Goal: Task Accomplishment & Management: Complete application form

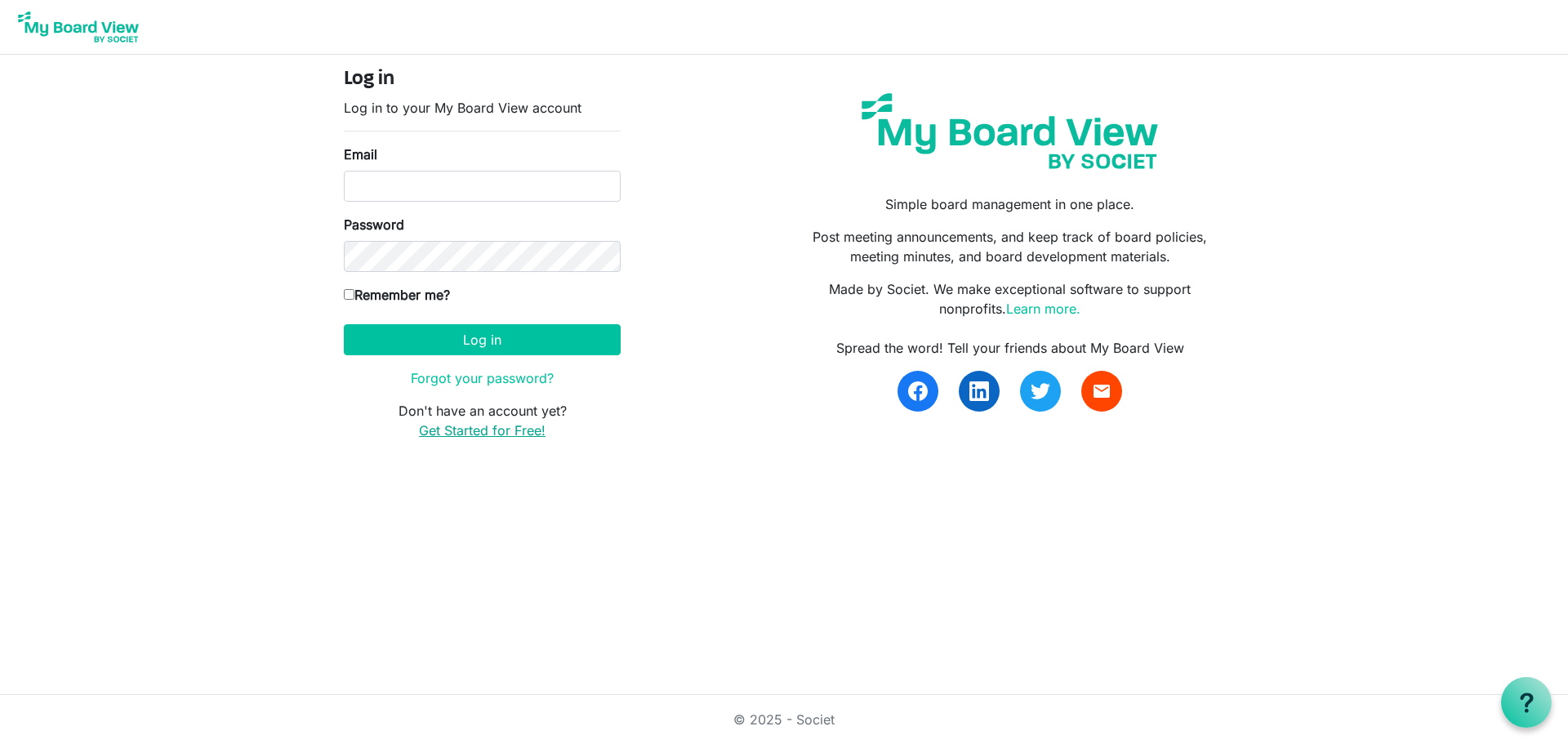
click at [513, 431] on link "Get Started for Free!" at bounding box center [482, 431] width 127 height 17
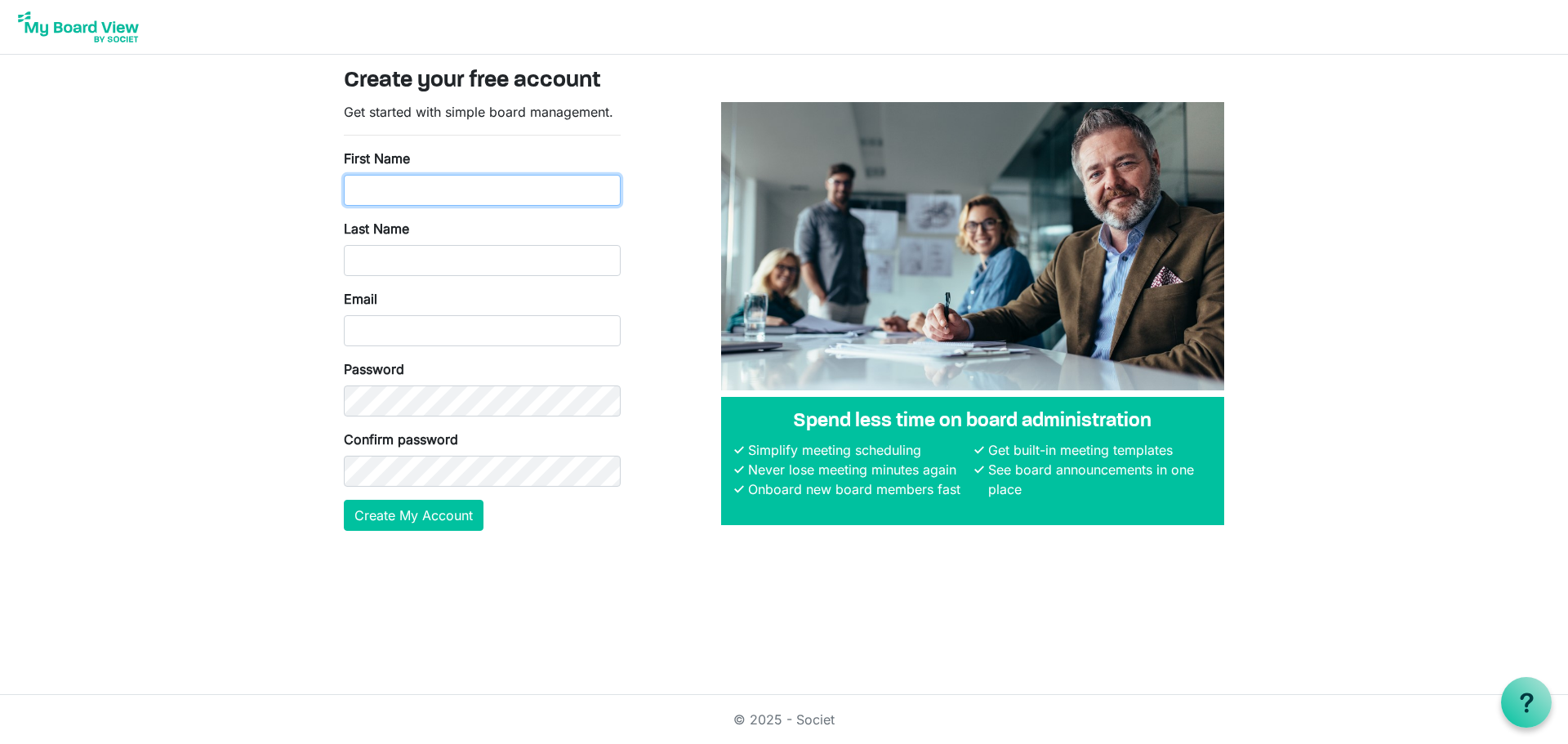
click at [439, 188] on input "First Name" at bounding box center [482, 190] width 277 height 31
type input "Lynda"
type input "Goodrick"
type input "Lynda"
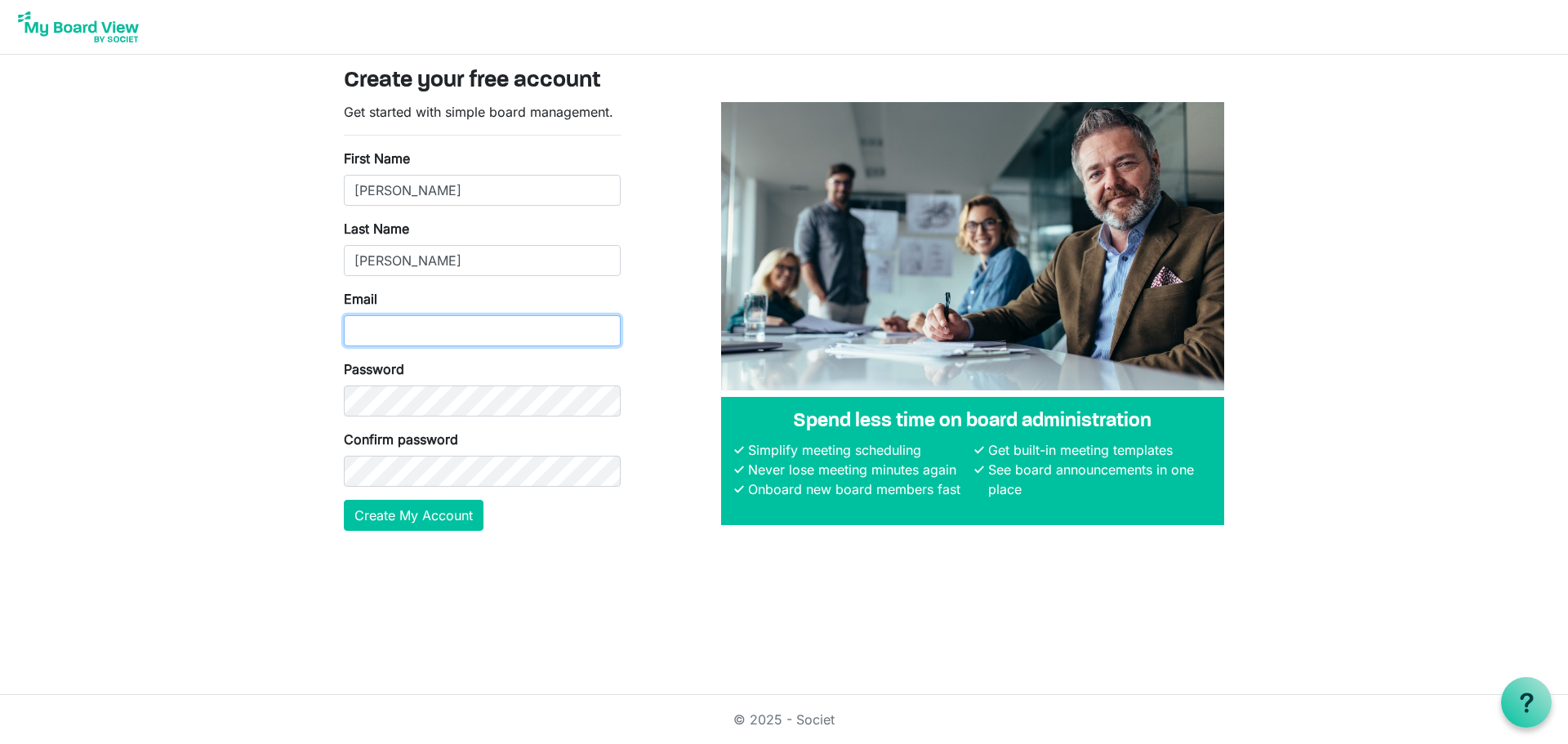
click at [448, 339] on input "Email" at bounding box center [482, 331] width 277 height 31
type input "manager@belfastcommunitynetwork.org.nz"
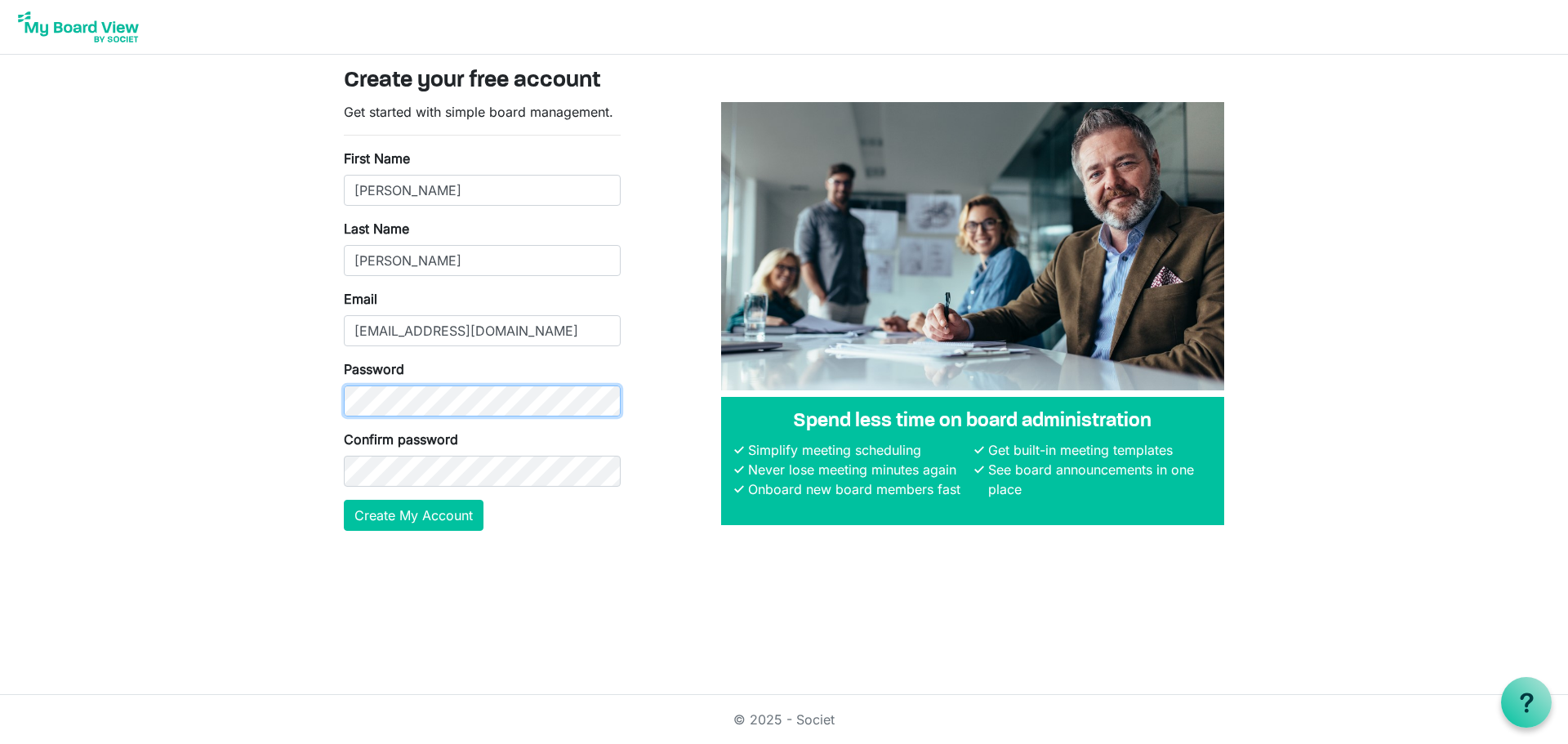
scroll to position [0, 0]
click at [436, 518] on button "Create My Account" at bounding box center [413, 516] width 140 height 31
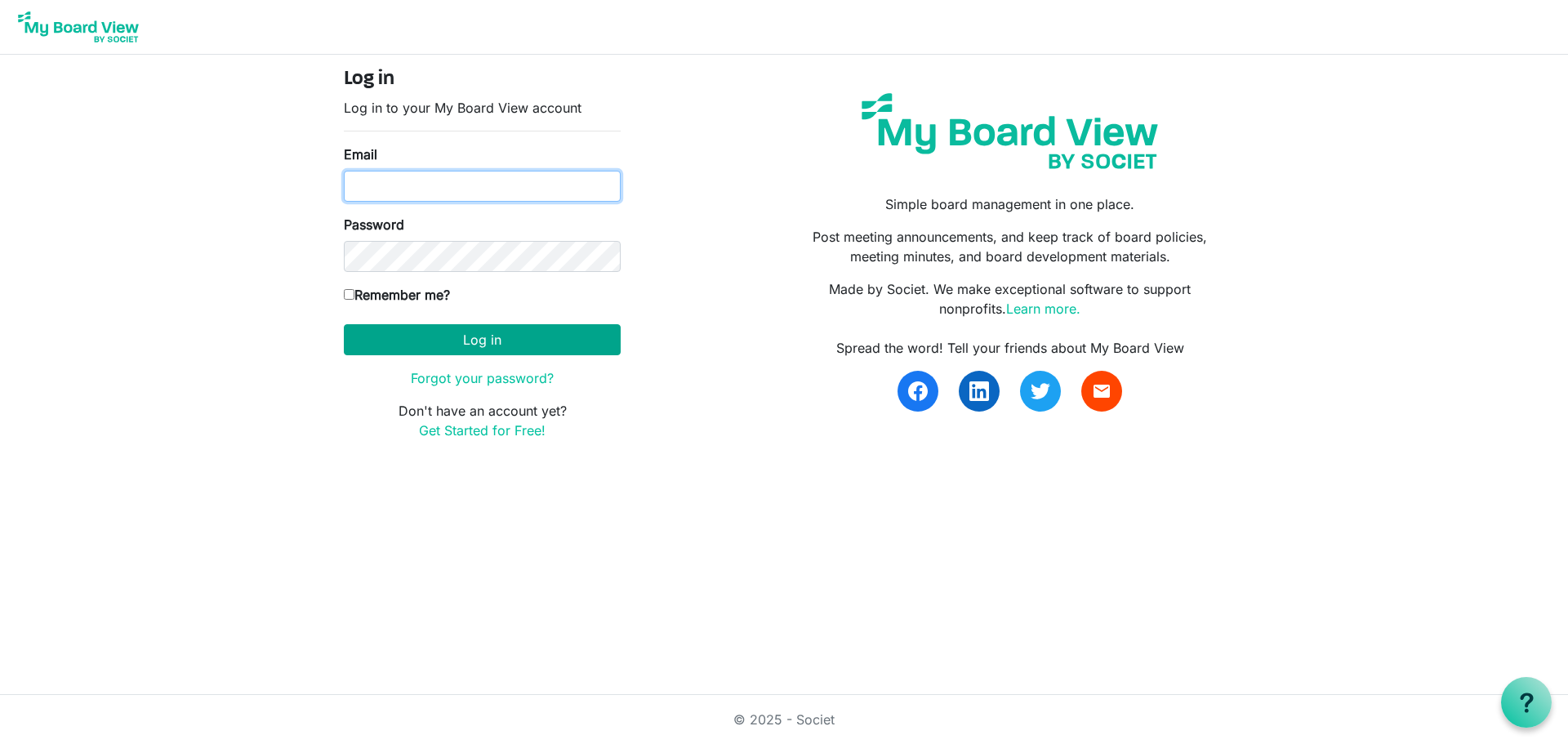
type input "manager@belfastcommunitynetwork.org.nz"
click at [548, 333] on button "Log in" at bounding box center [482, 340] width 277 height 31
type input "manager@belfastcommunitynetwork.org.nz"
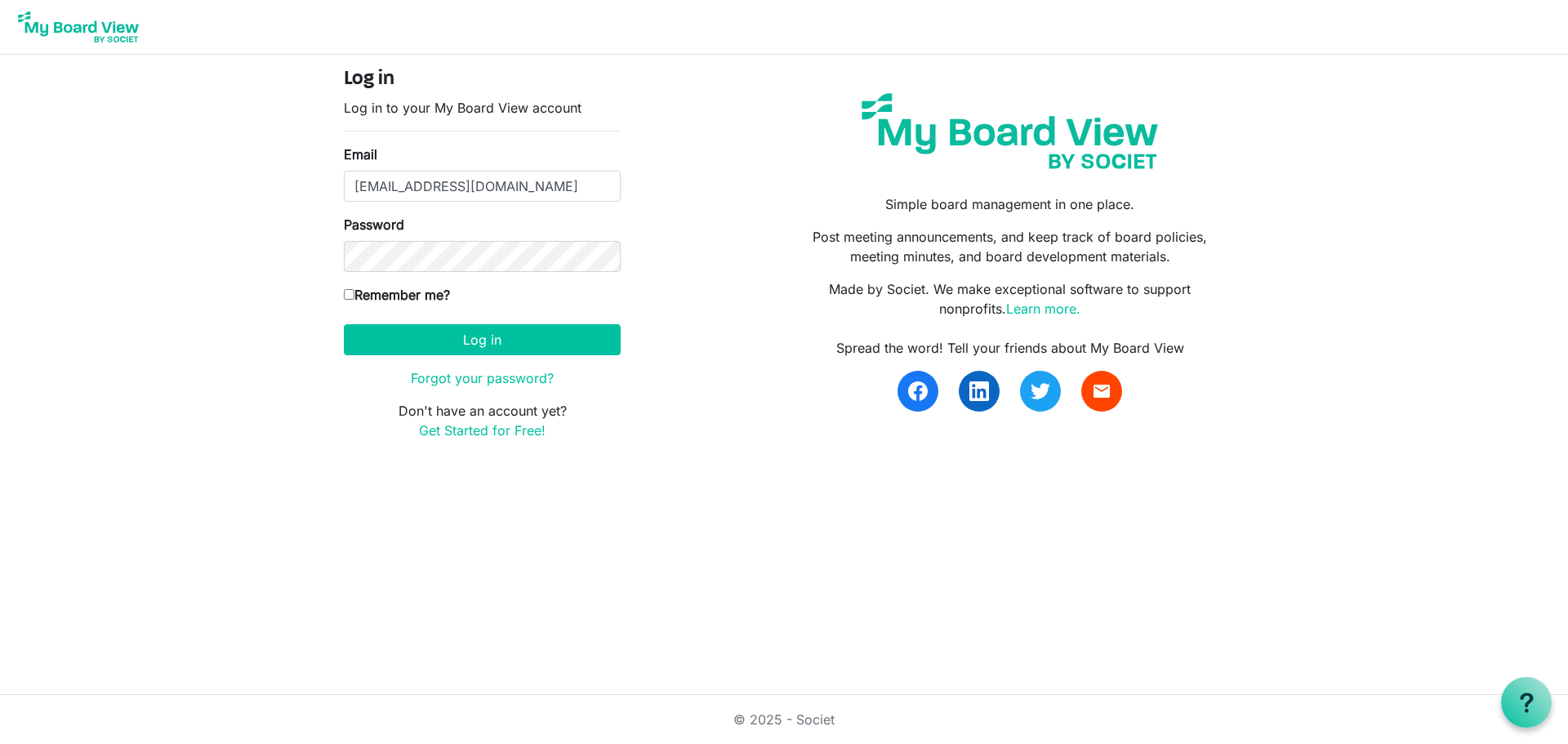
click at [351, 298] on input "Remember me?" at bounding box center [349, 294] width 11 height 11
checkbox input "true"
click at [463, 336] on button "Log in" at bounding box center [482, 340] width 277 height 31
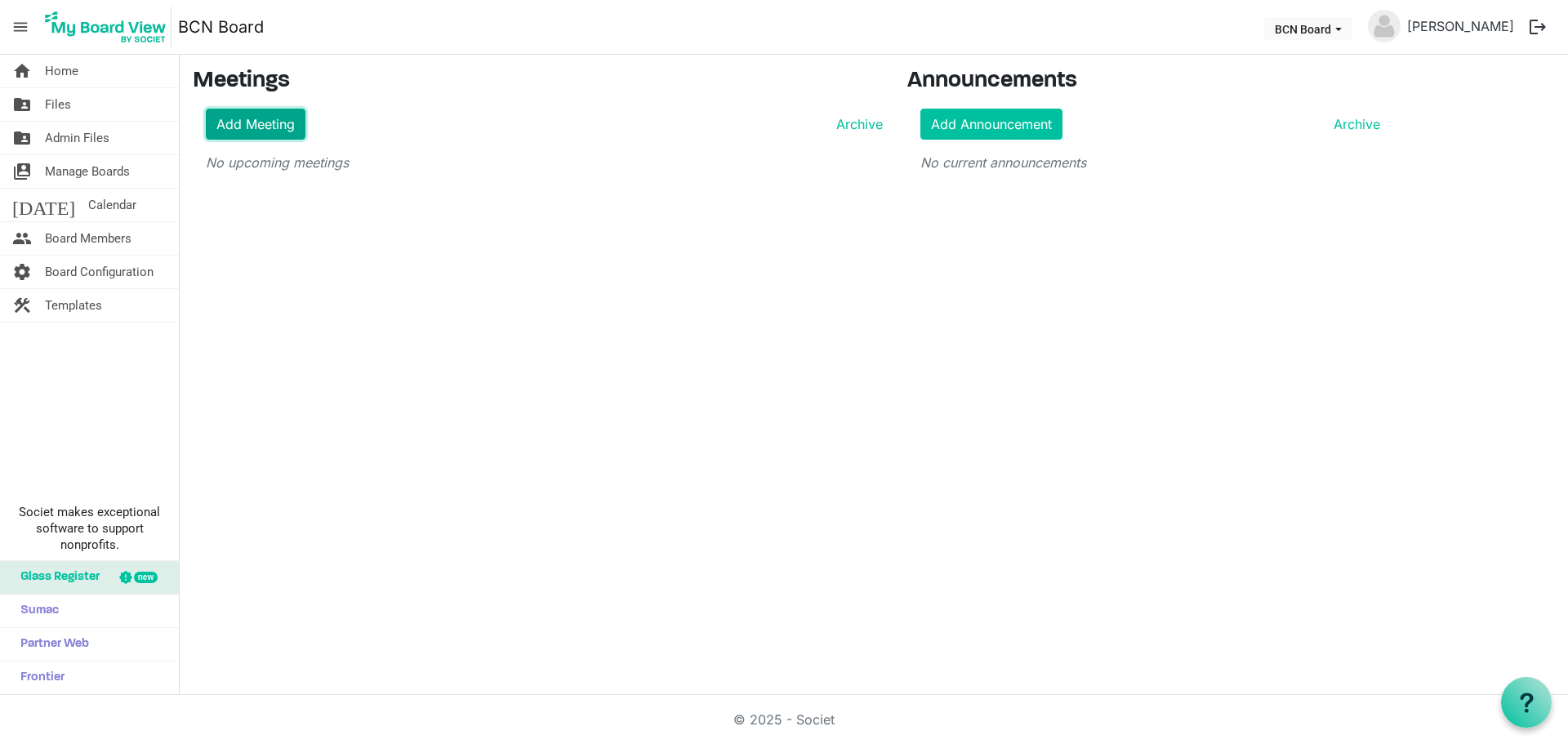
click at [253, 123] on link "Add Meeting" at bounding box center [256, 124] width 100 height 31
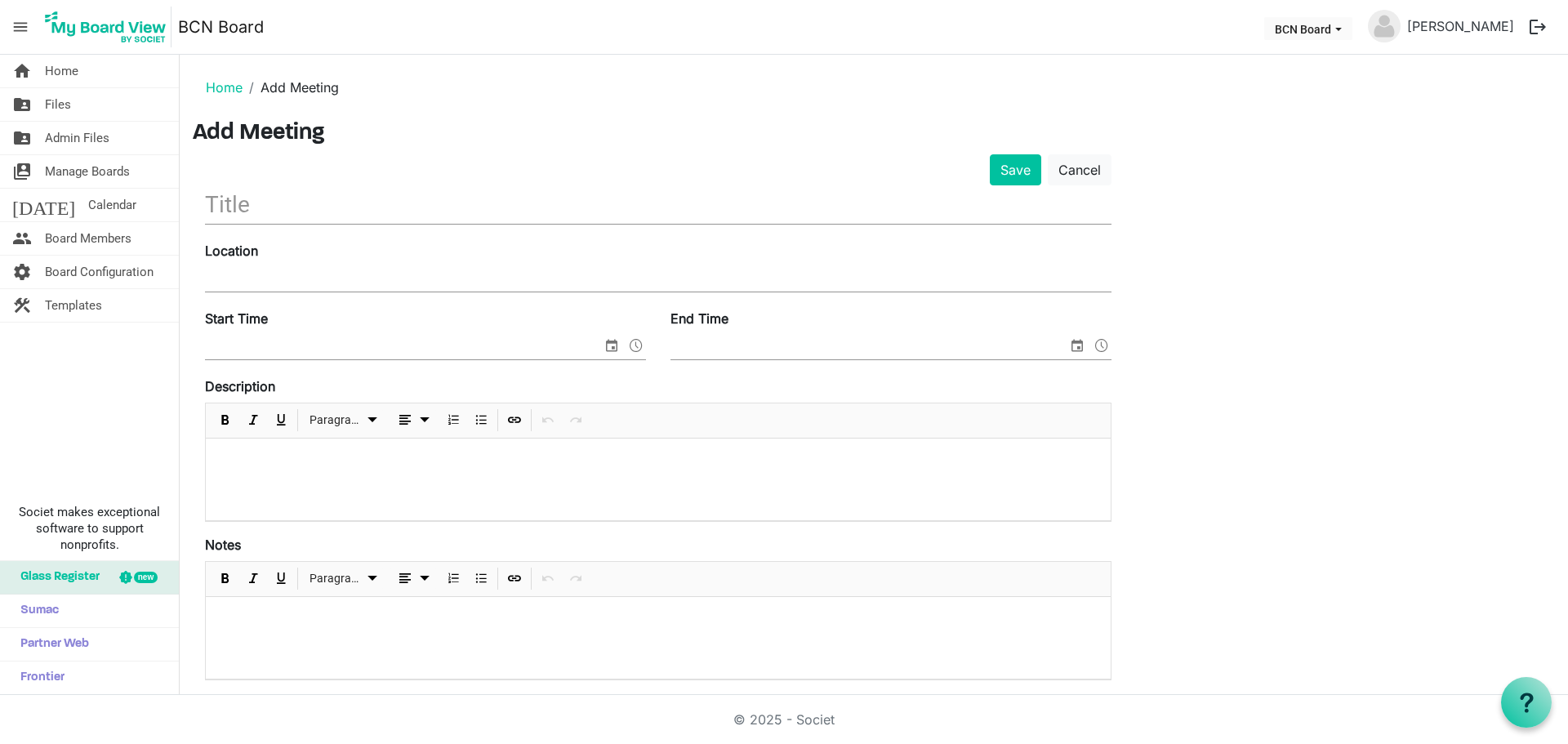
click at [285, 206] on input "text" at bounding box center [658, 204] width 907 height 38
type input "Boad Meeting"
click at [254, 273] on input "Location" at bounding box center [658, 279] width 907 height 24
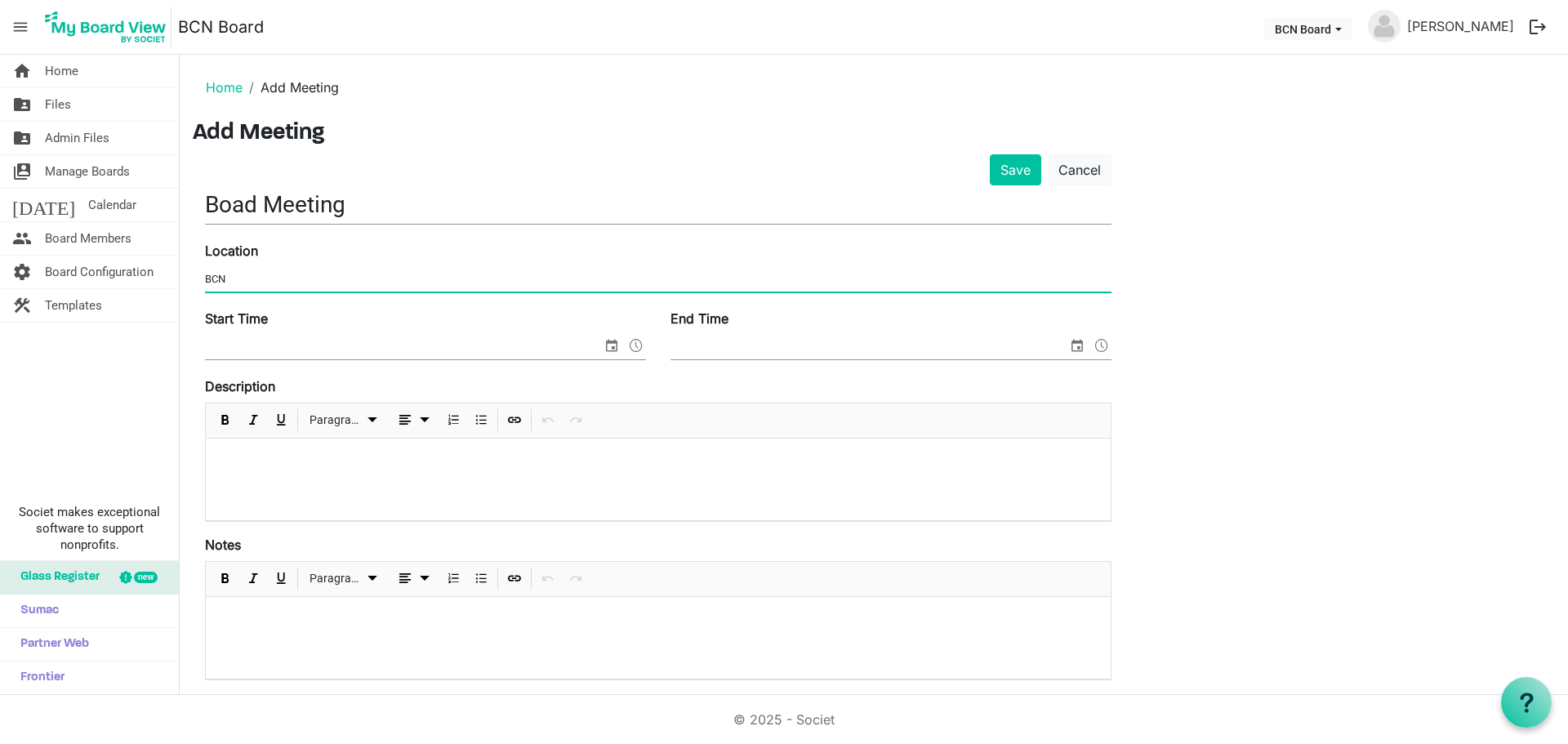
type input "BCN"
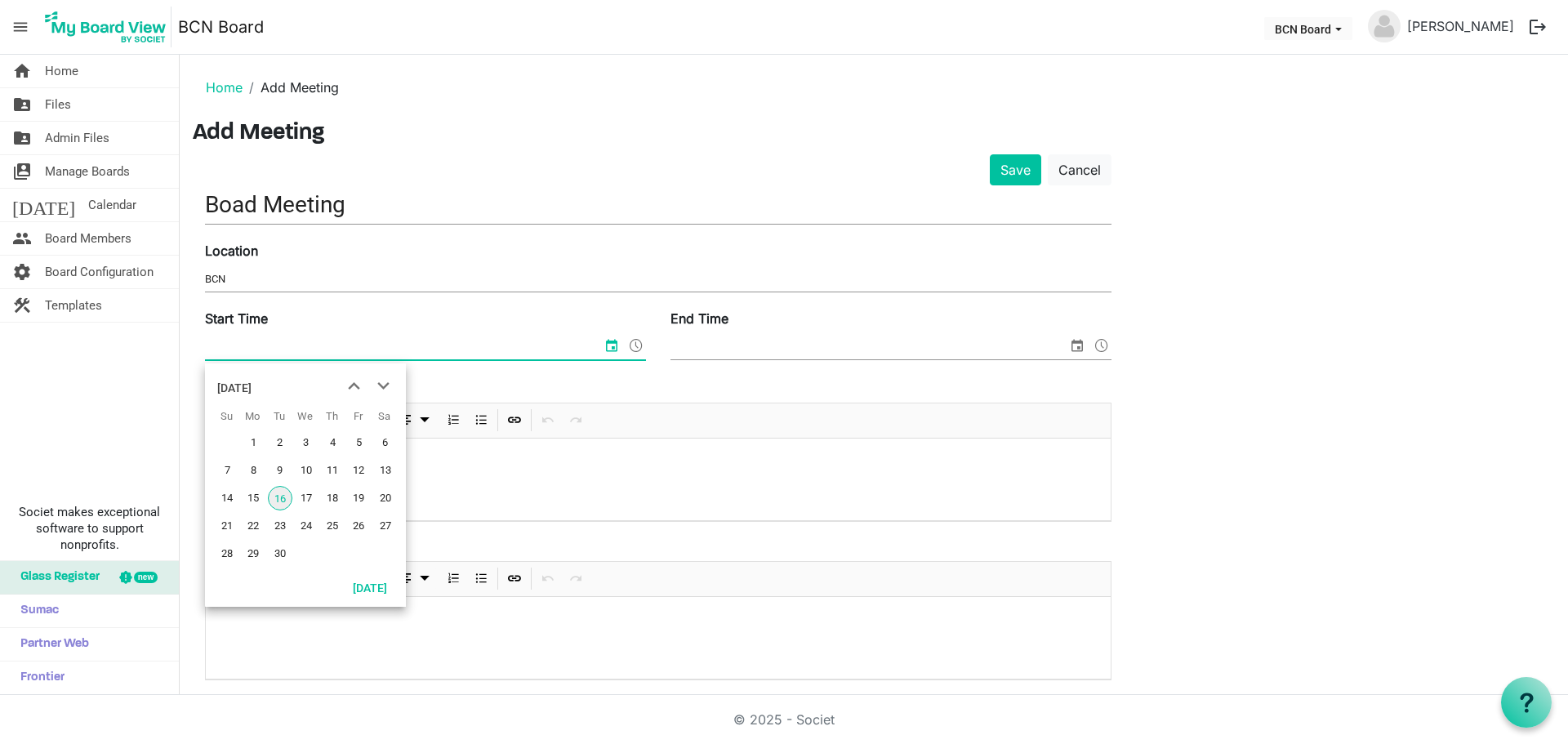
click at [274, 349] on input "Start Time" at bounding box center [403, 347] width 397 height 24
type input "8.30"
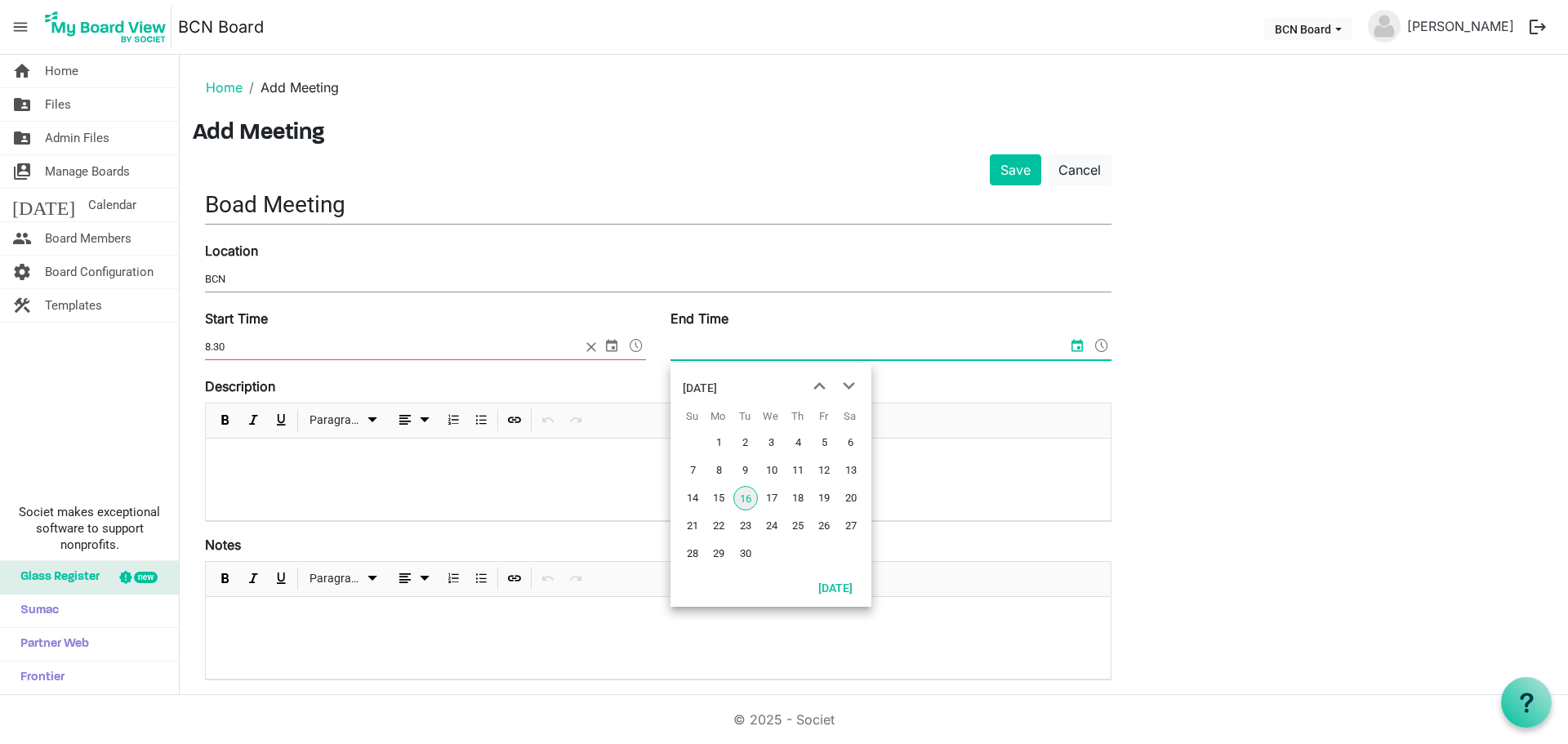
click at [707, 343] on input "End Time" at bounding box center [869, 347] width 397 height 24
type input "10am"
click at [237, 343] on input "8.30" at bounding box center [403, 347] width 397 height 24
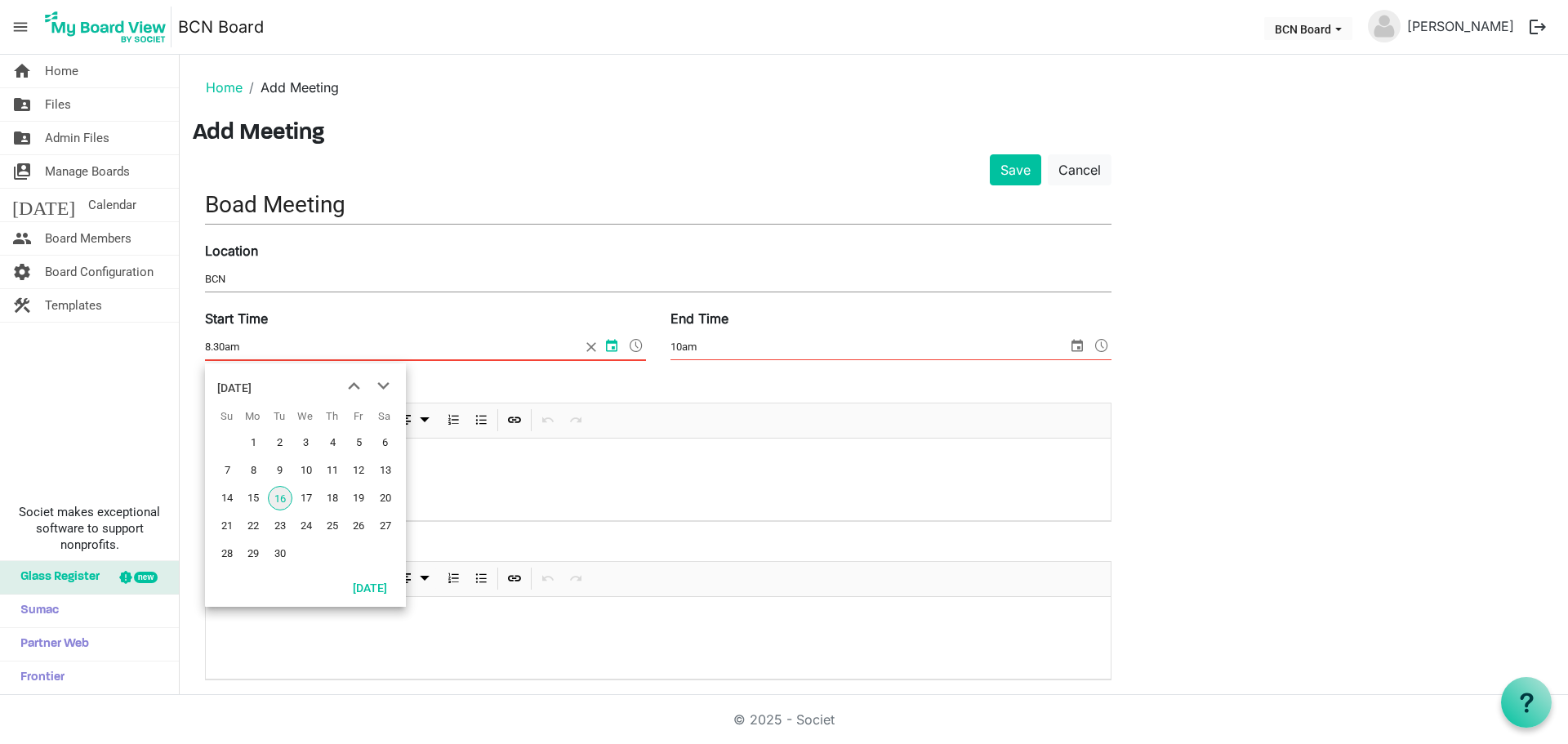
type input "8.30am"
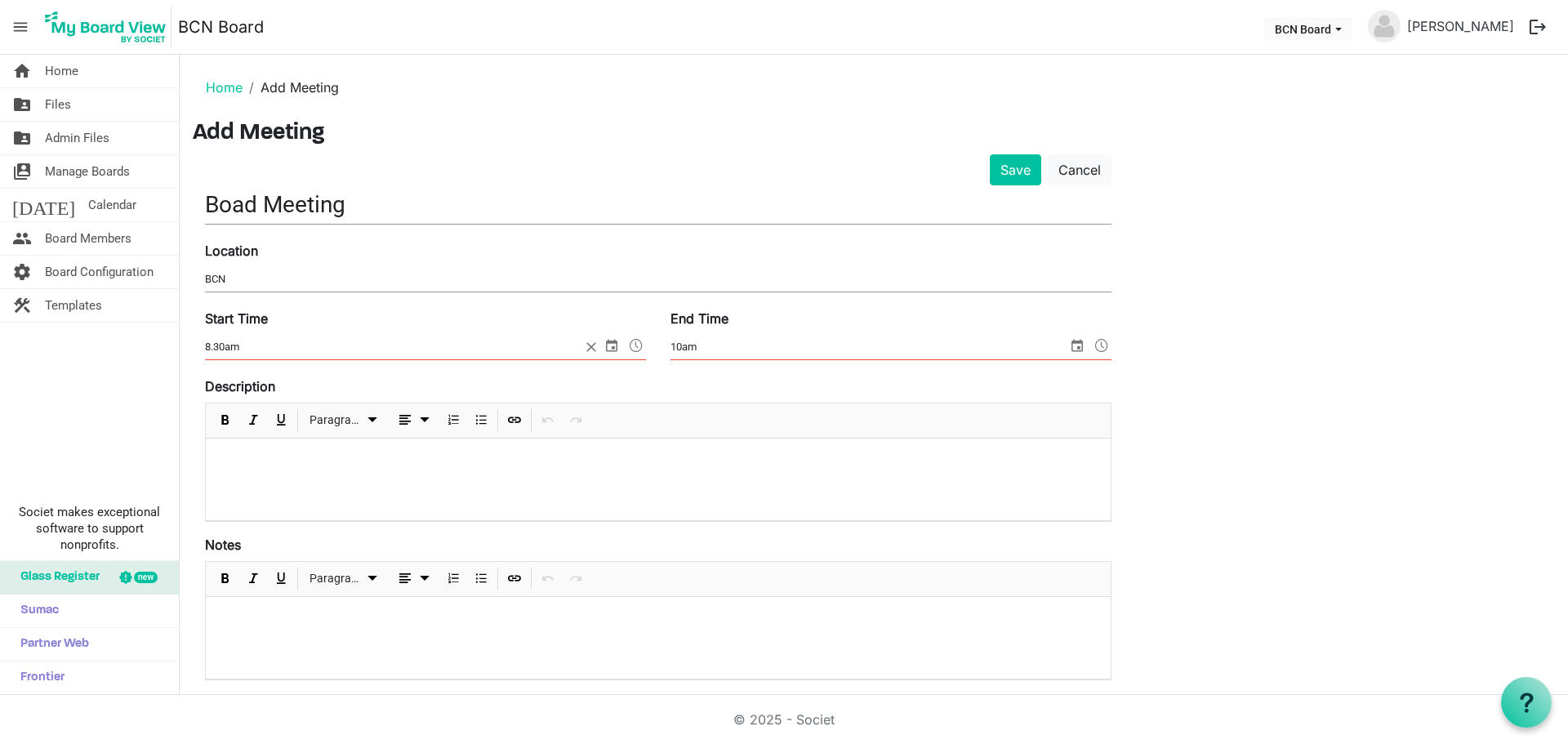
click at [658, 459] on p at bounding box center [658, 461] width 879 height 18
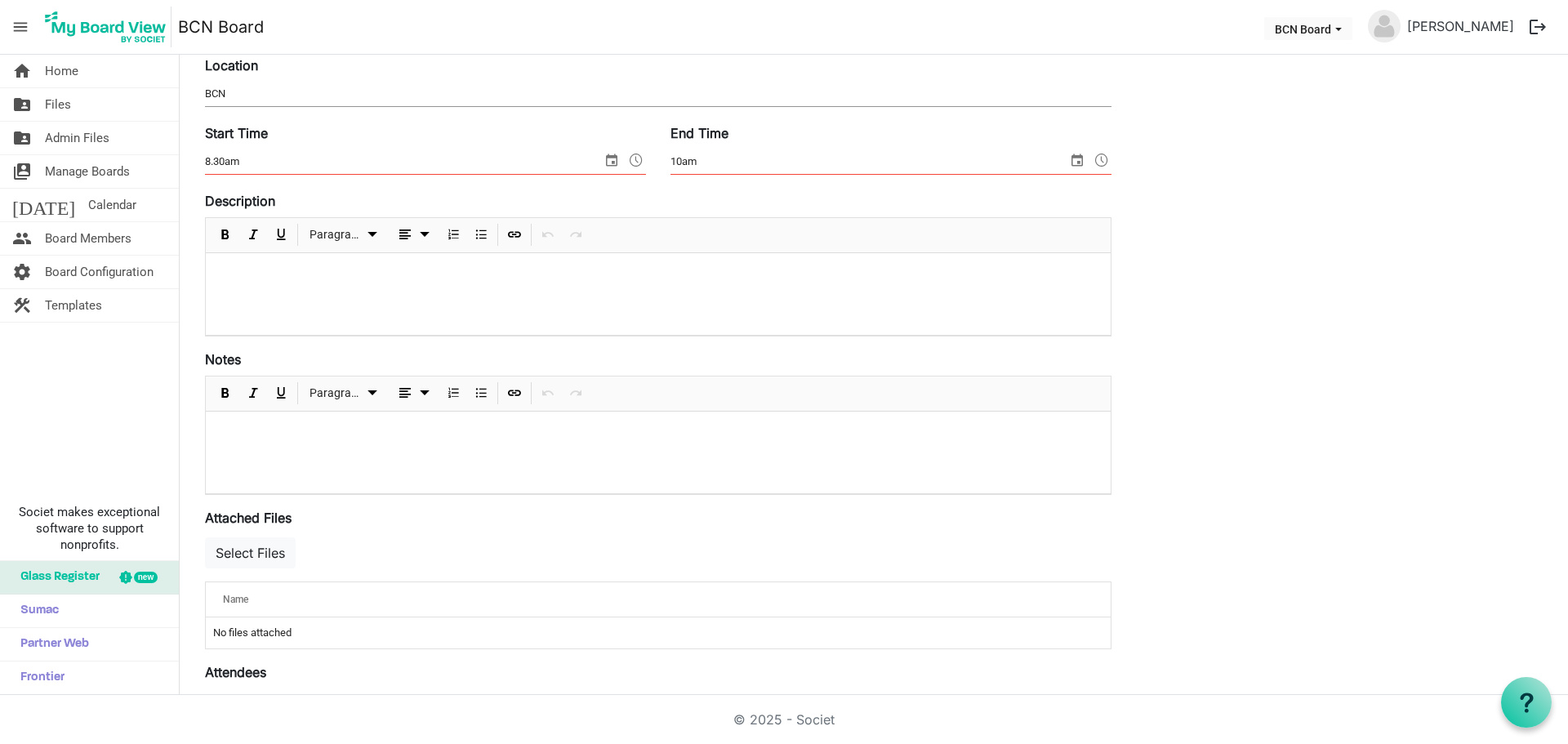
scroll to position [103, 0]
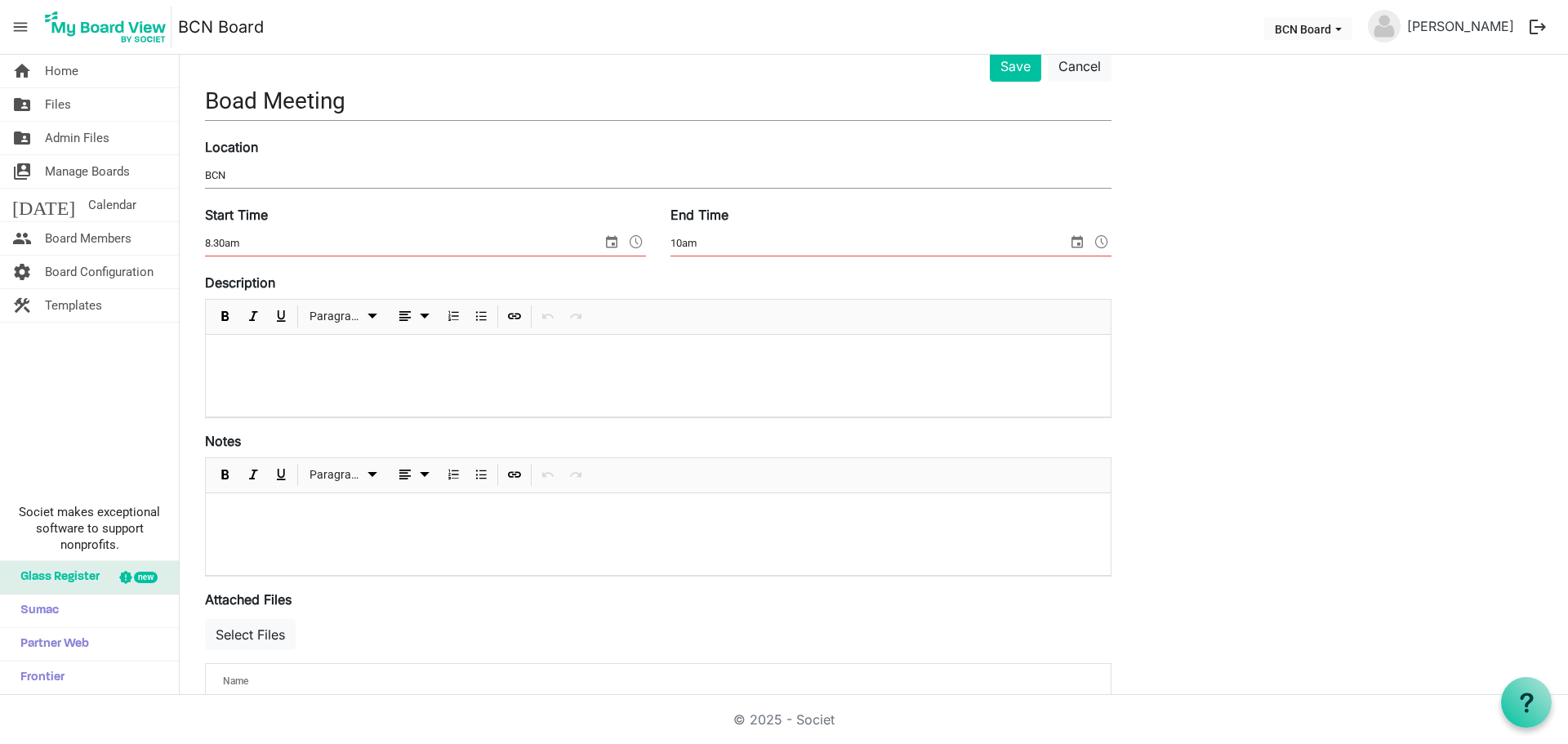
click at [298, 351] on p at bounding box center [658, 356] width 879 height 18
click at [305, 356] on p at bounding box center [658, 356] width 879 height 18
click at [93, 244] on span "Board Members" at bounding box center [88, 238] width 87 height 32
click at [1008, 62] on button "Save" at bounding box center [1015, 66] width 52 height 31
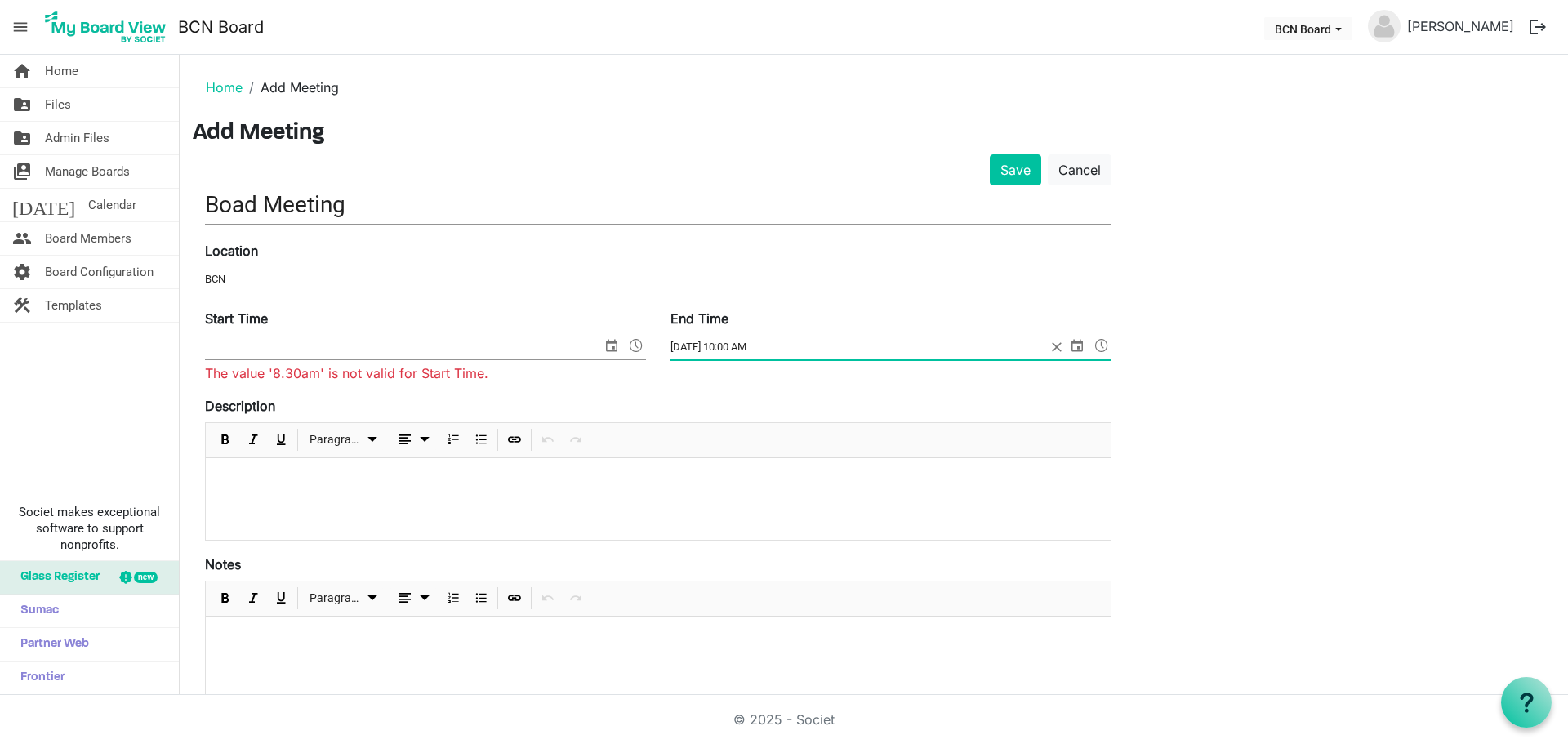
click at [1102, 342] on span at bounding box center [1102, 346] width 20 height 21
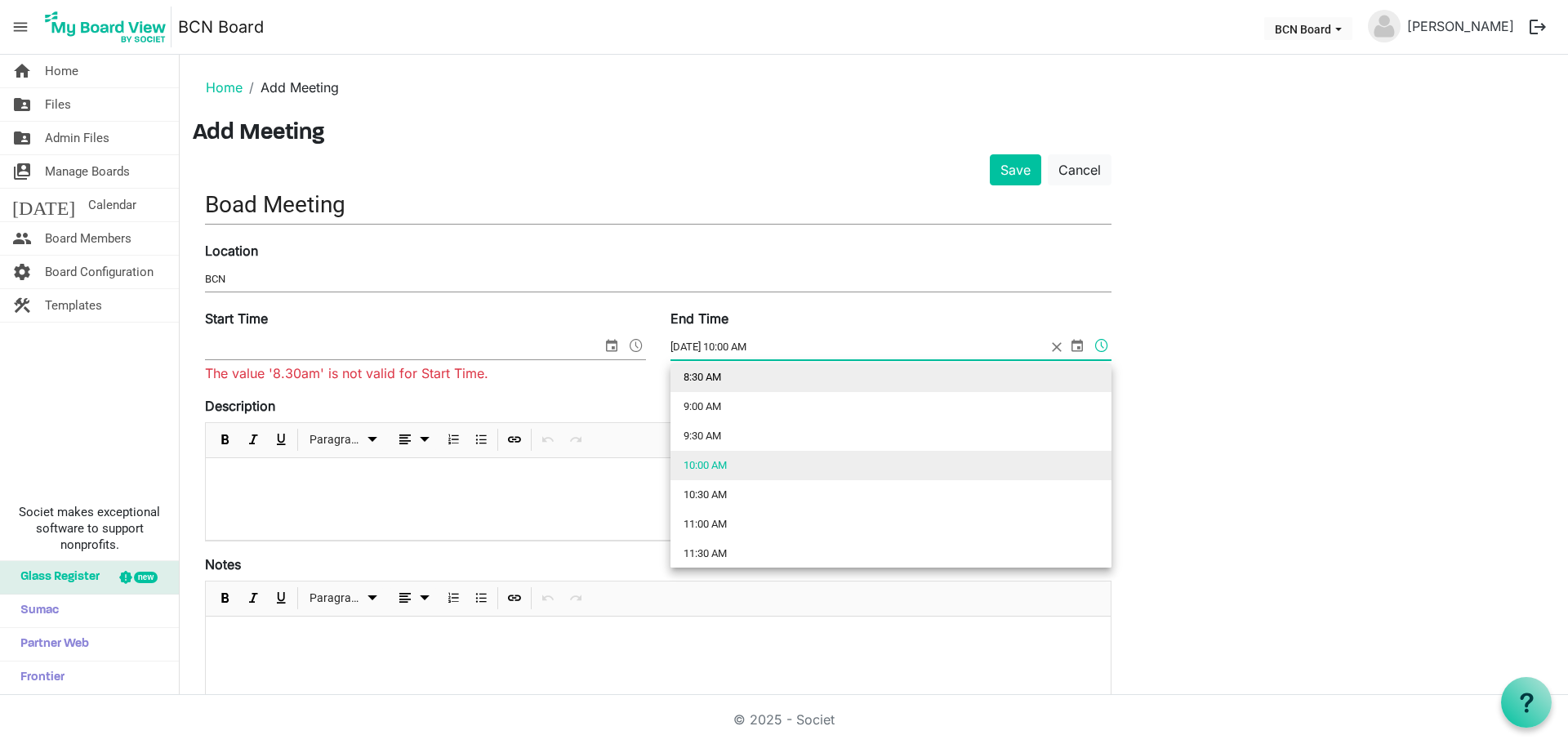
click at [718, 379] on li "8:30 AM" at bounding box center [891, 377] width 441 height 29
type input "9/15/2025 8:30 AM"
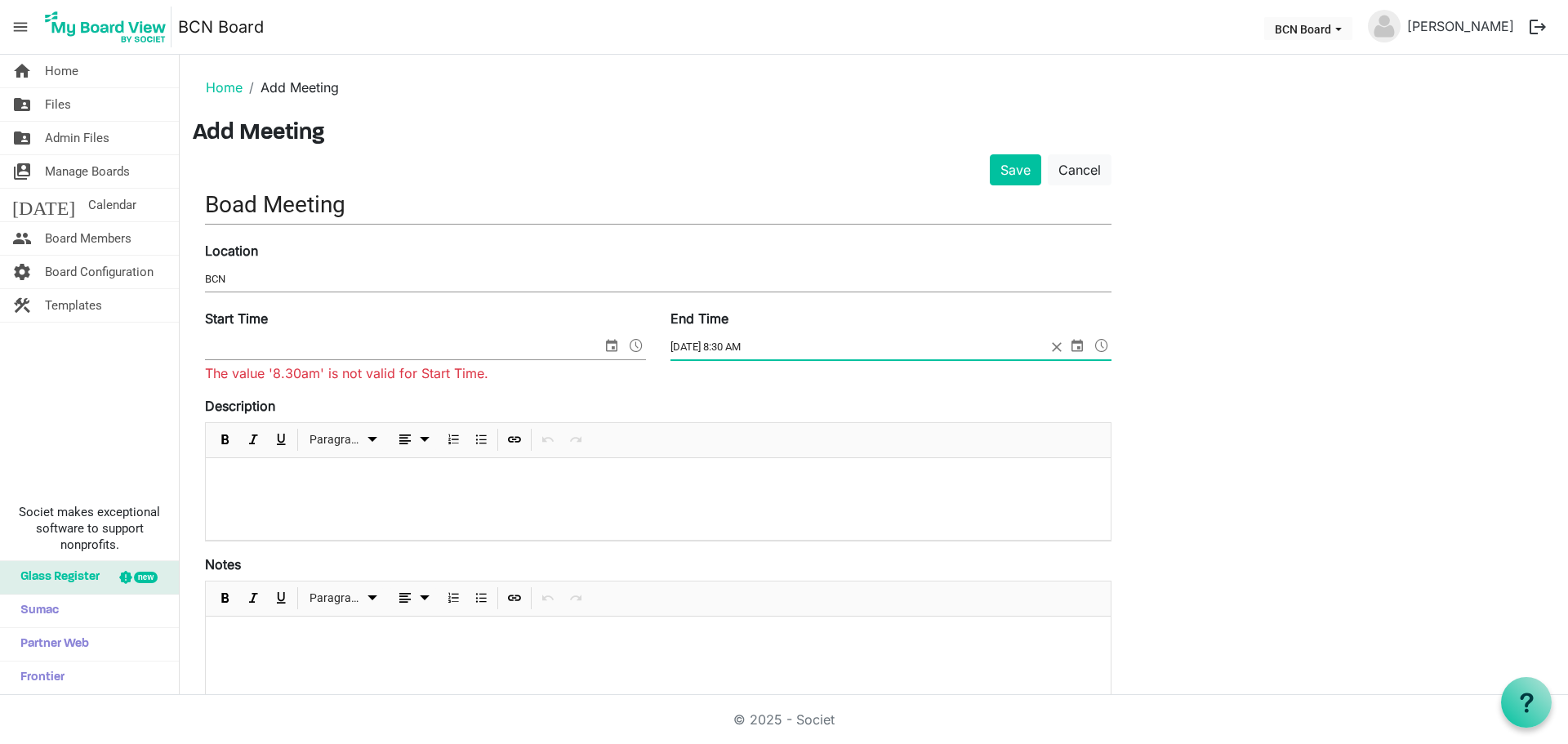
drag, startPoint x: 778, startPoint y: 346, endPoint x: 753, endPoint y: 346, distance: 25.0
click at [757, 346] on input "9/15/2025 8:30 AM" at bounding box center [858, 347] width 376 height 24
click at [370, 348] on input "Start Time" at bounding box center [403, 347] width 397 height 24
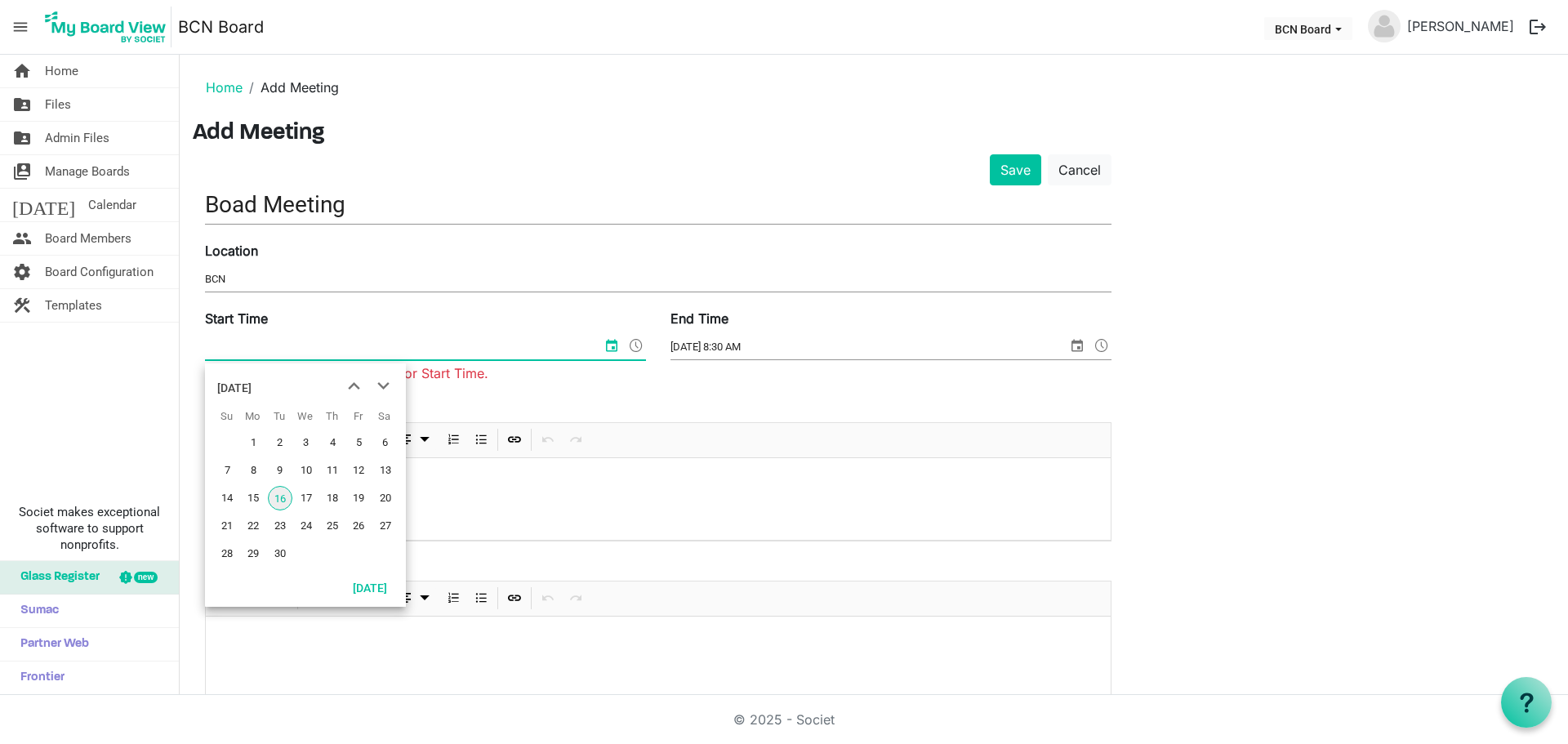
click at [1104, 340] on span at bounding box center [1102, 346] width 20 height 21
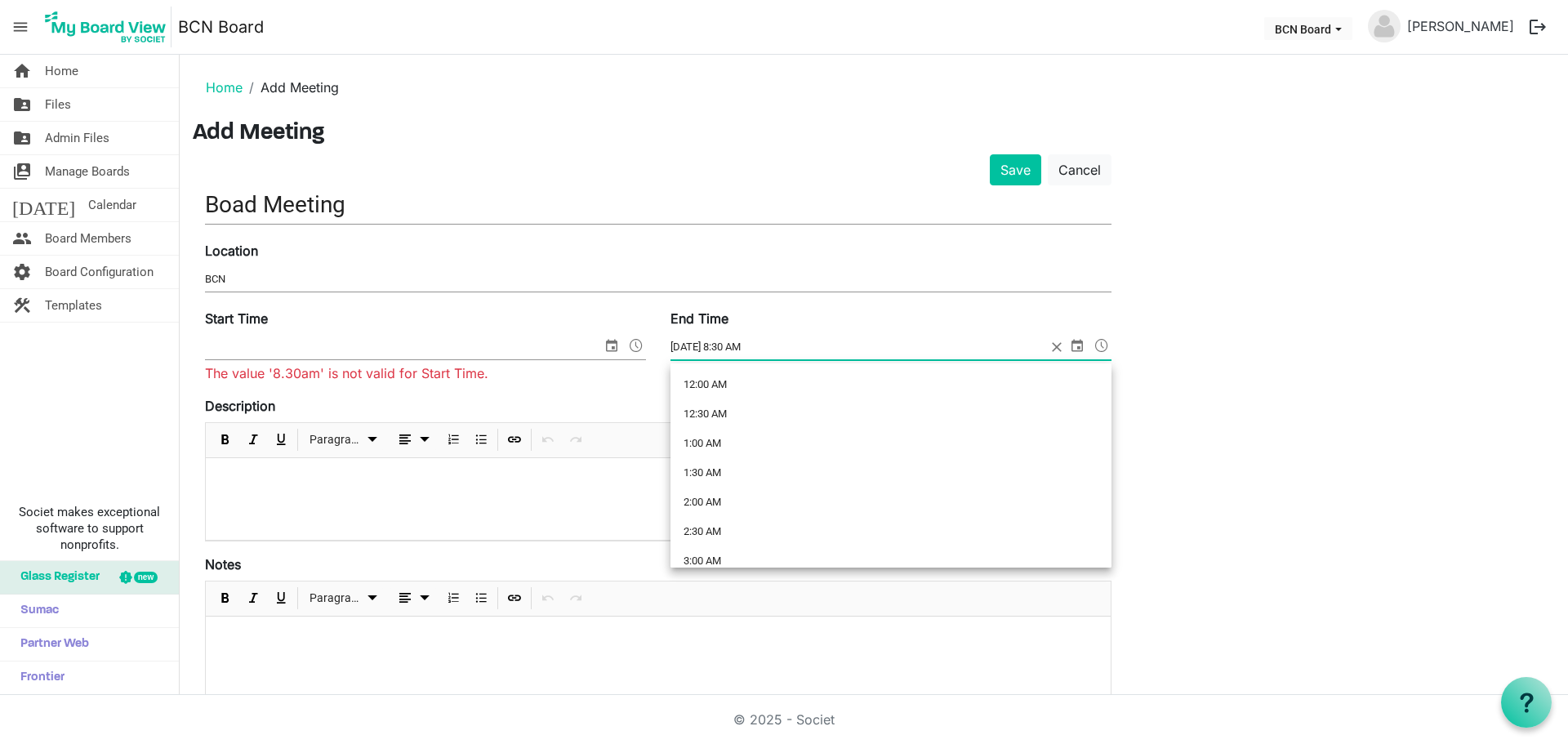
scroll to position [419, 0]
click at [753, 463] on li "8:30 AM" at bounding box center [891, 466] width 441 height 29
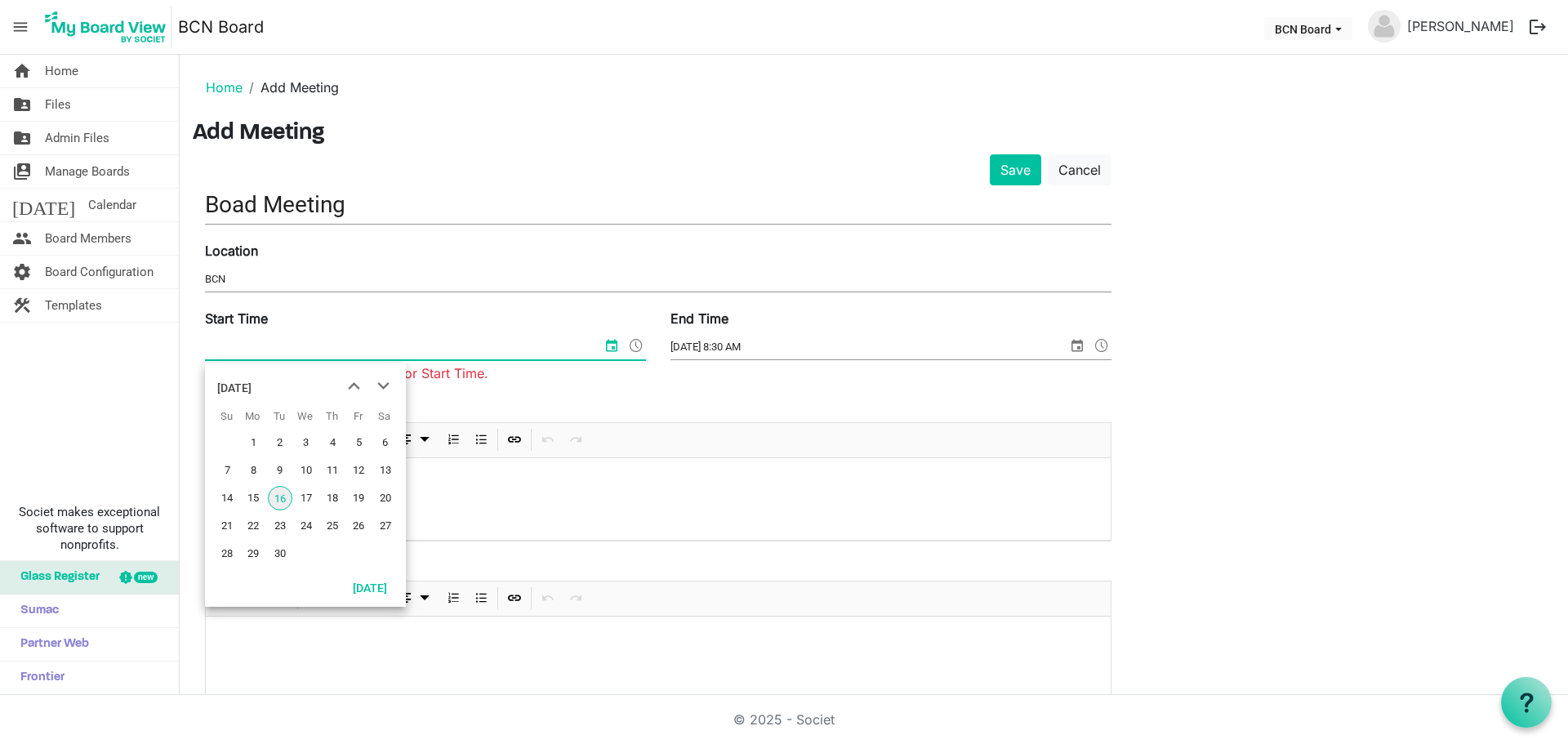
click at [474, 347] on input "Start Time" at bounding box center [403, 347] width 397 height 24
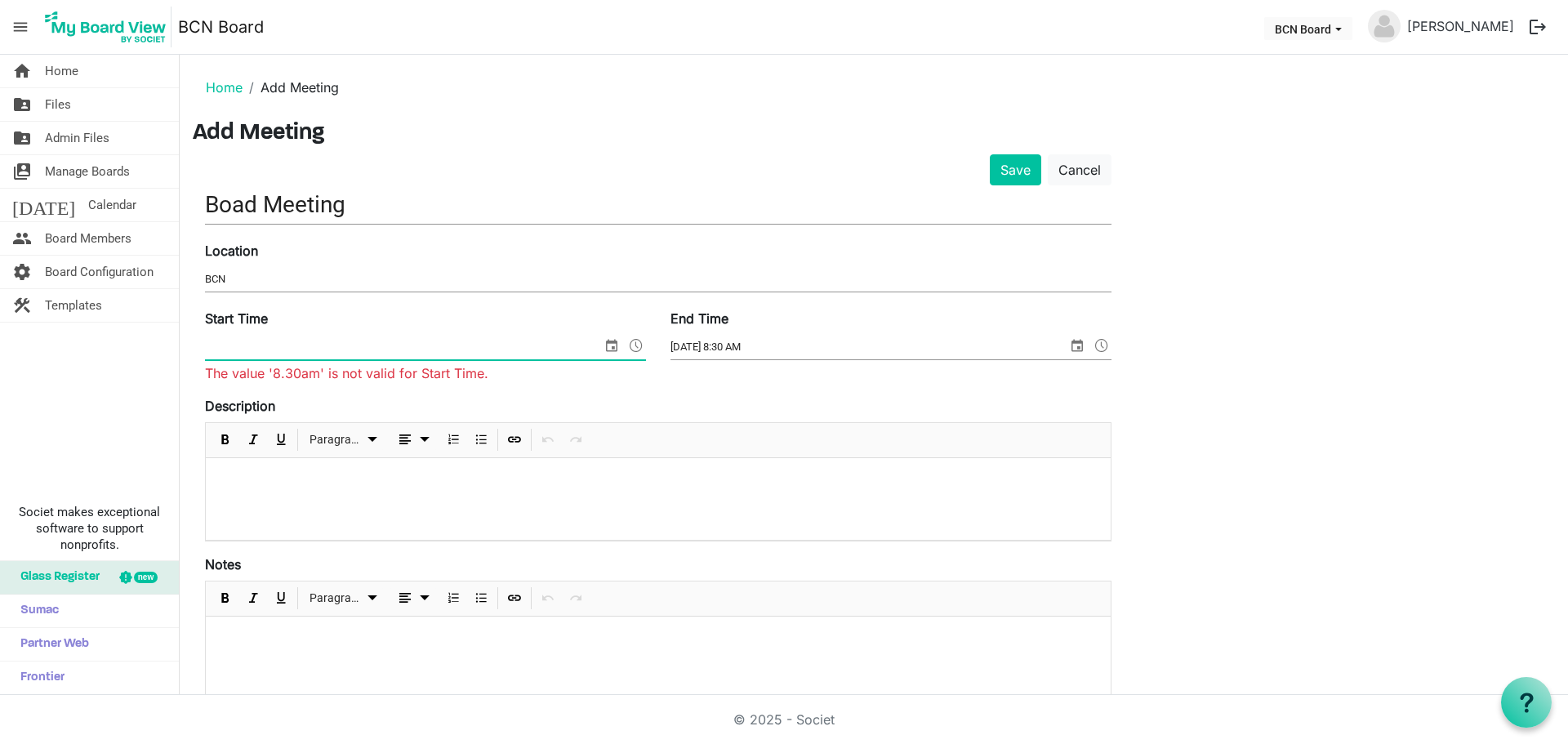
click at [636, 344] on span at bounding box center [637, 346] width 20 height 21
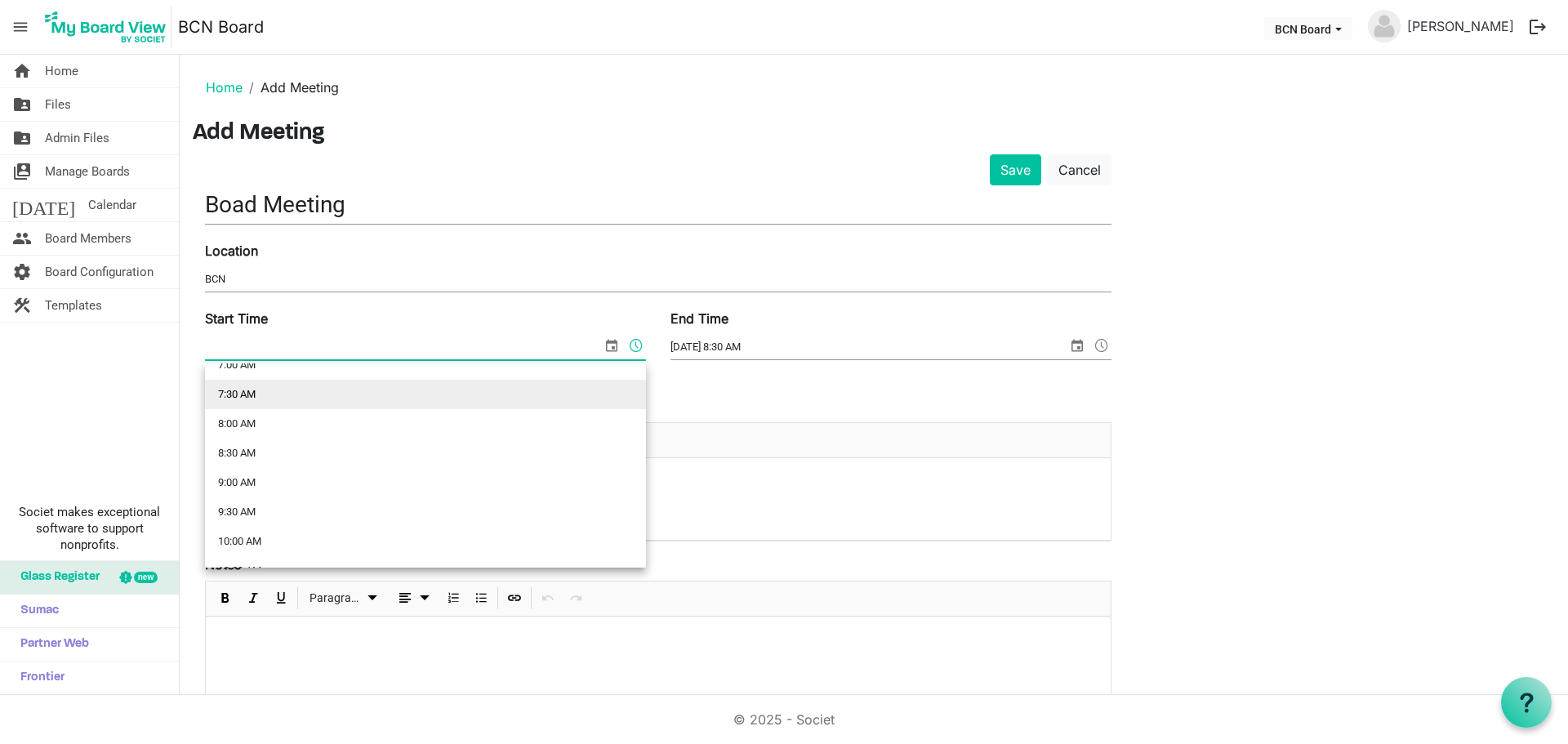
scroll to position [490, 0]
click at [257, 393] on li "8:30 AM" at bounding box center [426, 394] width 441 height 29
type input "9/16/2025 8:30 AM"
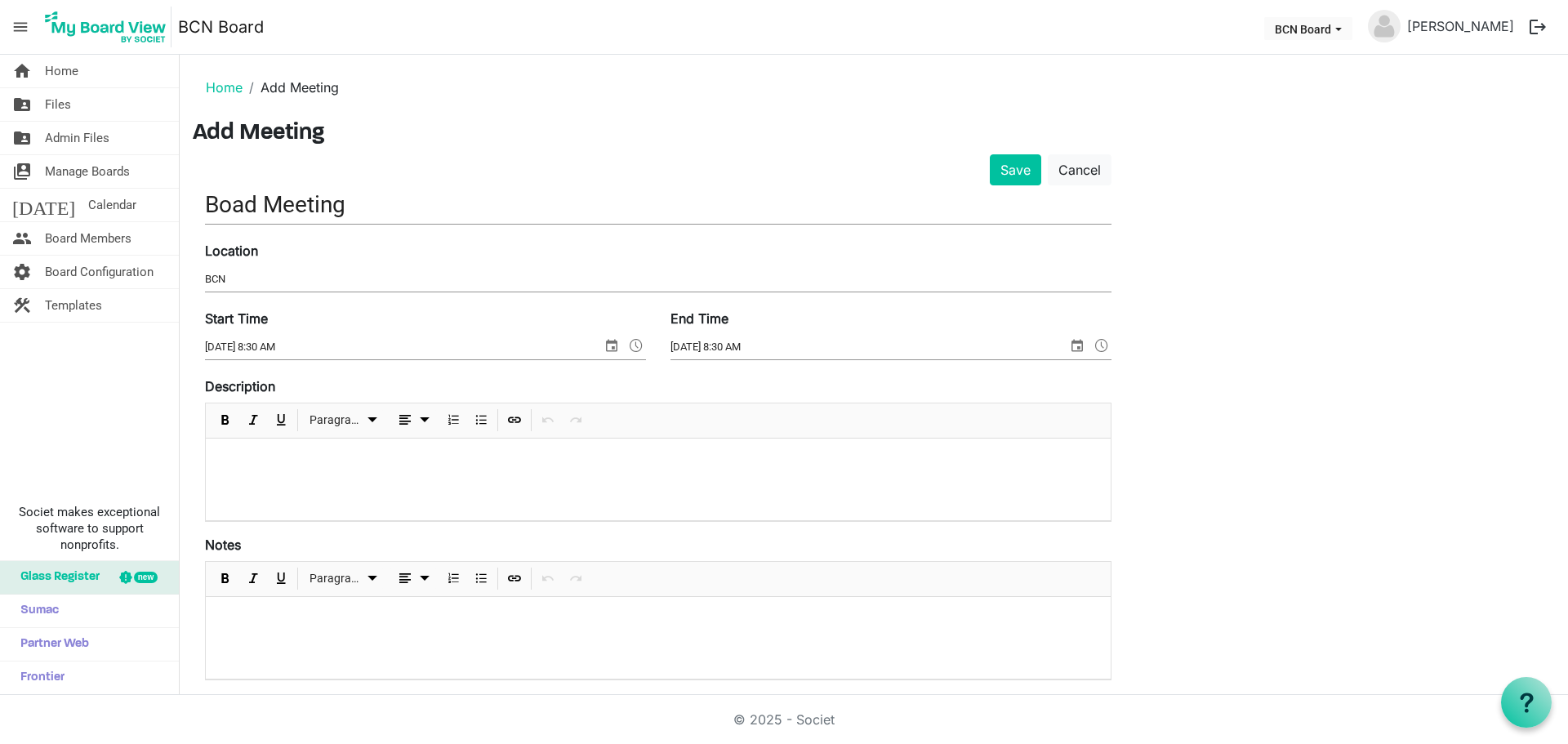
click at [533, 383] on form "Save Cancel Boad Meeting Location BCN Start Time 9/16/2025 8:30 AM End Time 9/1…" at bounding box center [658, 586] width 907 height 864
click at [1098, 341] on span at bounding box center [1102, 346] width 20 height 21
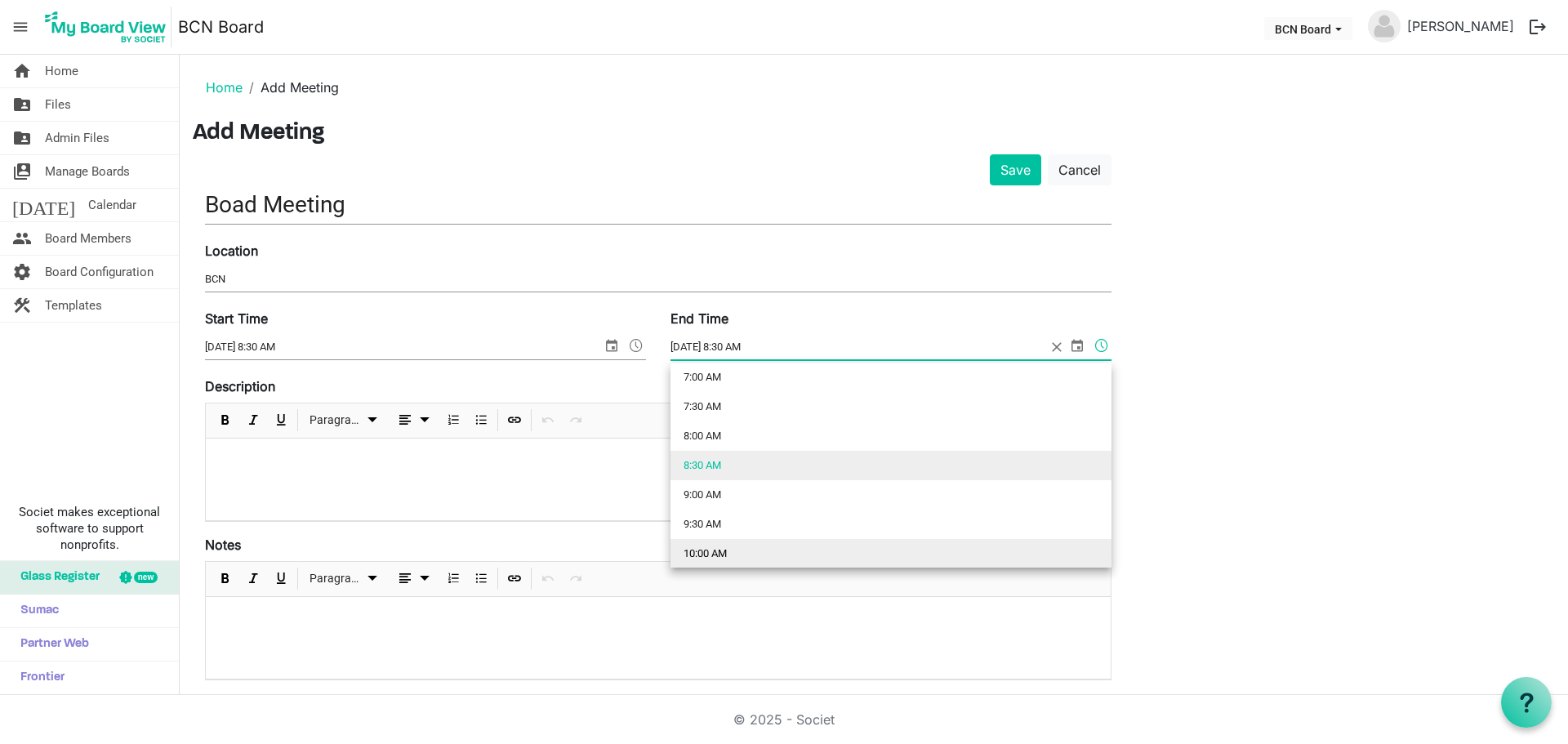
click at [715, 554] on li "10:00 AM" at bounding box center [891, 554] width 441 height 29
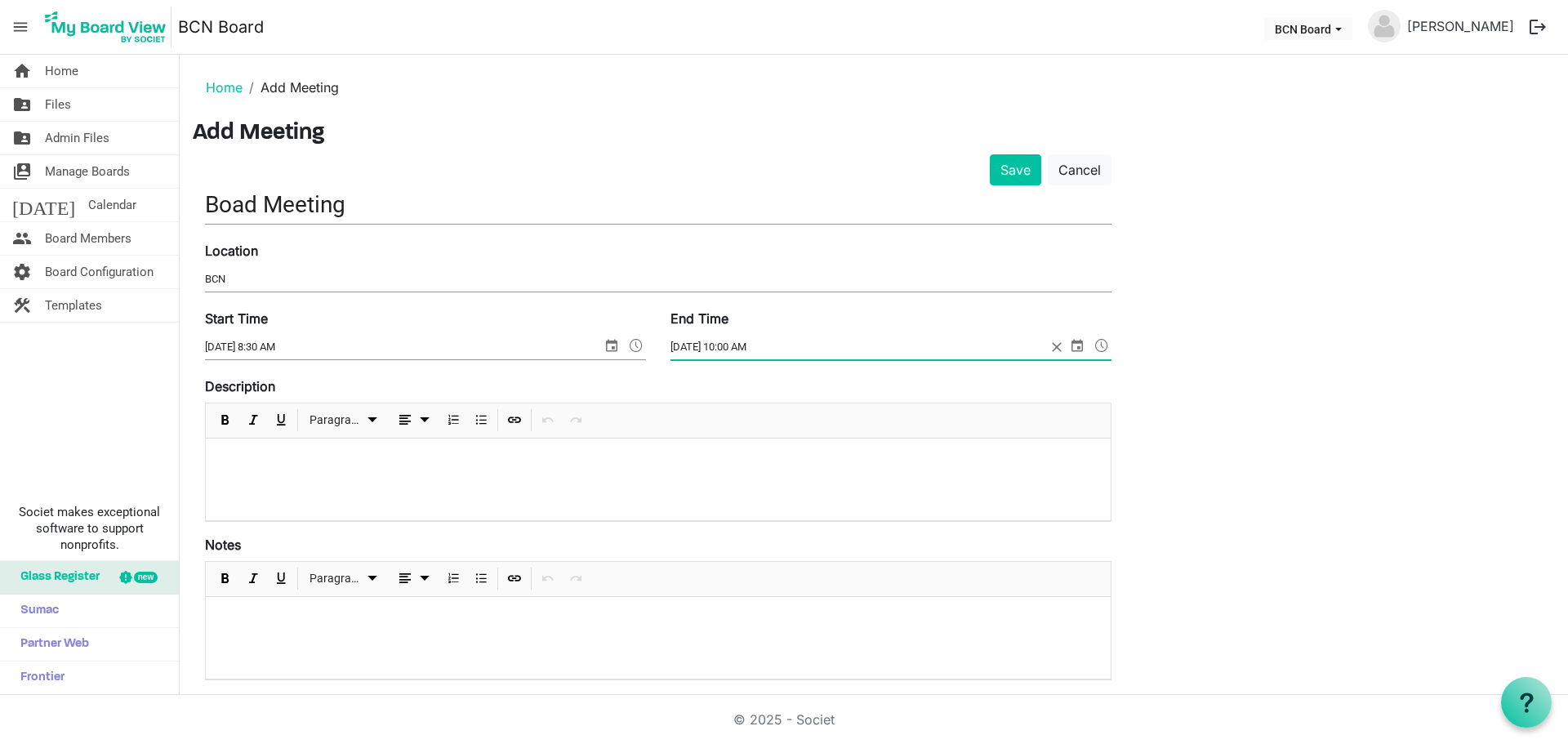
click at [1075, 343] on span "select" at bounding box center [1078, 346] width 20 height 21
click at [852, 386] on span "next month" at bounding box center [848, 387] width 28 height 29
click at [801, 492] on span "16" at bounding box center [798, 498] width 24 height 24
type input "10/16/2025 10:00 AM"
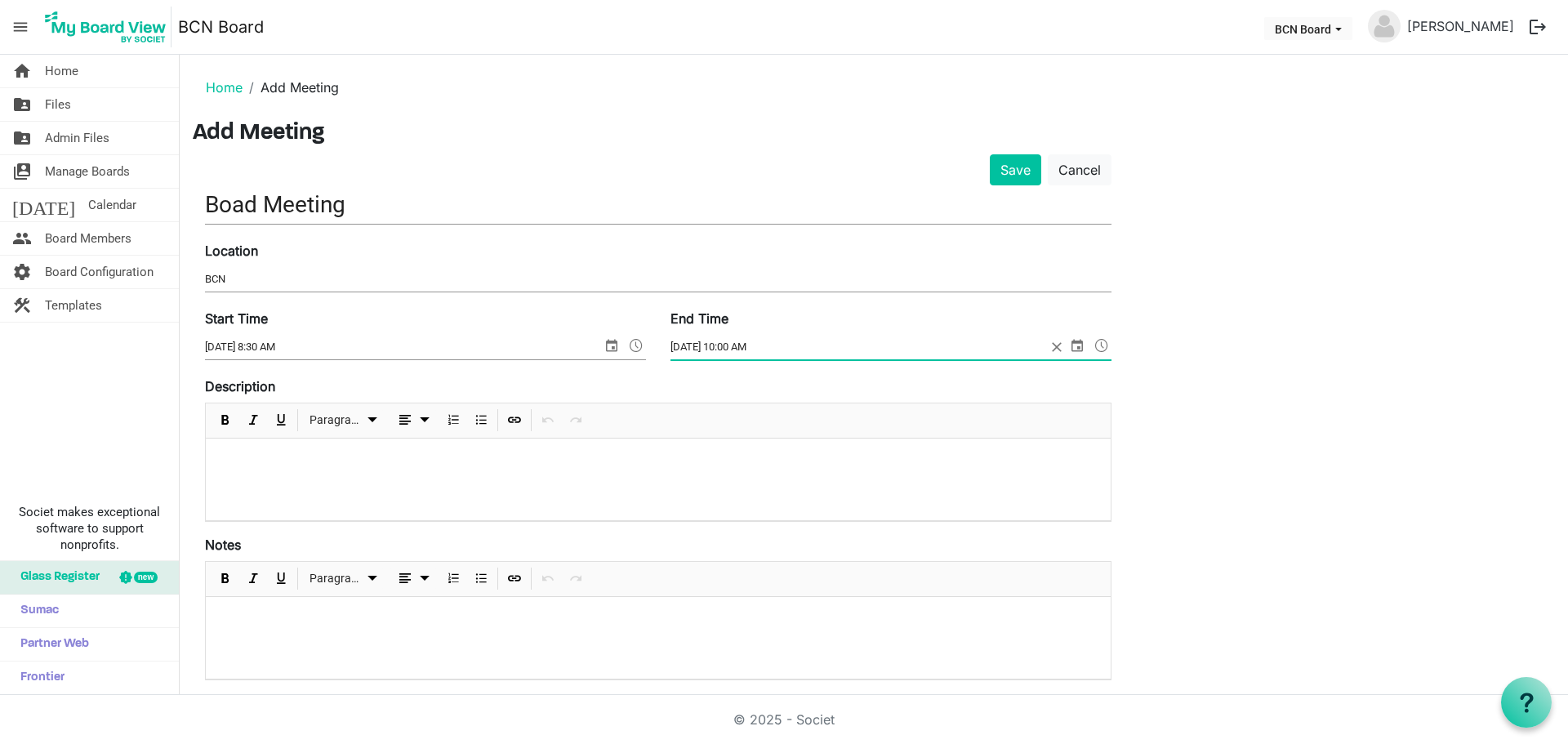
click at [506, 442] on div at bounding box center [658, 479] width 905 height 82
click at [1020, 170] on button "Save" at bounding box center [1015, 170] width 52 height 31
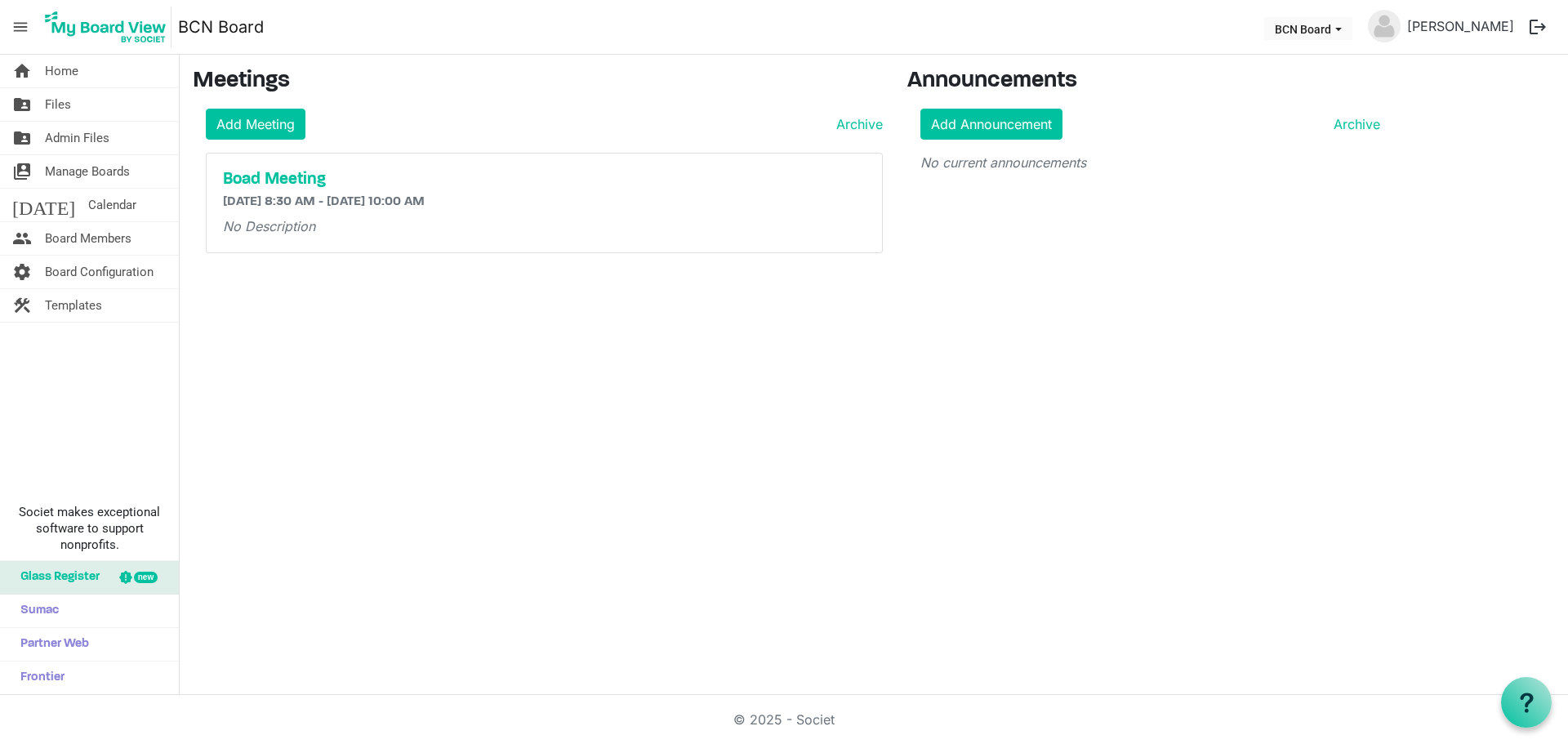
click at [590, 337] on div "home Home folder_shared Files folder_shared Admin Files switch_account Manage B…" at bounding box center [784, 375] width 1568 height 641
click at [68, 168] on span "Manage Boards" at bounding box center [87, 171] width 85 height 32
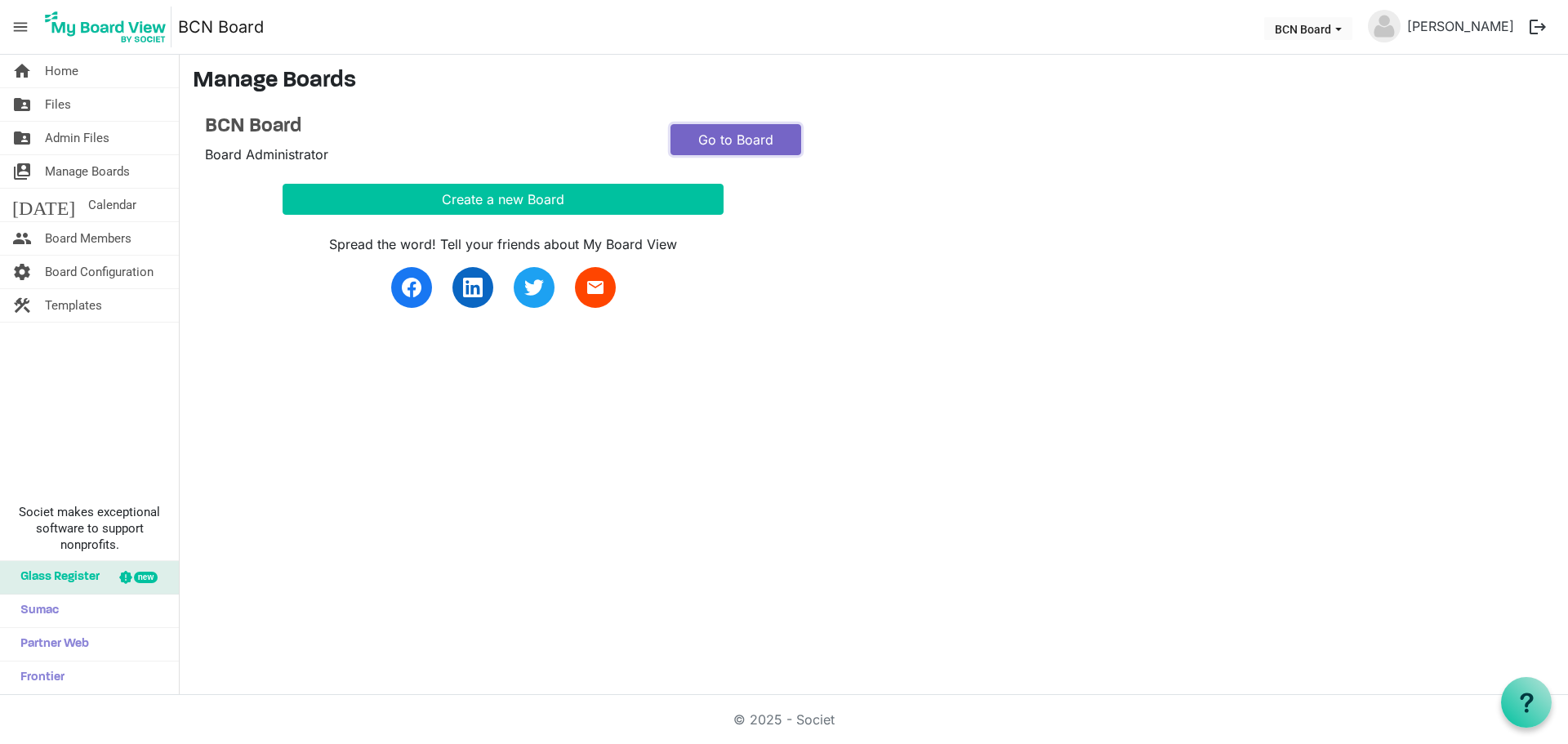
click at [747, 139] on link "Go to Board" at bounding box center [736, 140] width 131 height 31
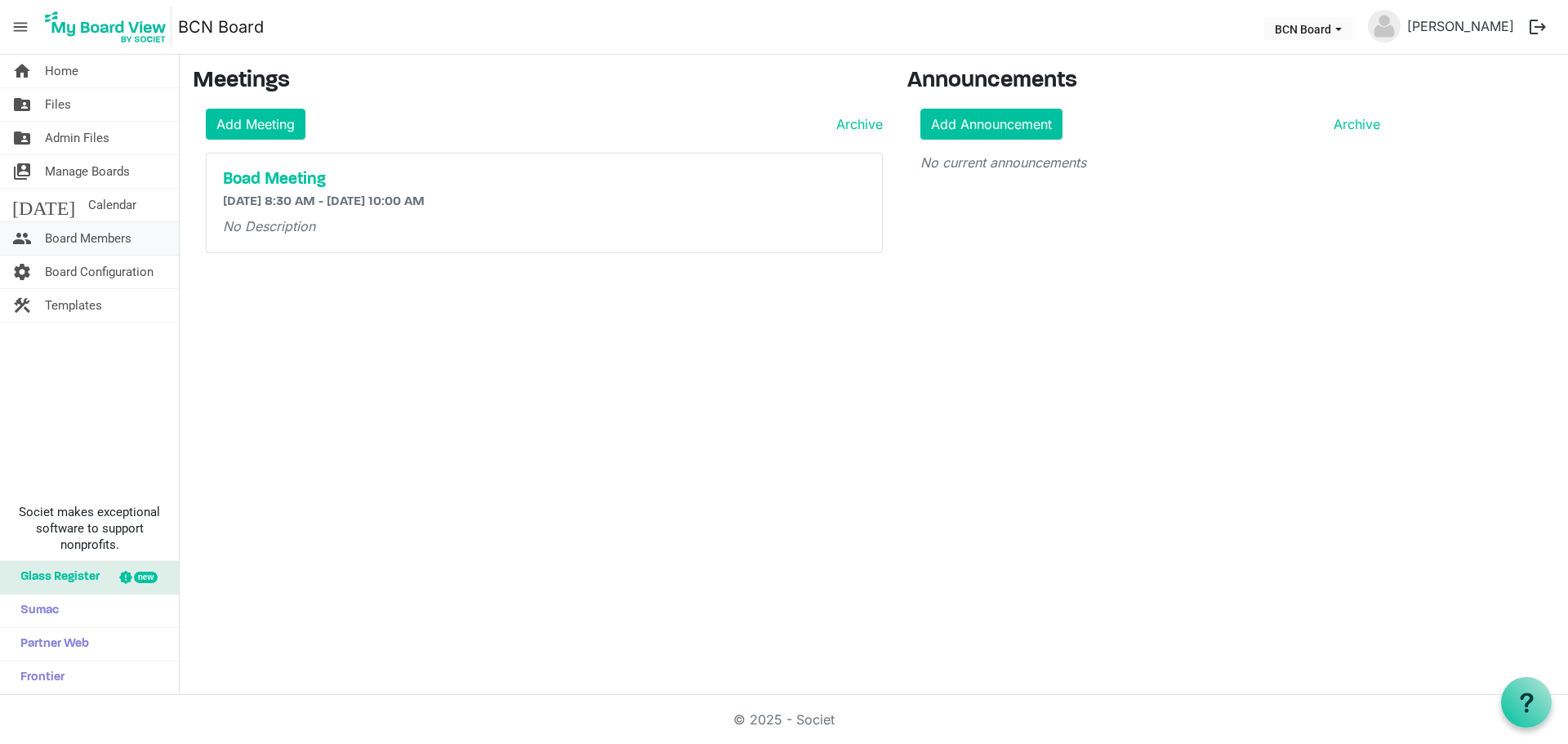
click at [98, 232] on span "Board Members" at bounding box center [88, 238] width 87 height 32
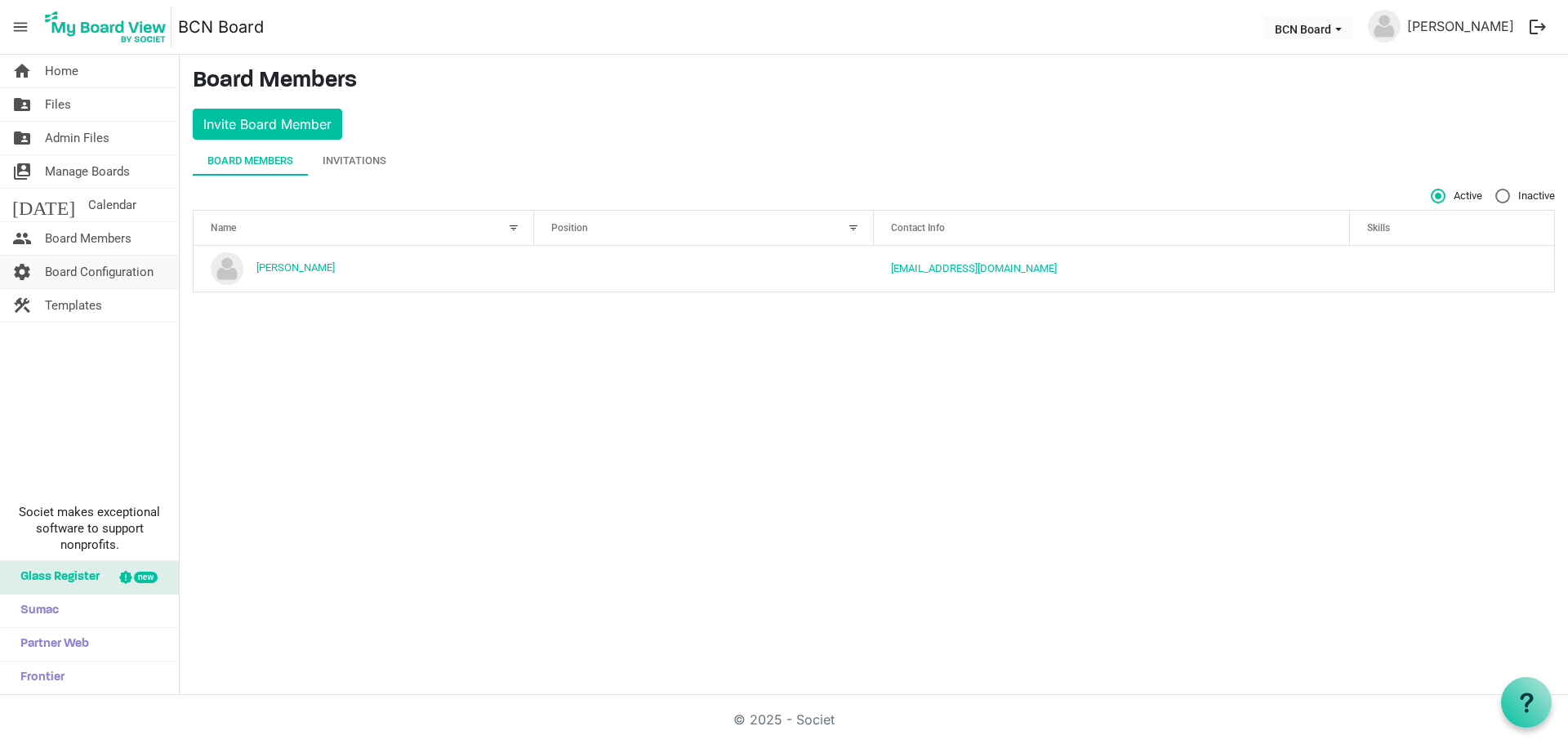
click at [132, 268] on span "Board Configuration" at bounding box center [99, 271] width 108 height 32
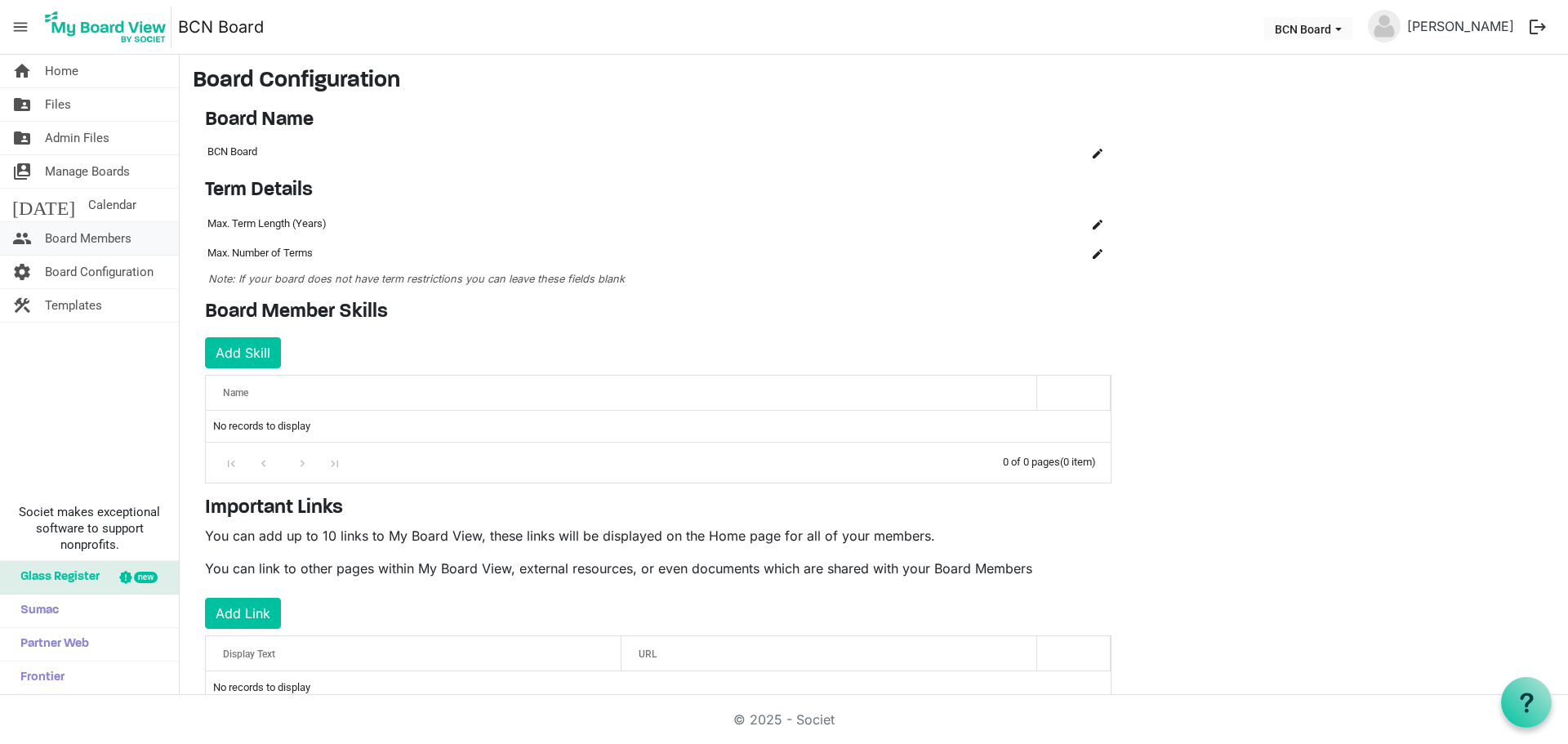
click at [111, 243] on span "Board Members" at bounding box center [88, 238] width 87 height 32
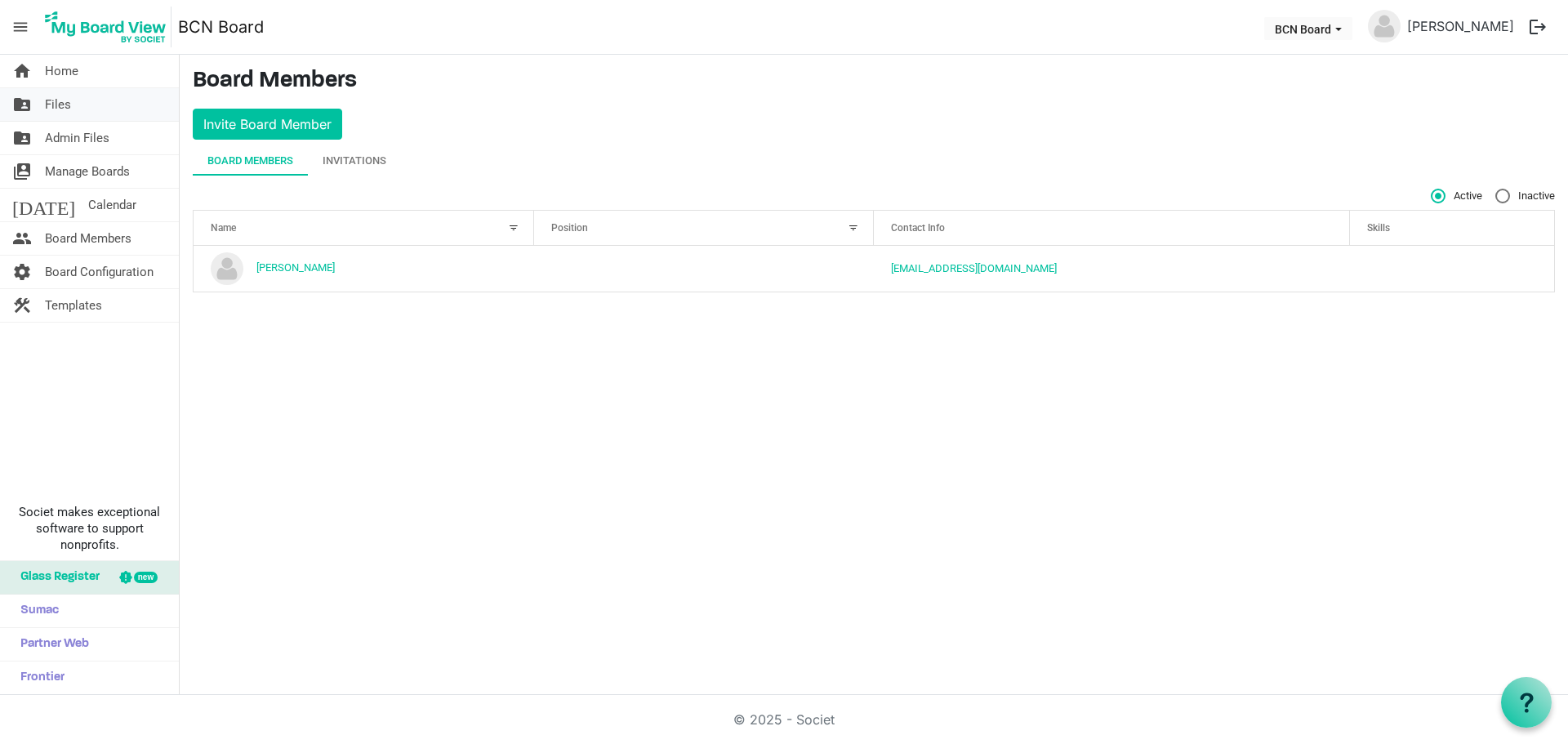
click at [103, 98] on link "folder_shared Files" at bounding box center [89, 103] width 179 height 32
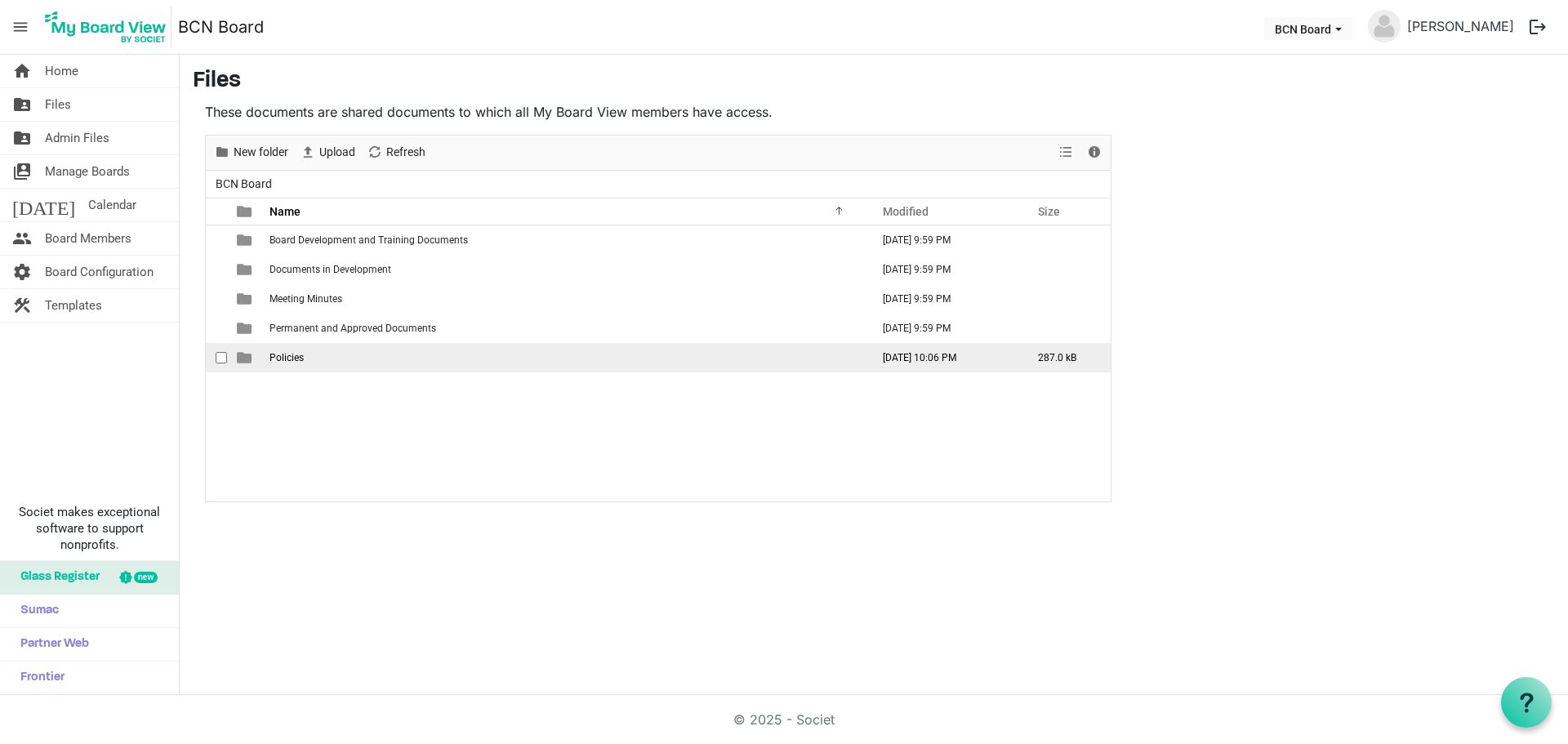
click at [289, 362] on span "Policies" at bounding box center [286, 358] width 34 height 12
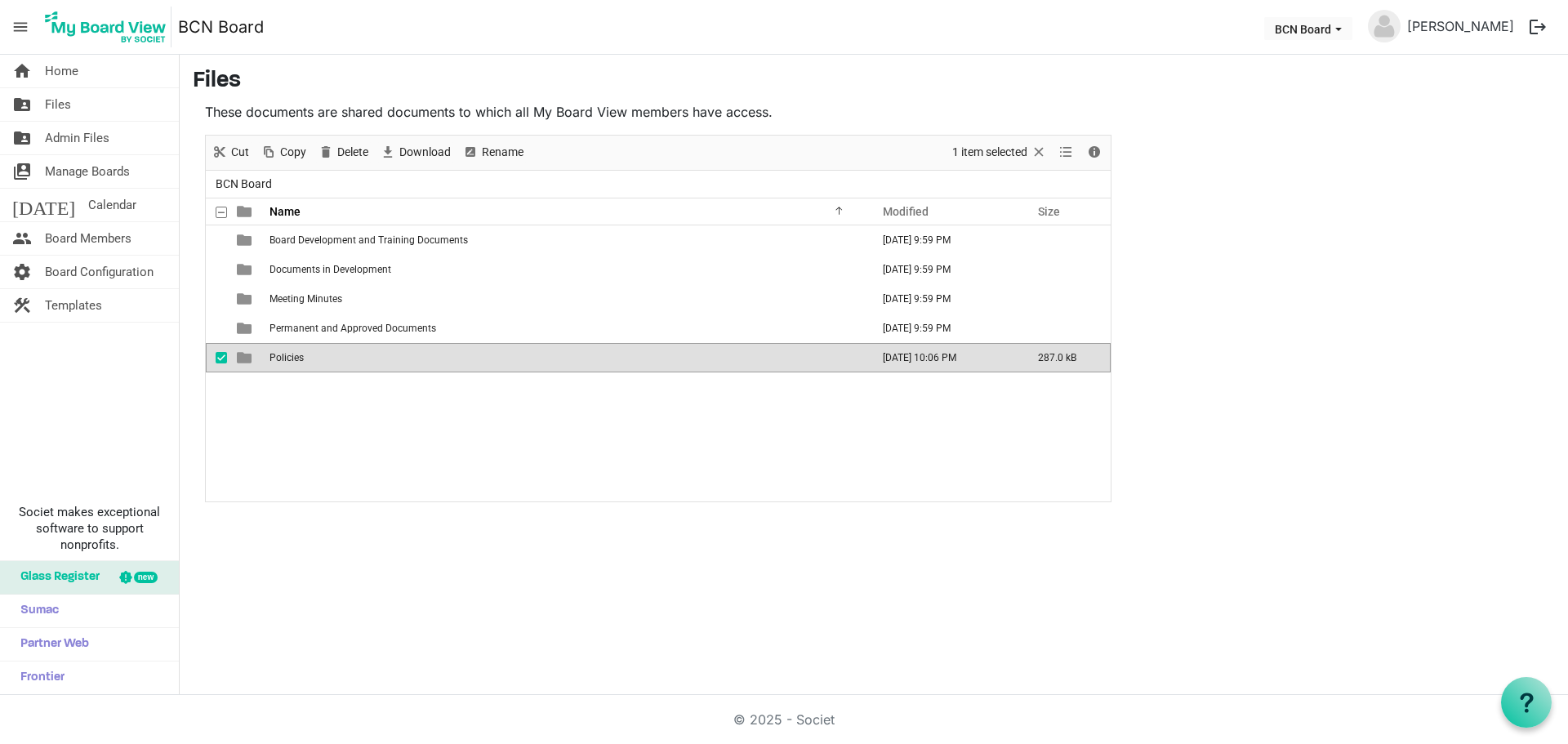
click at [332, 353] on td "Policies" at bounding box center [565, 357] width 601 height 29
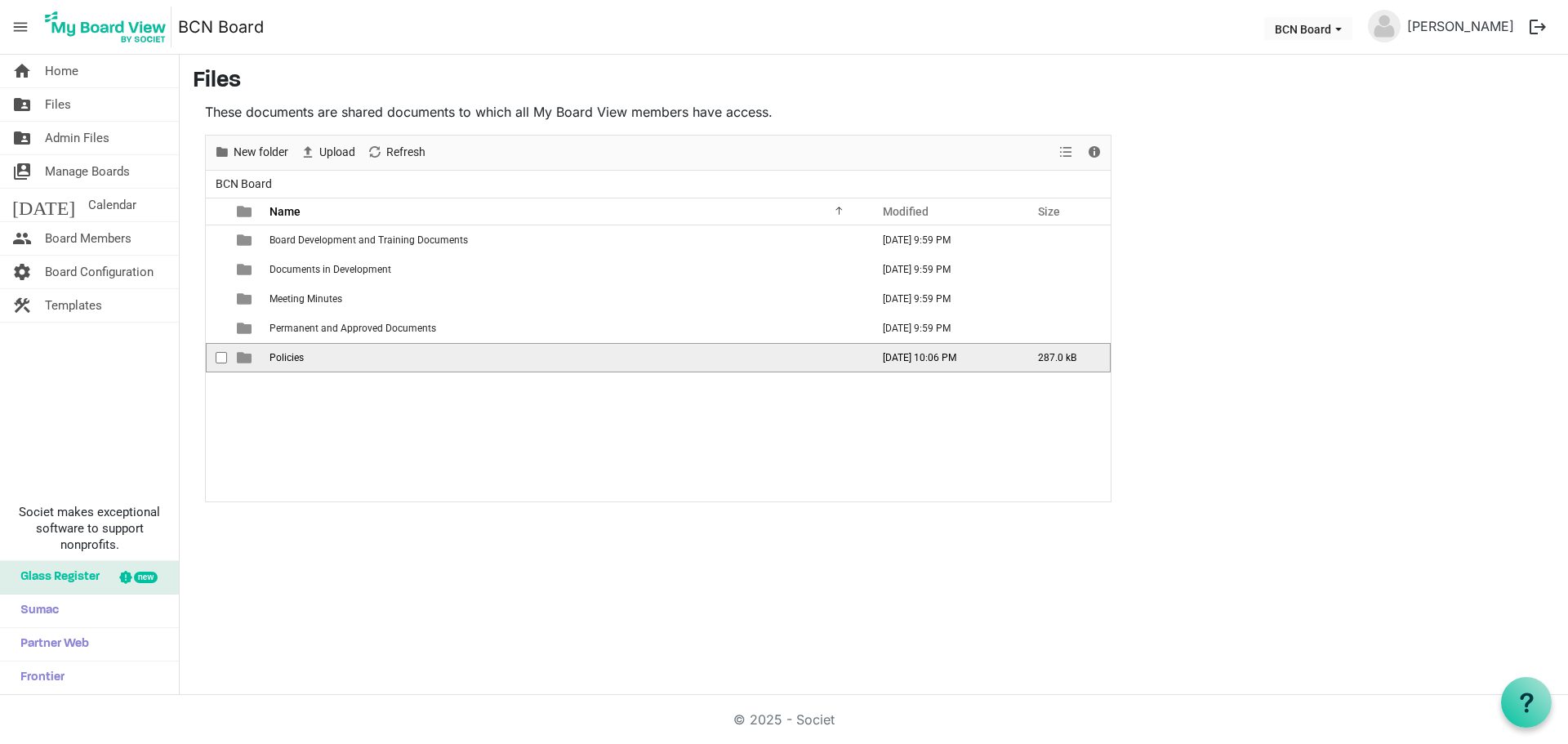
click at [332, 353] on td "Policies" at bounding box center [565, 357] width 601 height 29
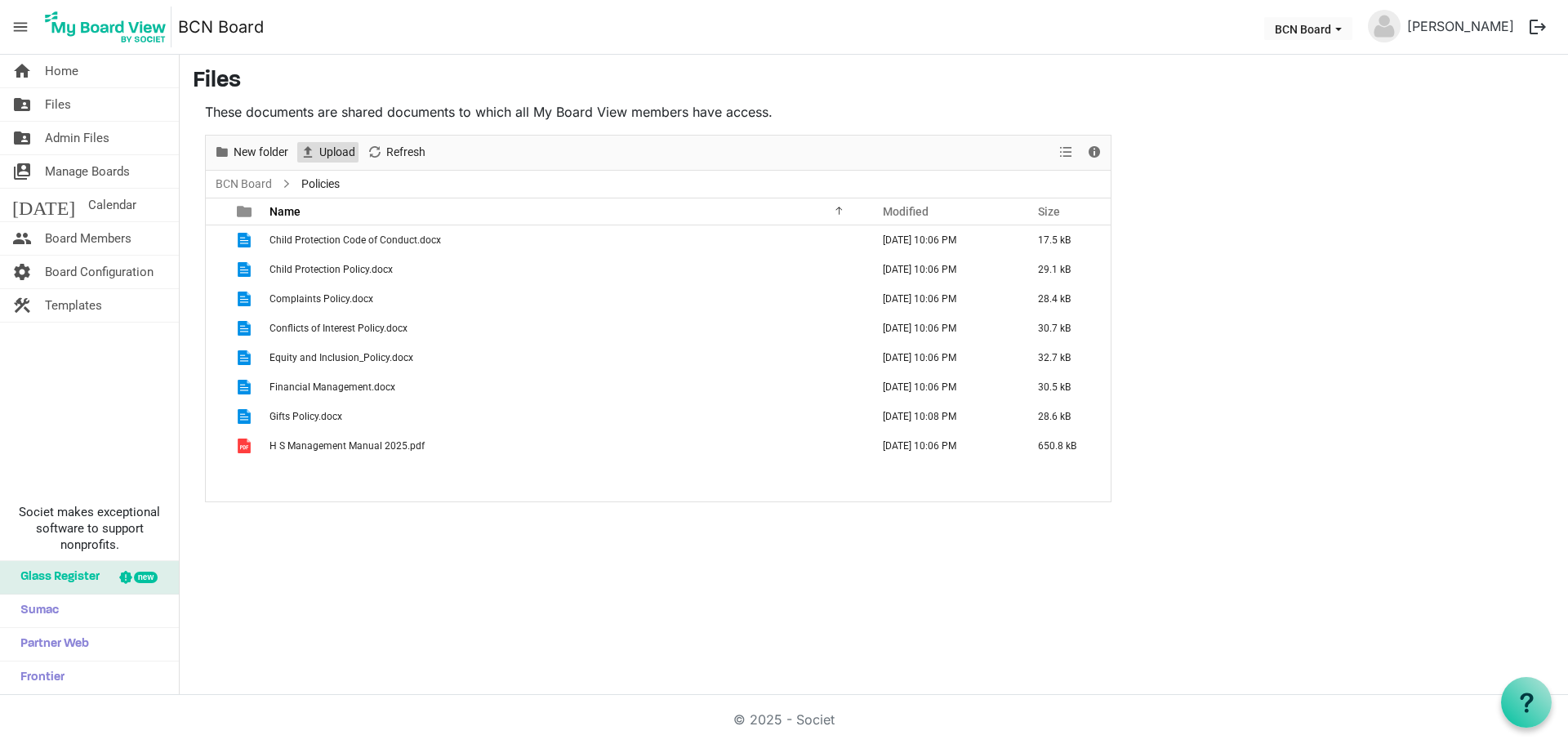
click at [330, 147] on span "Upload" at bounding box center [337, 152] width 39 height 21
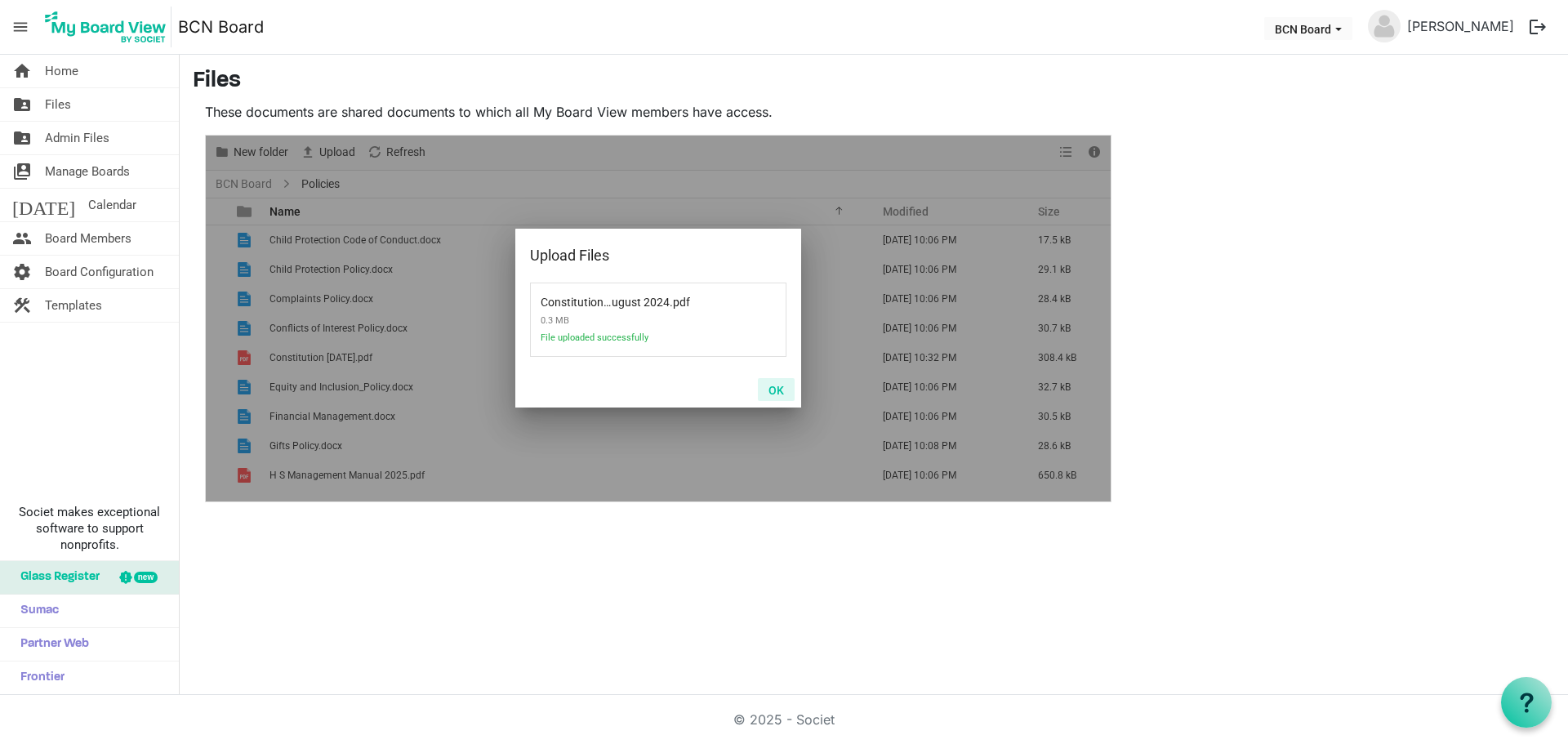
click at [780, 388] on button "OK" at bounding box center [776, 389] width 37 height 22
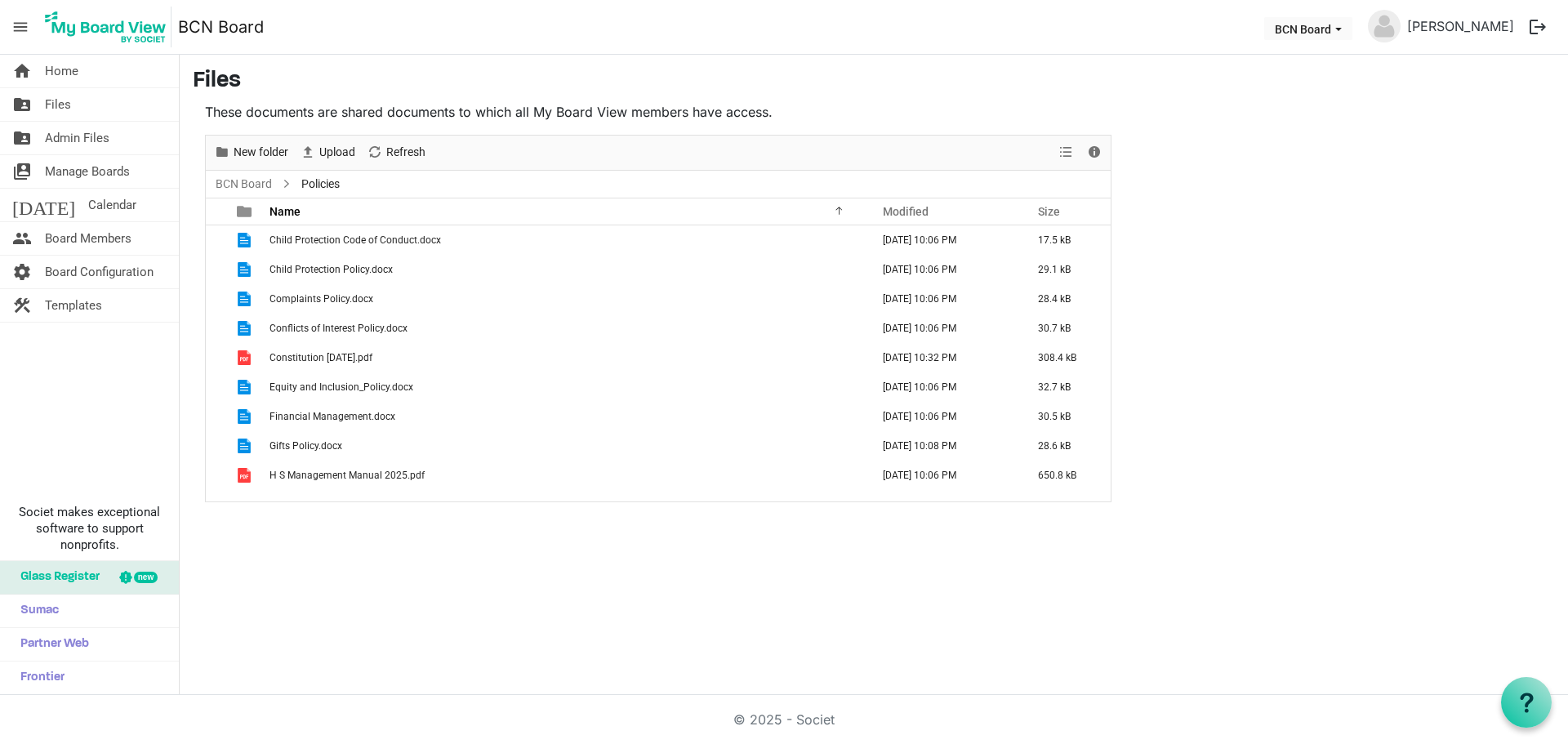
click at [381, 515] on main "Files These documents are shared documents to which all My Board View members h…" at bounding box center [874, 285] width 1388 height 461
click at [72, 233] on span "Board Members" at bounding box center [88, 238] width 87 height 32
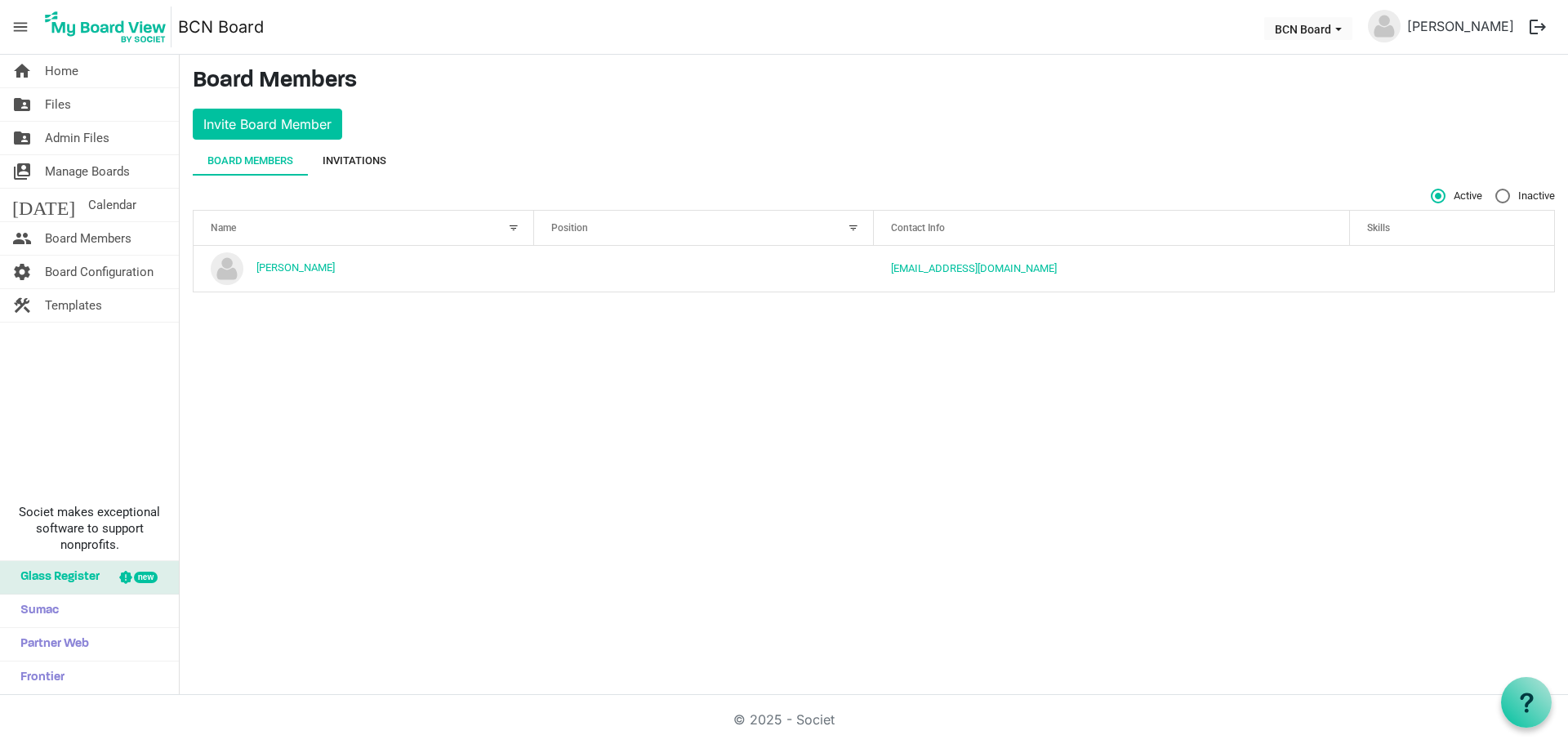
click at [360, 158] on div "Invitations" at bounding box center [354, 160] width 63 height 17
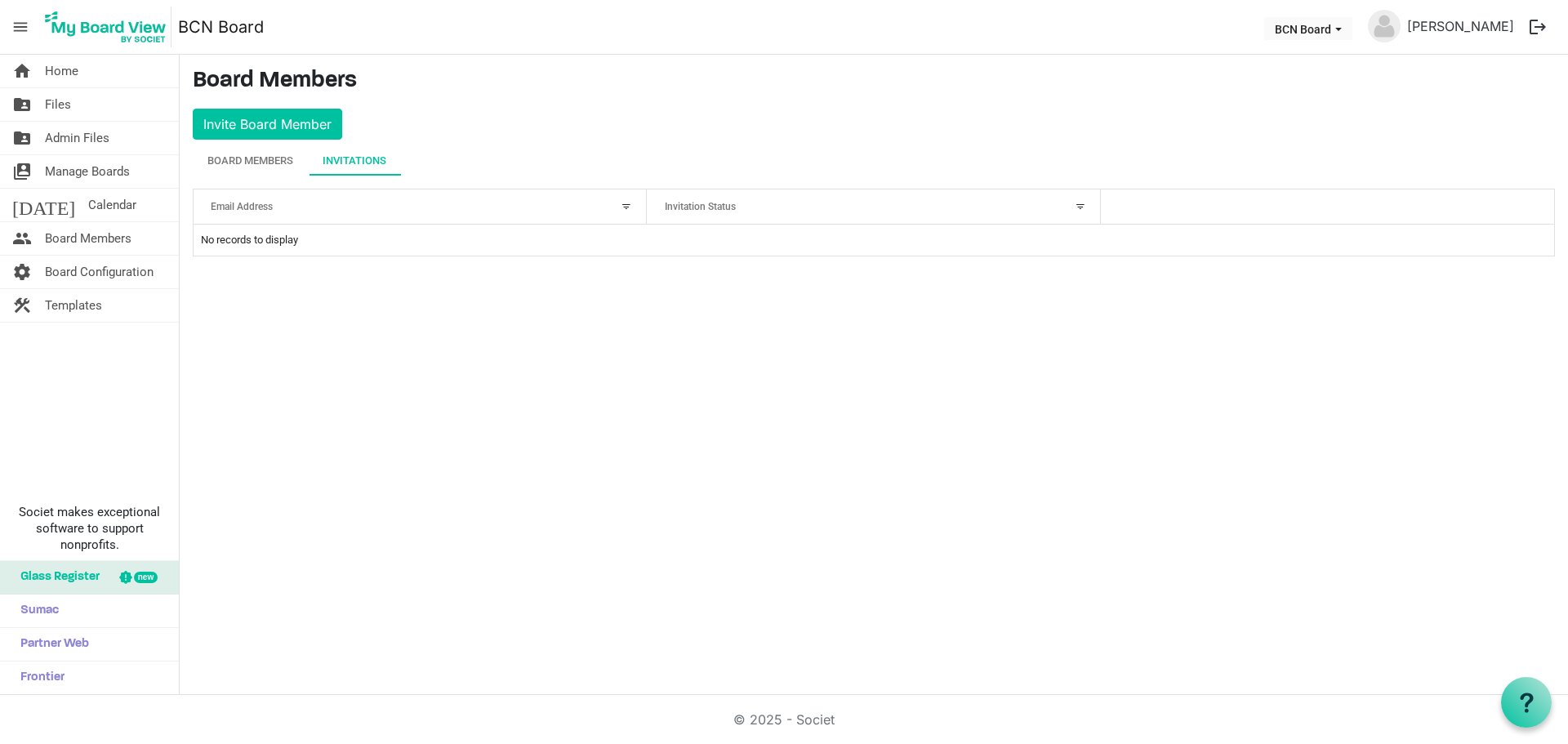
click at [288, 205] on div "Email Address" at bounding box center [411, 206] width 413 height 23
click at [631, 203] on div at bounding box center [627, 206] width 18 height 18
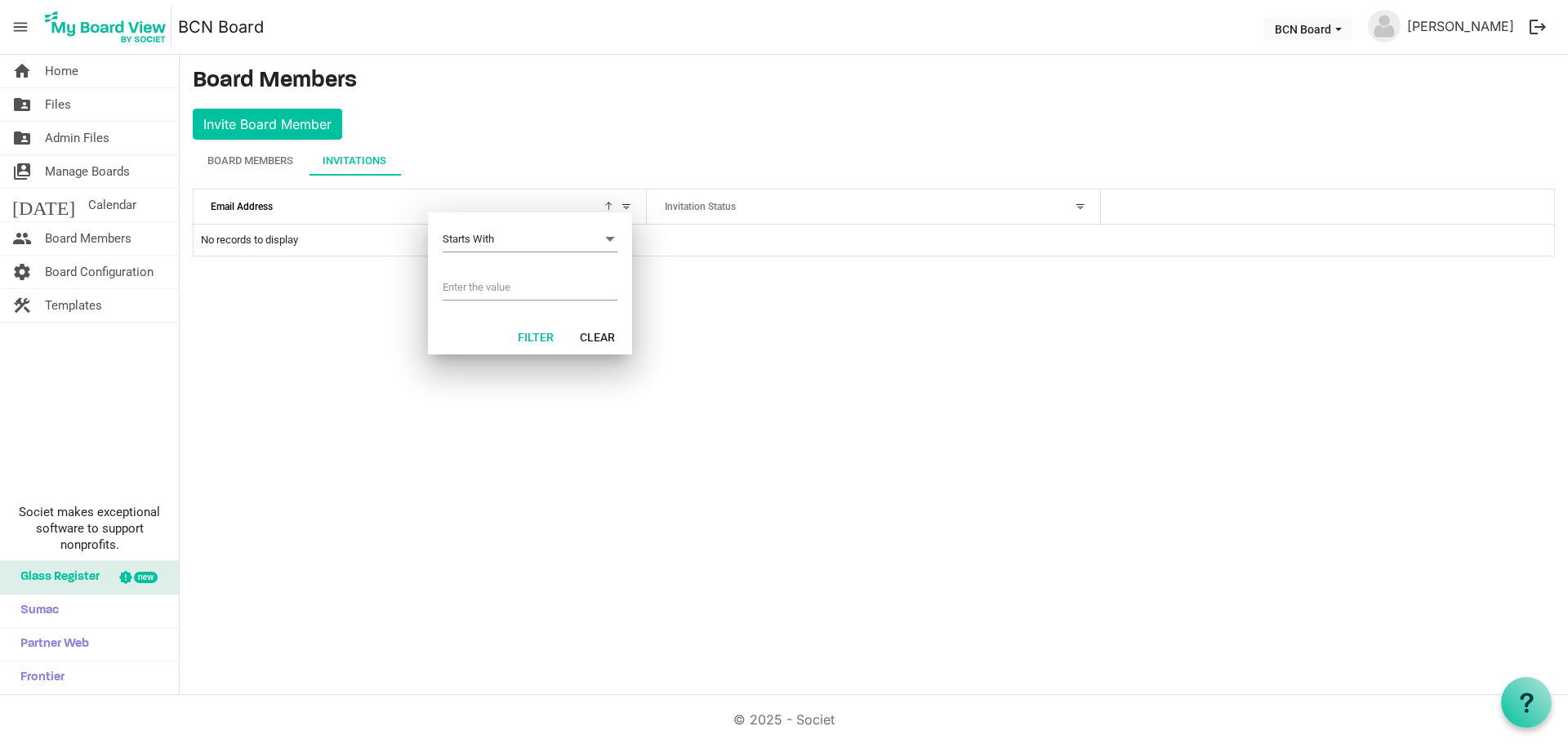
click at [503, 235] on span "Starts With Starts With" at bounding box center [529, 240] width 175 height 25
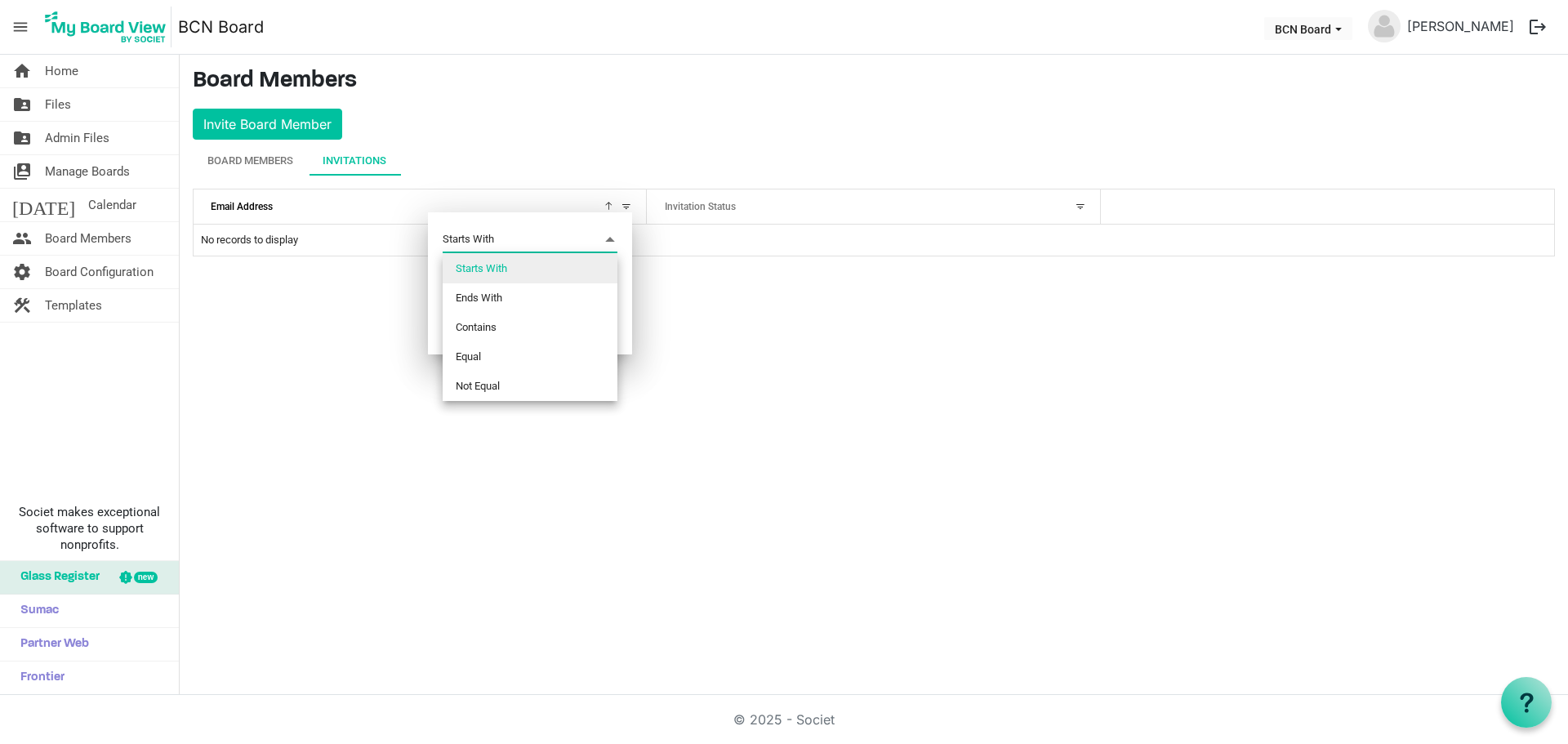
click at [667, 292] on div "home Home folder_shared Files folder_shared Admin Files switch_account Manage B…" at bounding box center [784, 375] width 1568 height 641
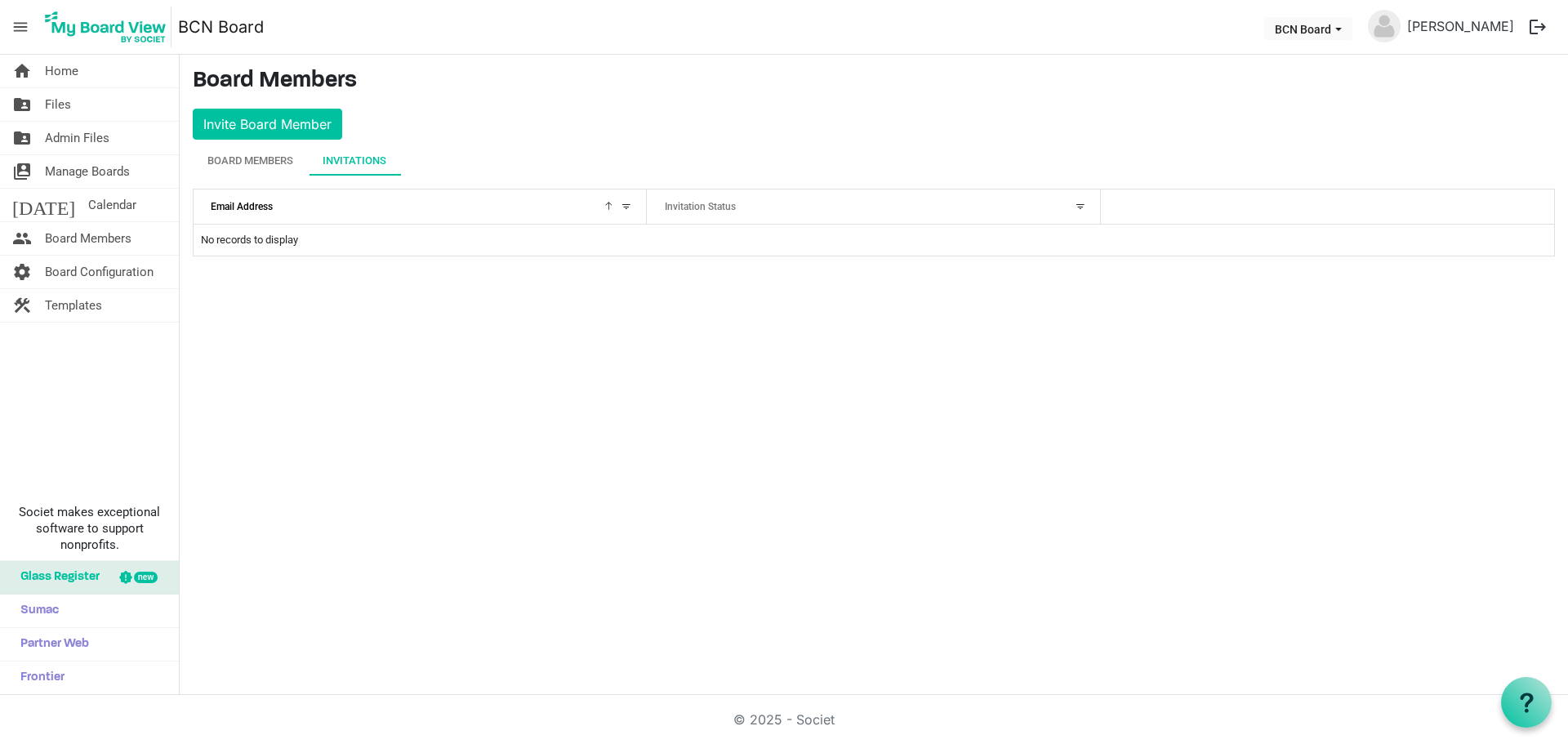
click at [603, 204] on div at bounding box center [606, 203] width 8 height 8
click at [610, 204] on div at bounding box center [606, 203] width 8 height 8
click at [379, 239] on td "No records to display" at bounding box center [874, 240] width 1361 height 31
click at [111, 234] on span "Board Members" at bounding box center [88, 238] width 87 height 32
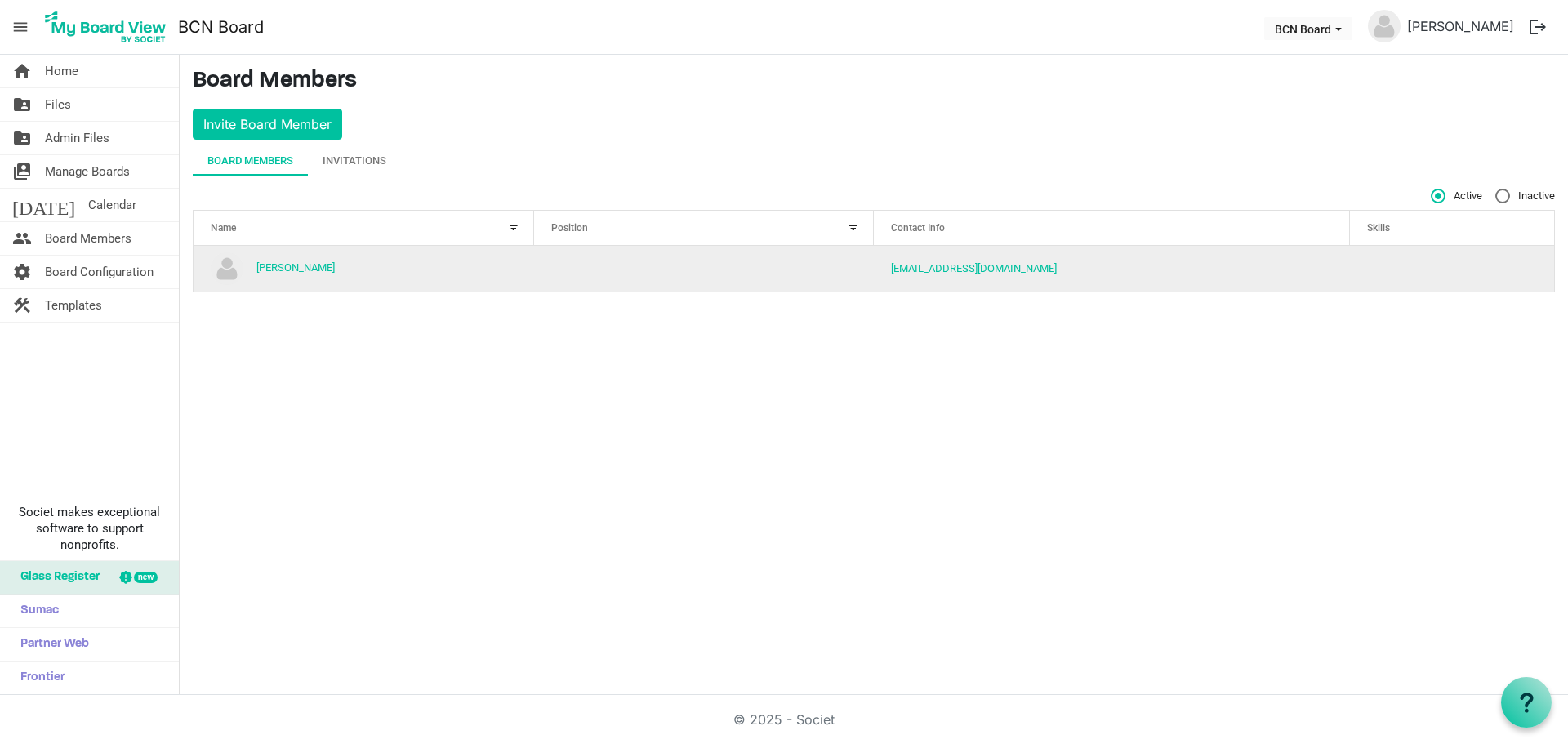
click at [350, 269] on td "[PERSON_NAME]" at bounding box center [363, 269] width 341 height 46
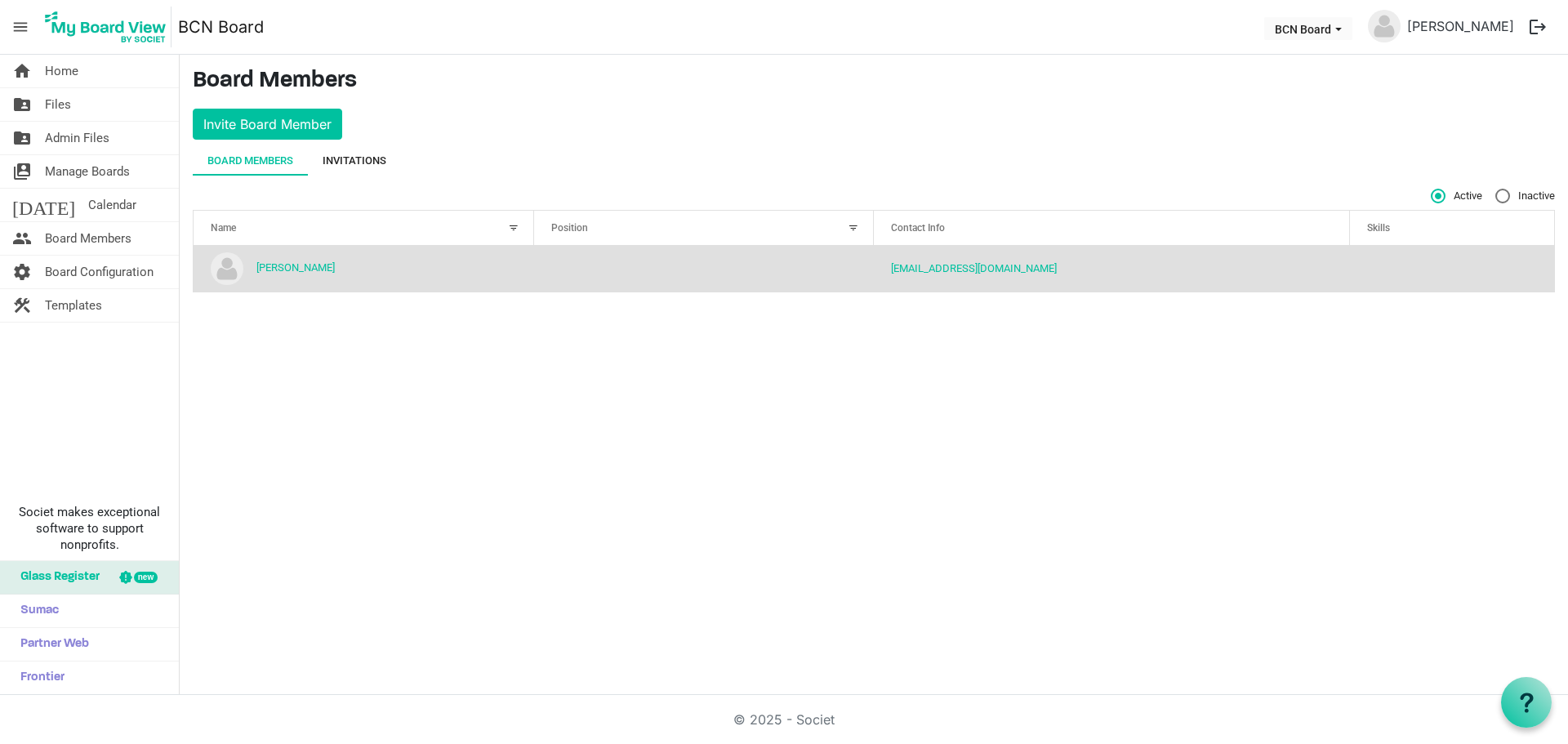
click at [354, 158] on div "Invitations" at bounding box center [354, 160] width 63 height 17
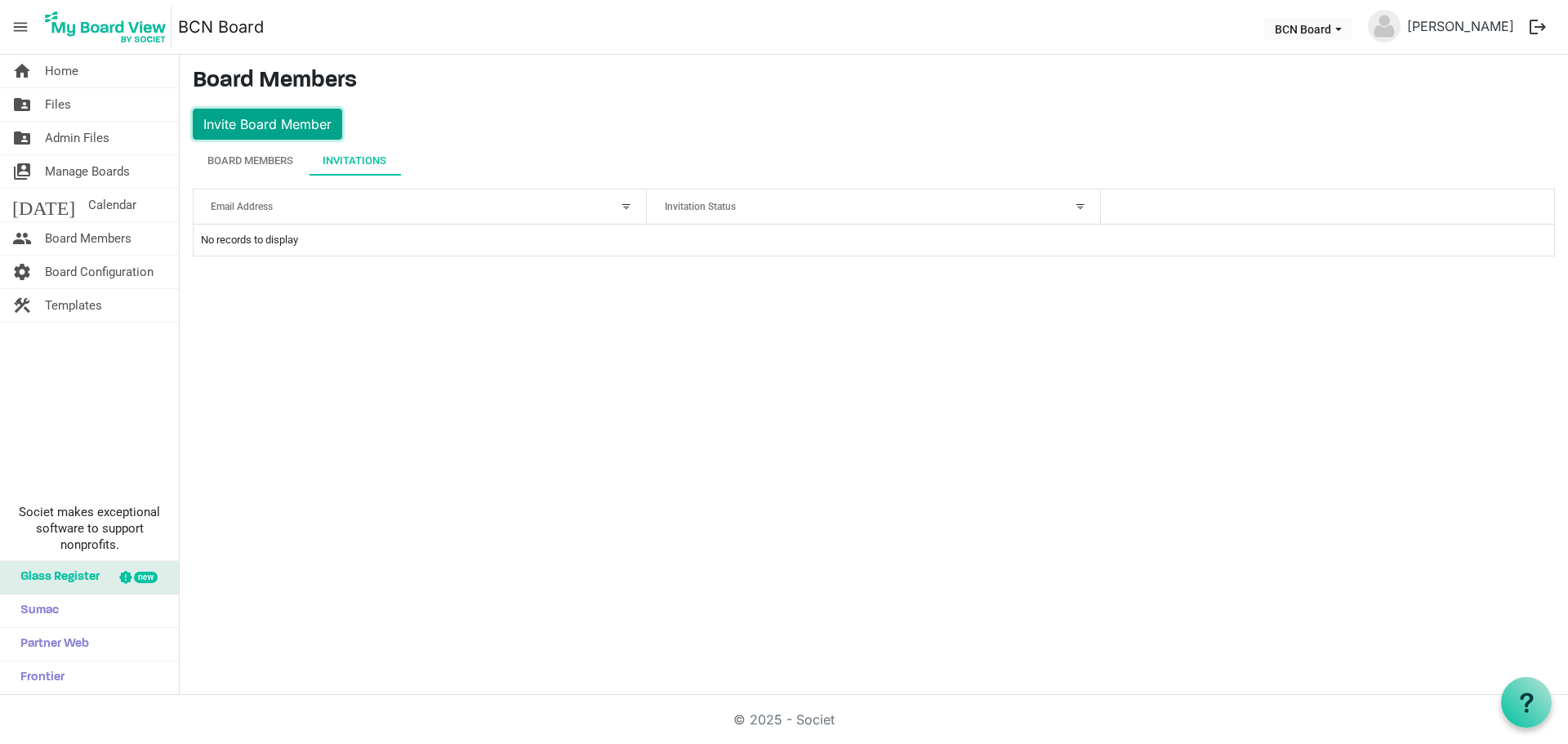
click at [298, 120] on button "Invite Board Member" at bounding box center [267, 124] width 149 height 31
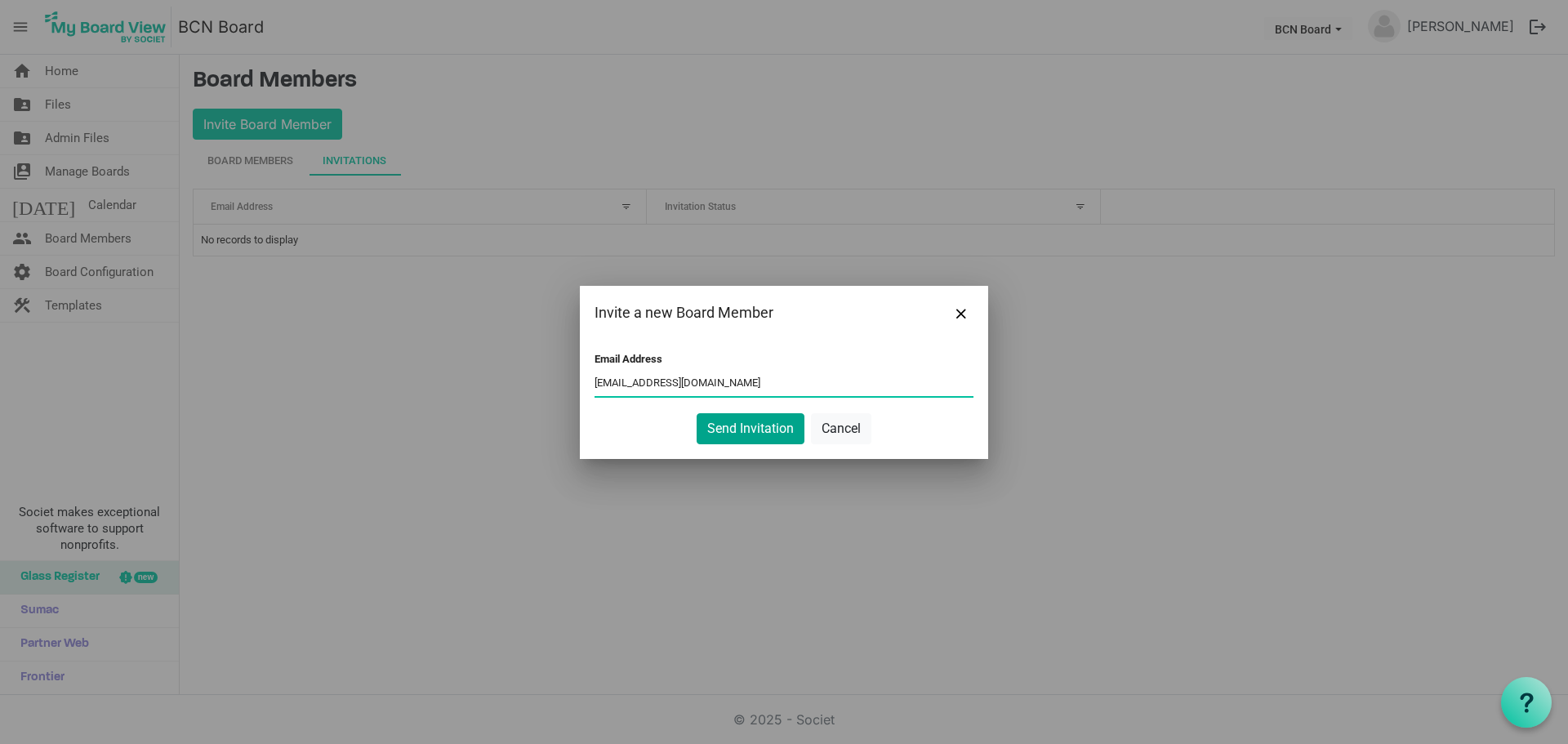
type input "ops@belfastcommunitynetwork.org.nz"
click at [753, 424] on button "Send Invitation" at bounding box center [751, 429] width 107 height 31
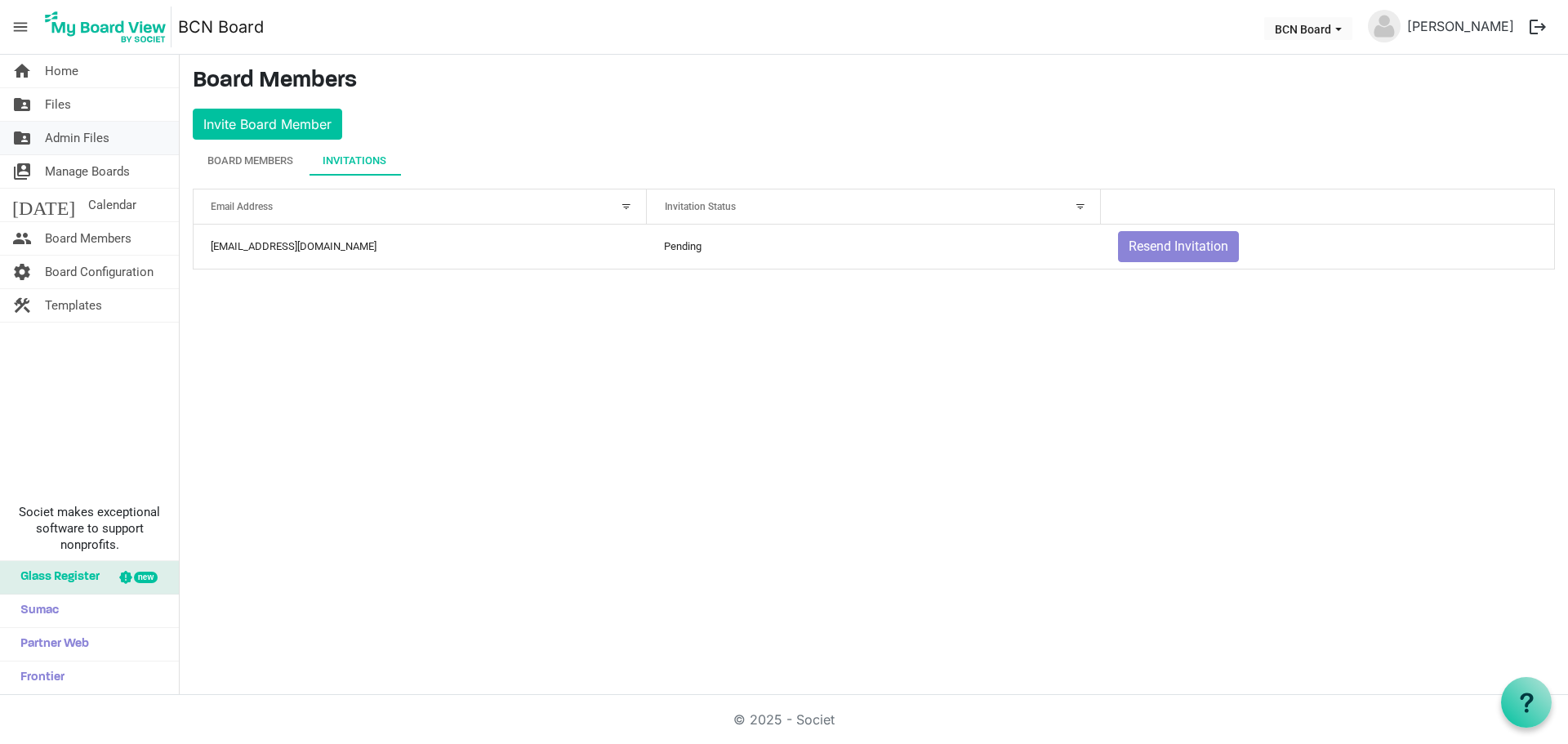
click at [72, 140] on span "Admin Files" at bounding box center [77, 138] width 64 height 32
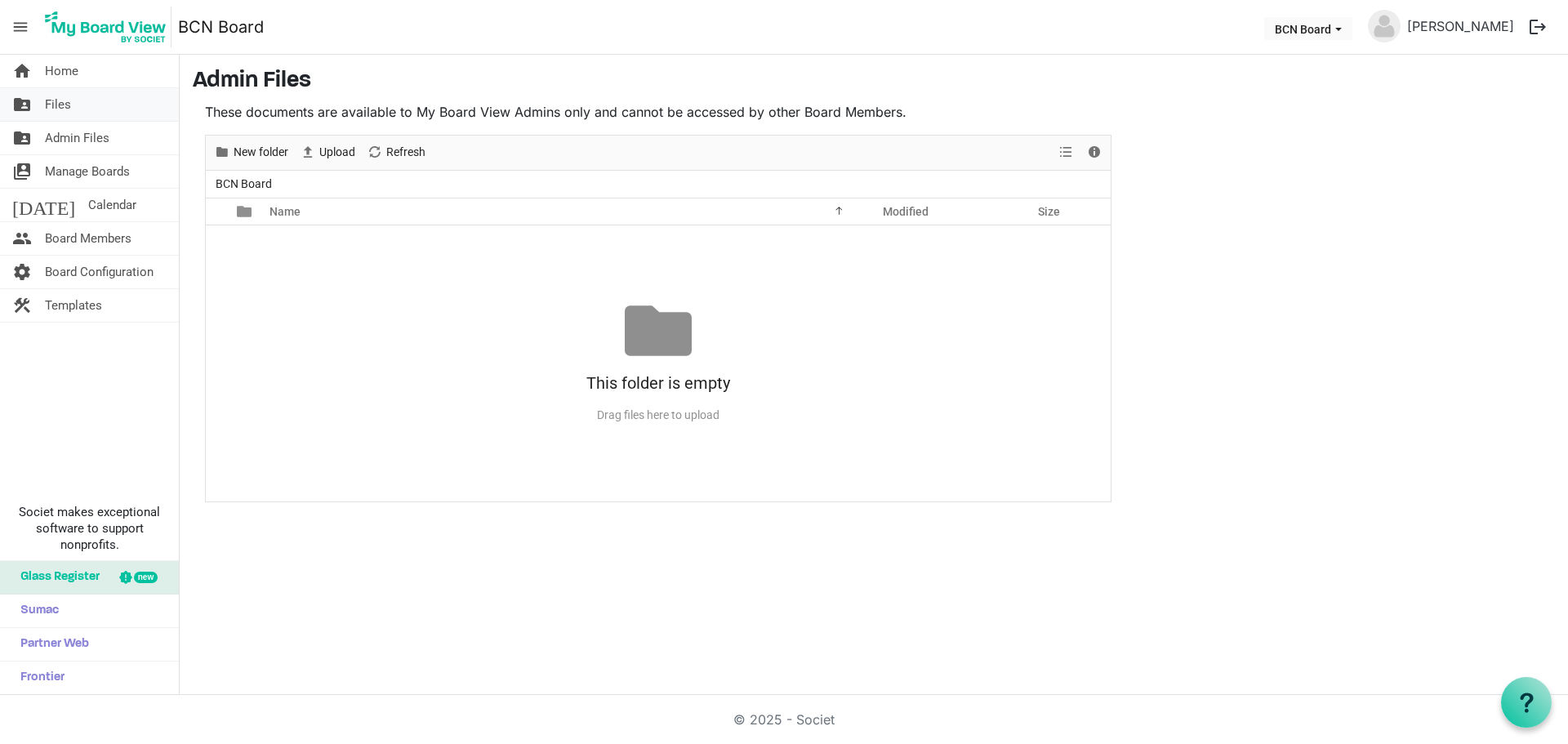
click at [71, 103] on link "folder_shared Files" at bounding box center [89, 103] width 179 height 32
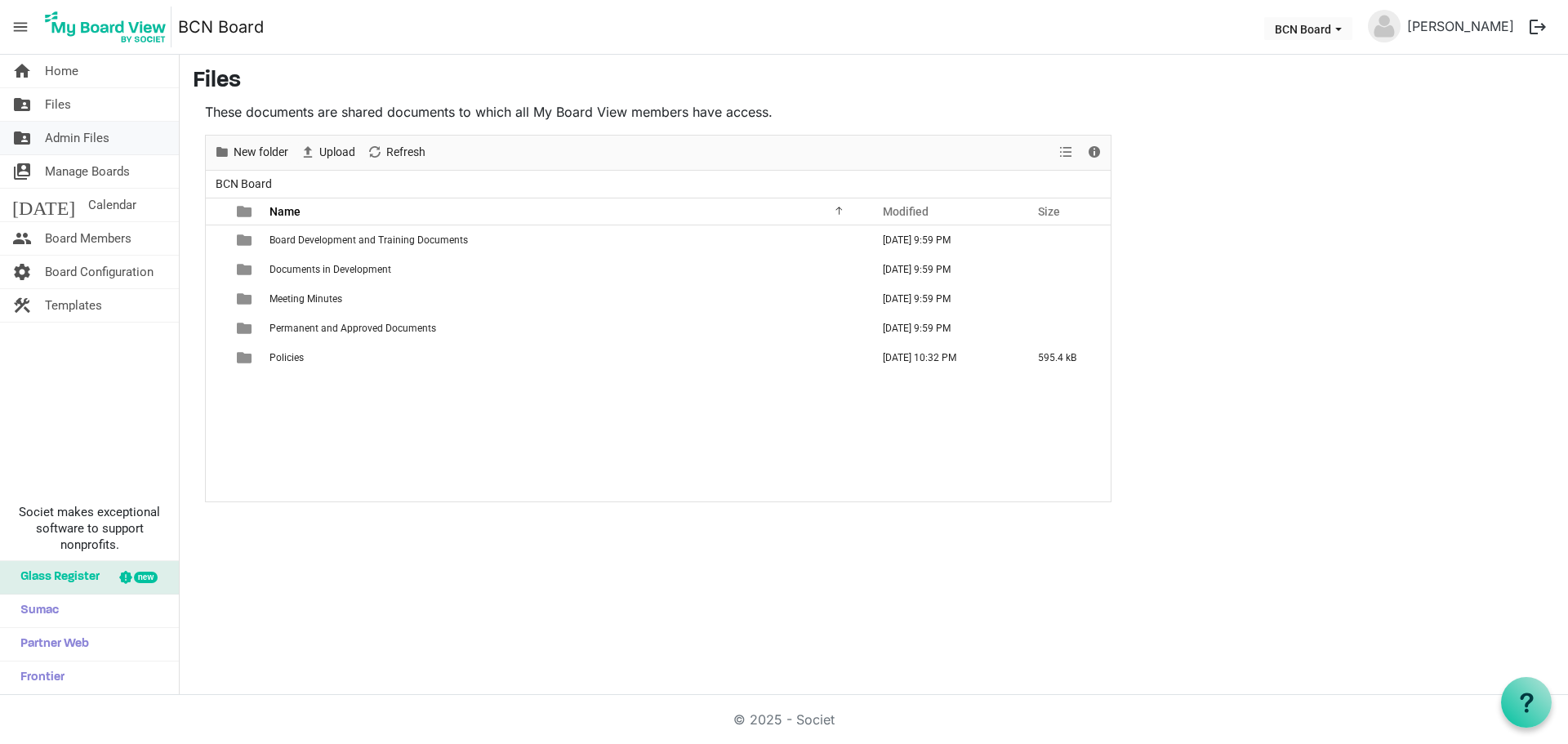
click at [62, 138] on span "Admin Files" at bounding box center [77, 138] width 64 height 32
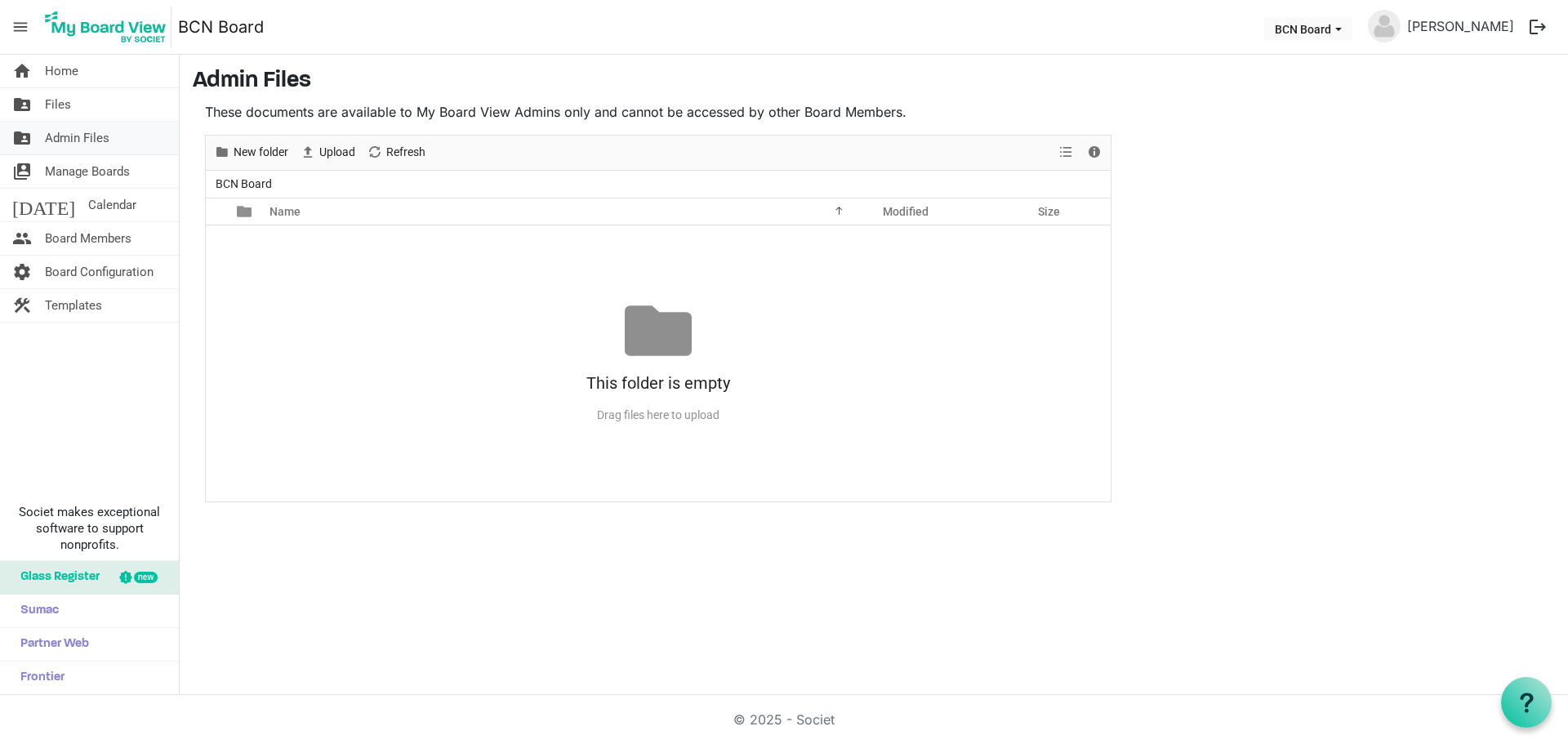
click at [70, 145] on span "Admin Files" at bounding box center [77, 138] width 64 height 32
click at [128, 138] on link "folder_shared Admin Files" at bounding box center [89, 138] width 179 height 32
click at [66, 104] on span "Files" at bounding box center [58, 103] width 26 height 32
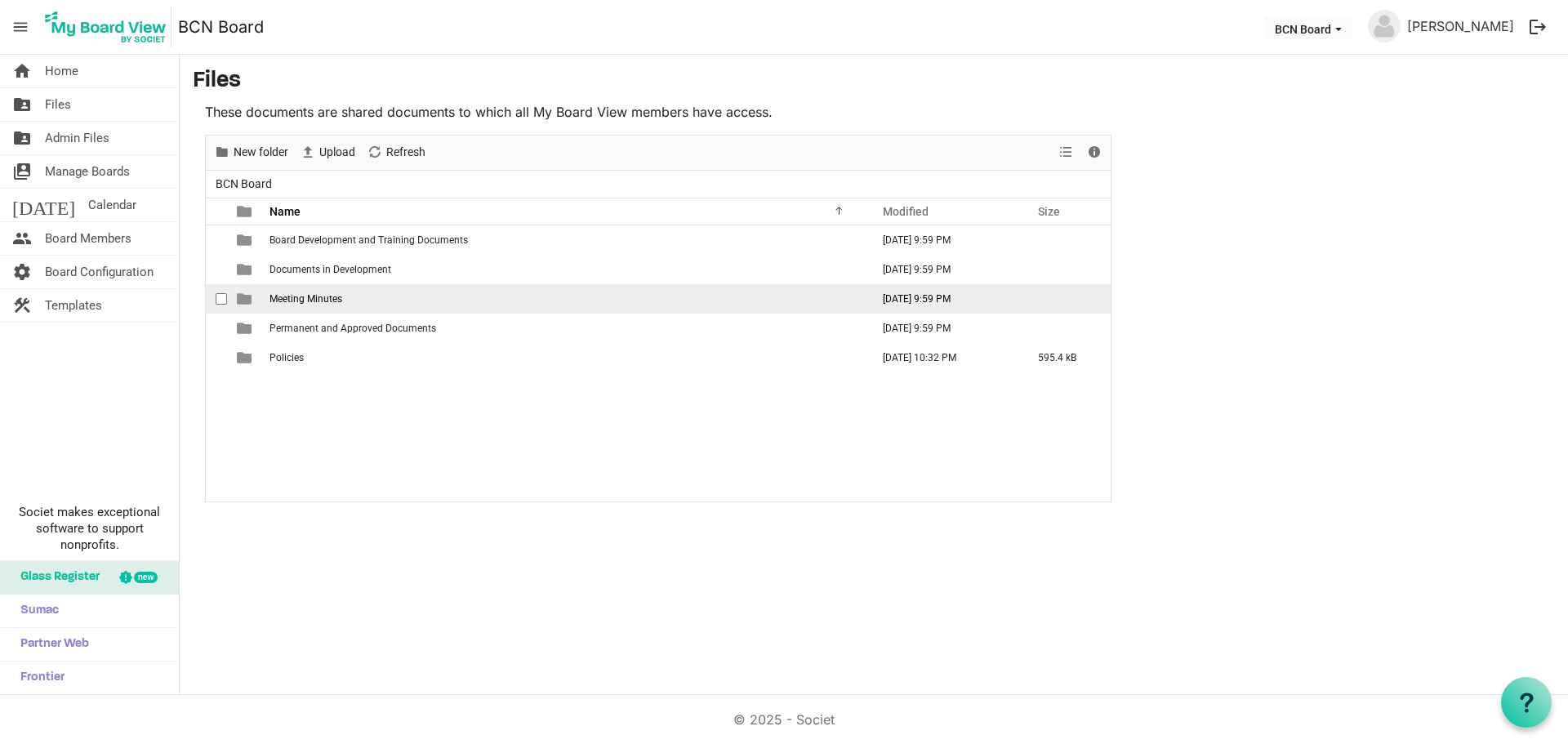
click at [248, 298] on span "is template cell column header type" at bounding box center [244, 299] width 15 height 15
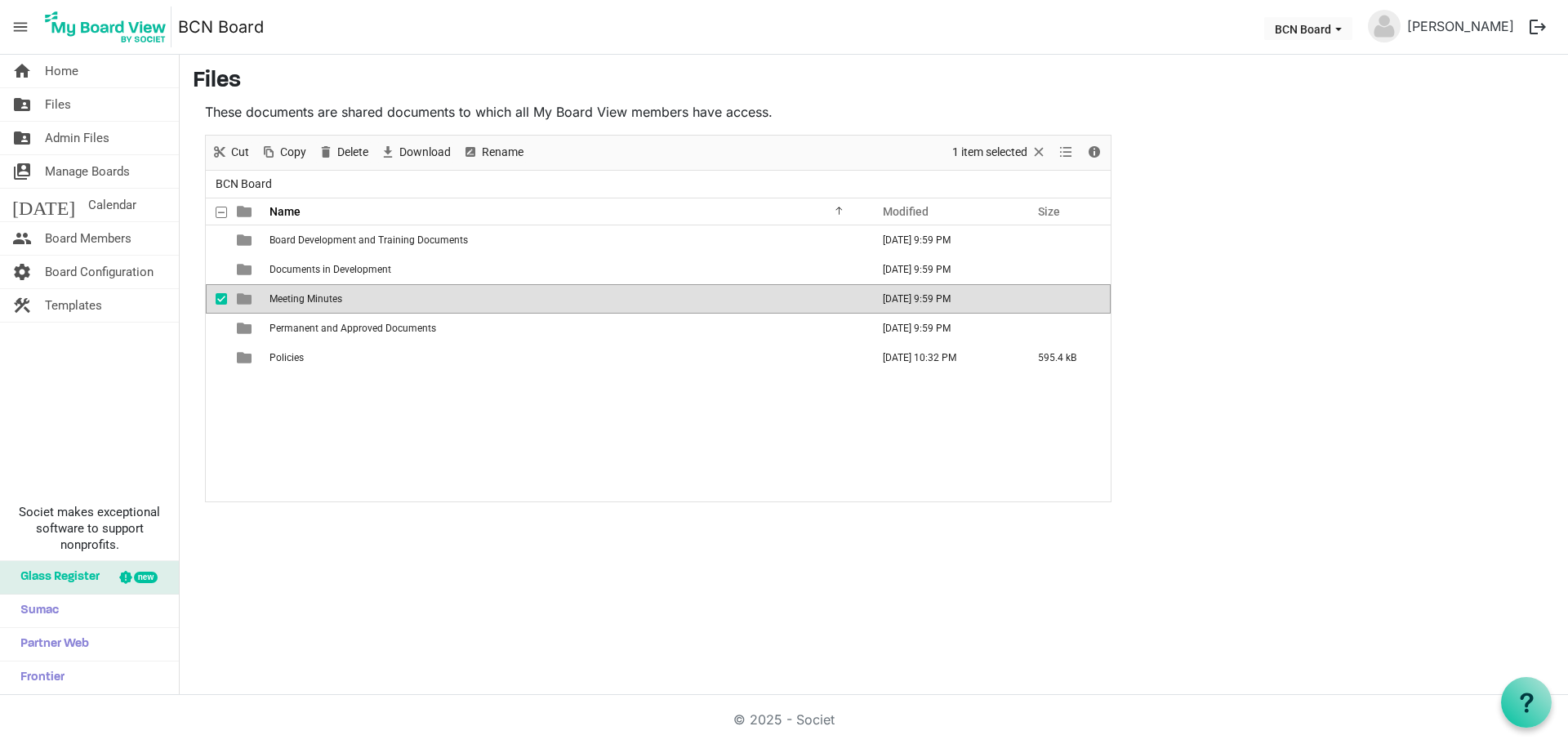
click at [293, 302] on span "Meeting Minutes" at bounding box center [306, 299] width 72 height 12
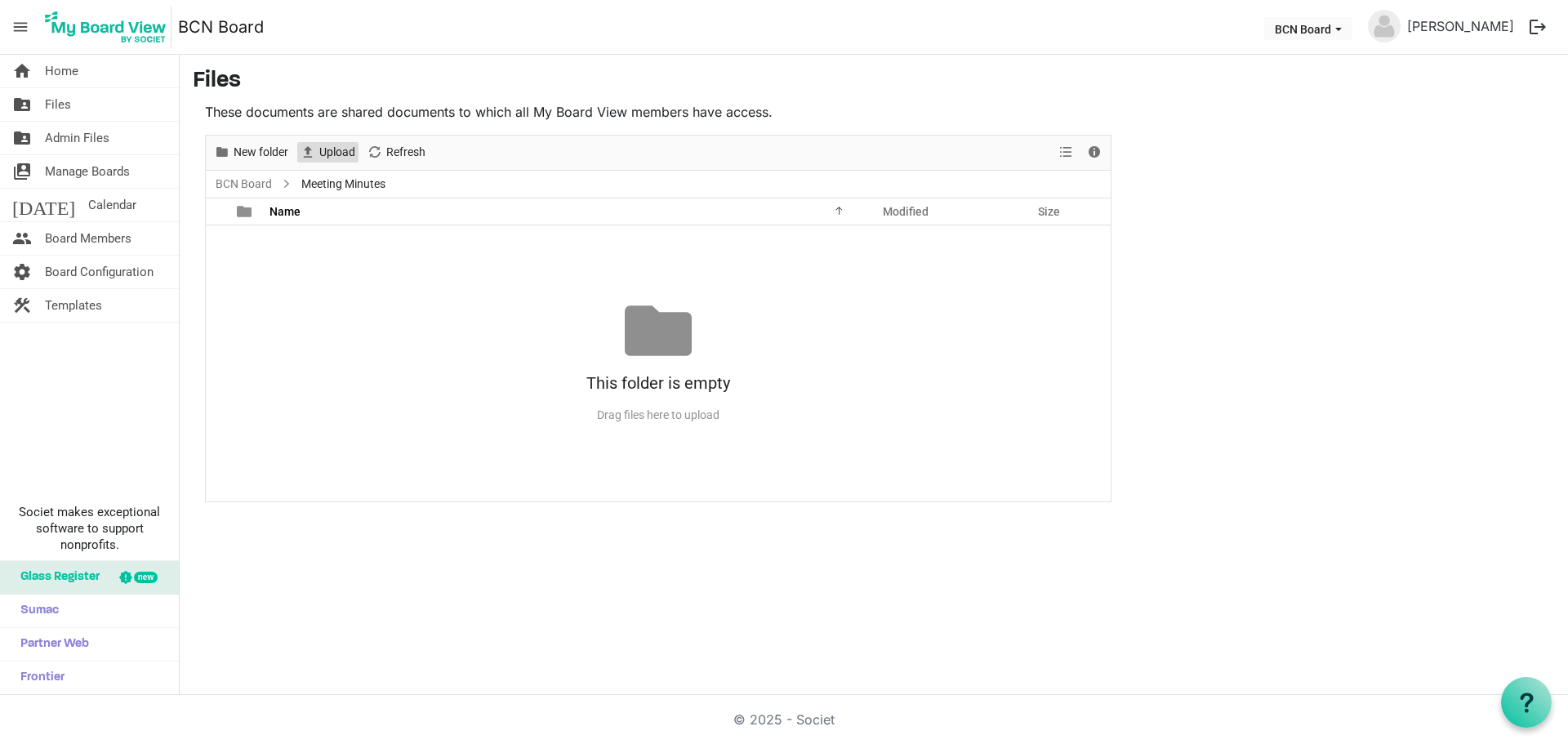
click at [338, 145] on span "Upload" at bounding box center [337, 152] width 39 height 21
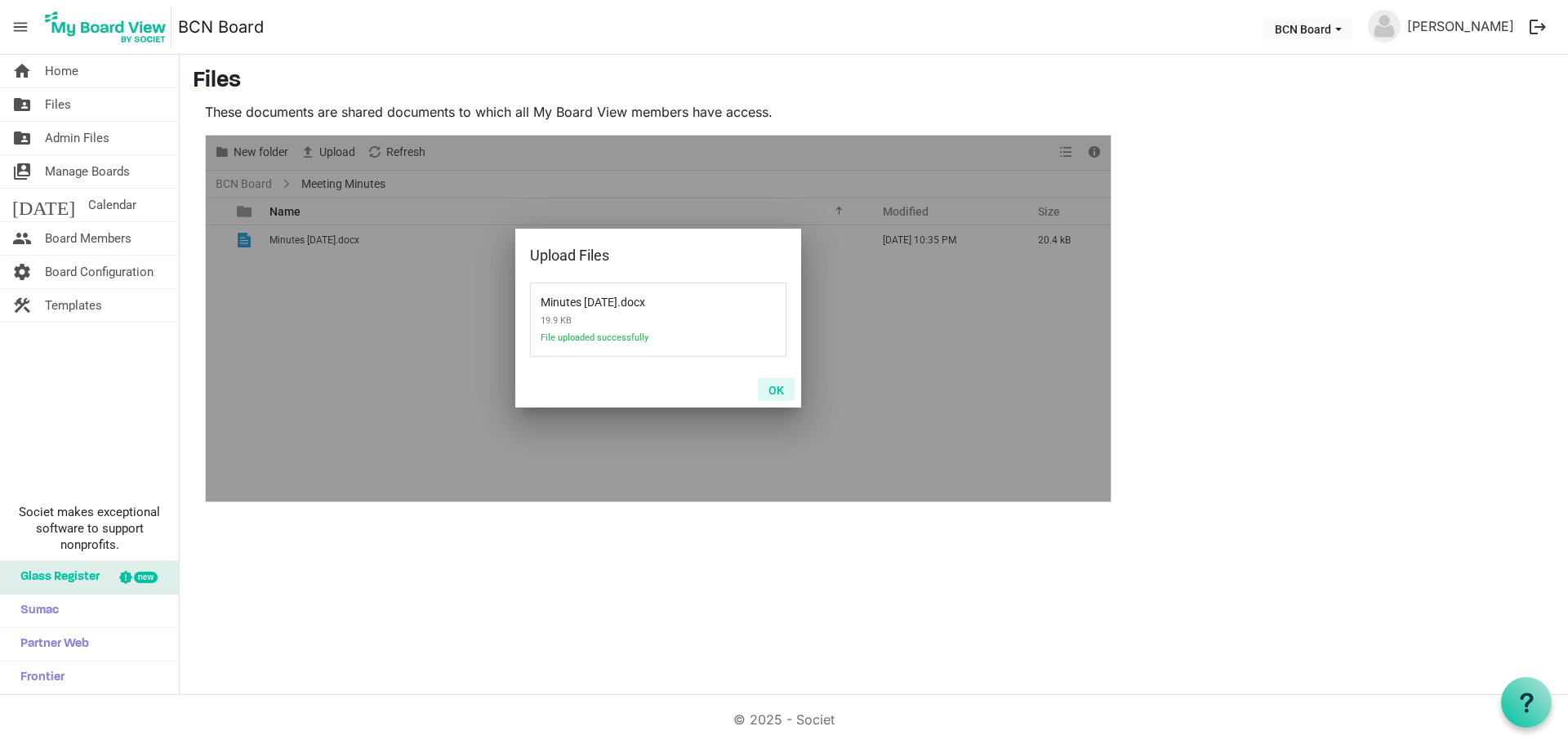
click at [778, 387] on button "OK" at bounding box center [776, 389] width 37 height 22
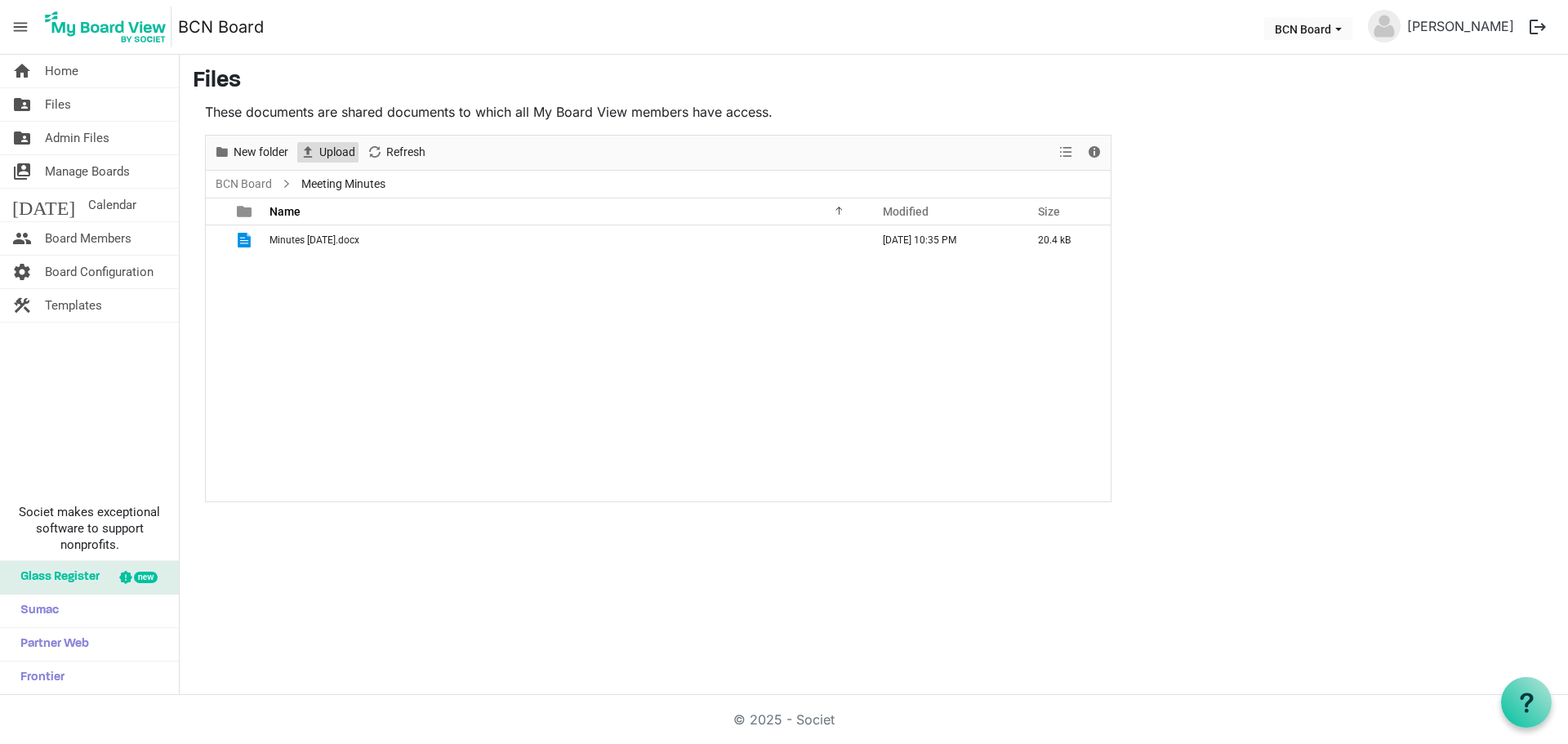
click at [319, 152] on span "Upload" at bounding box center [337, 152] width 39 height 21
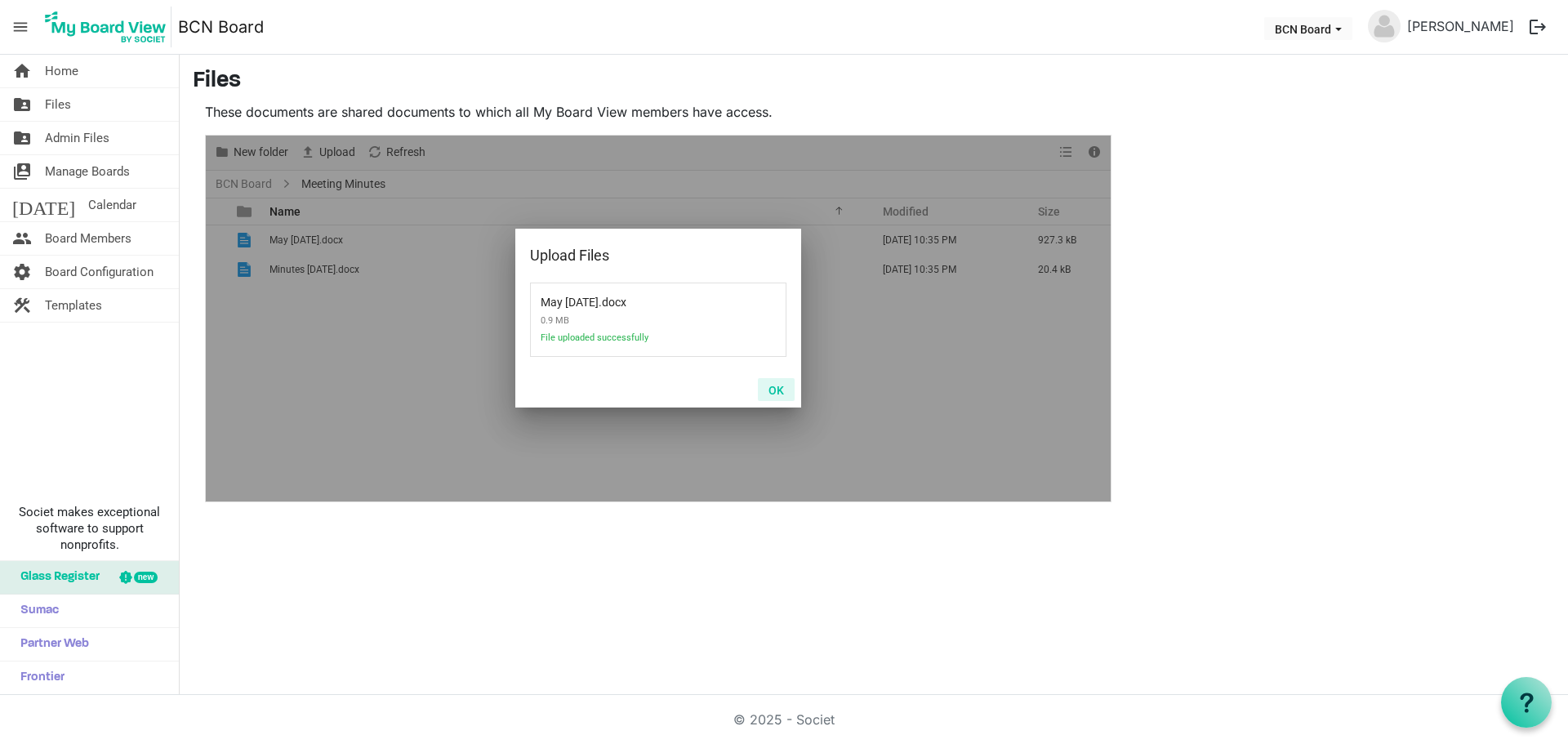
click at [773, 391] on button "OK" at bounding box center [776, 389] width 37 height 22
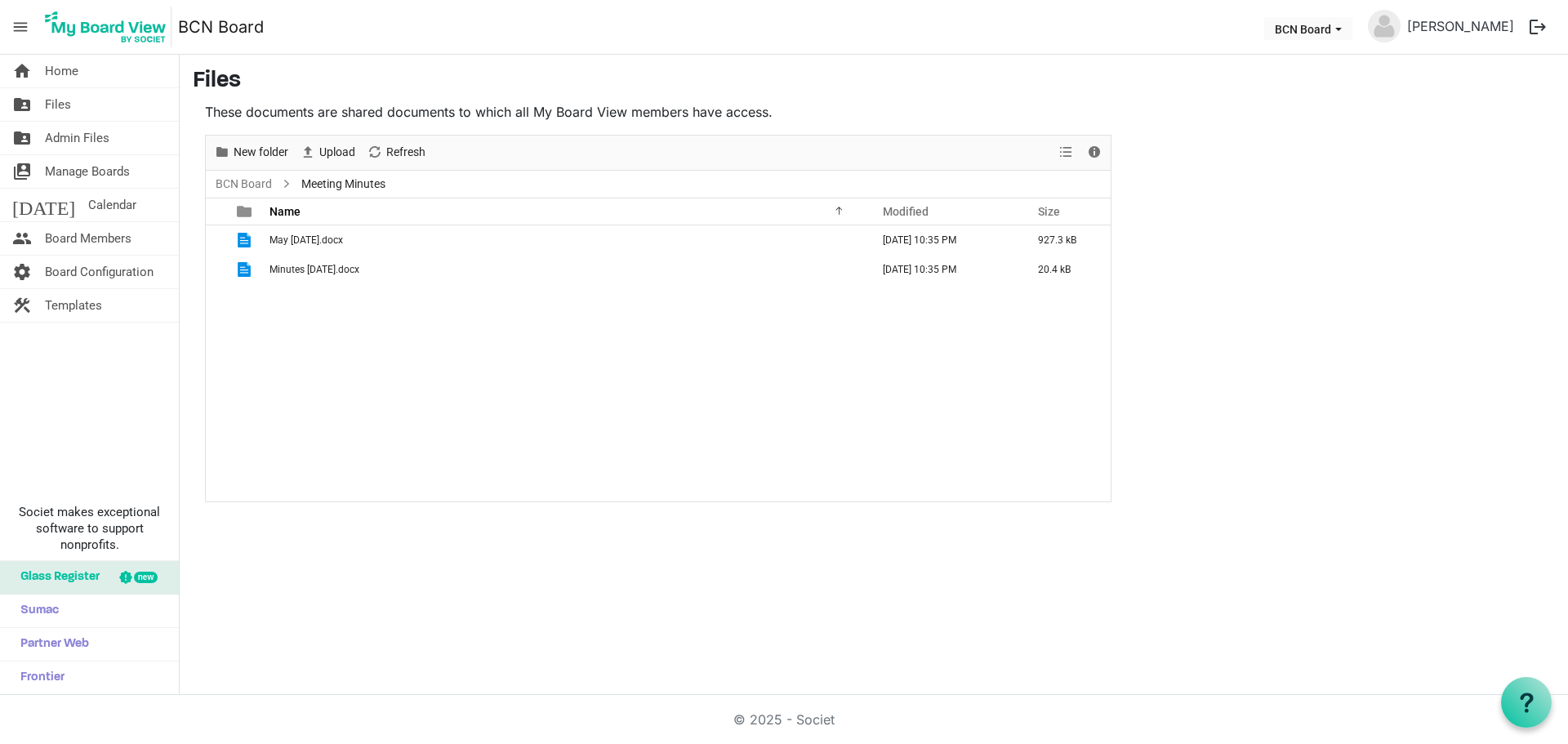
click at [475, 323] on div "May [DATE].docx [DATE] 10:35 PM 927.3 kB Minutes [DATE].docx [DATE] 10:35 PM 20…" at bounding box center [658, 363] width 905 height 276
click at [101, 137] on span "Admin Files" at bounding box center [77, 138] width 64 height 32
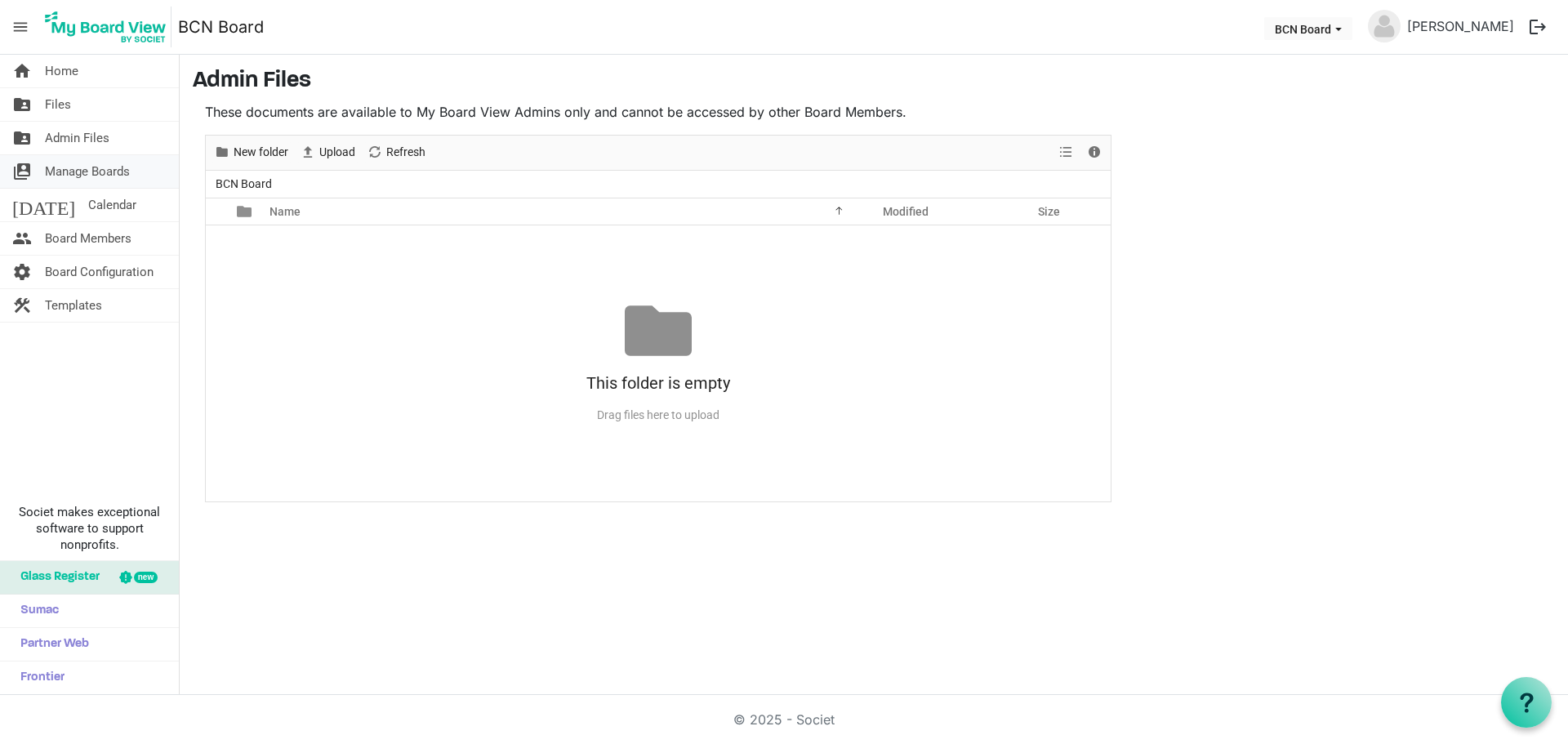
click at [88, 167] on span "Manage Boards" at bounding box center [87, 171] width 85 height 32
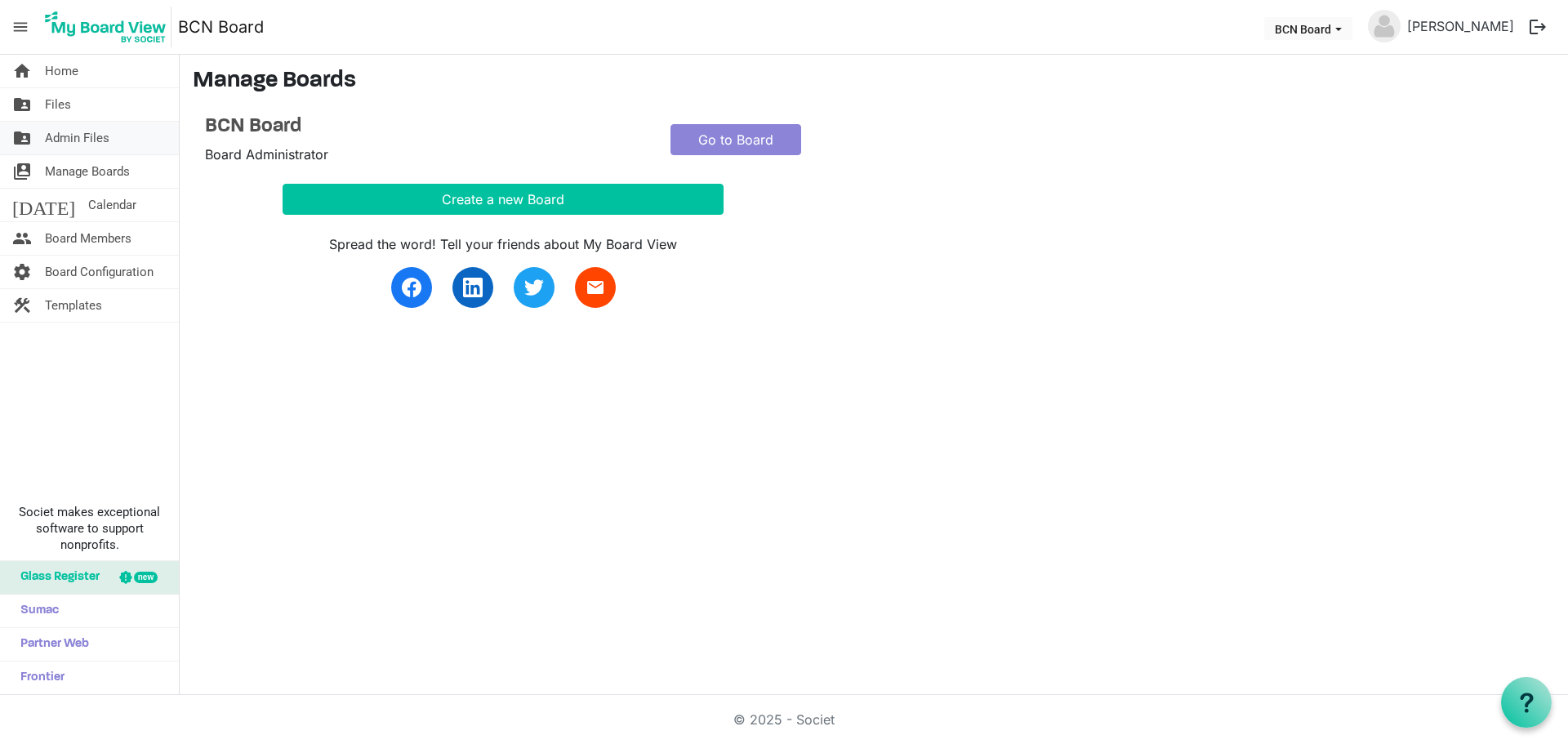
click at [67, 128] on span "Admin Files" at bounding box center [77, 138] width 64 height 32
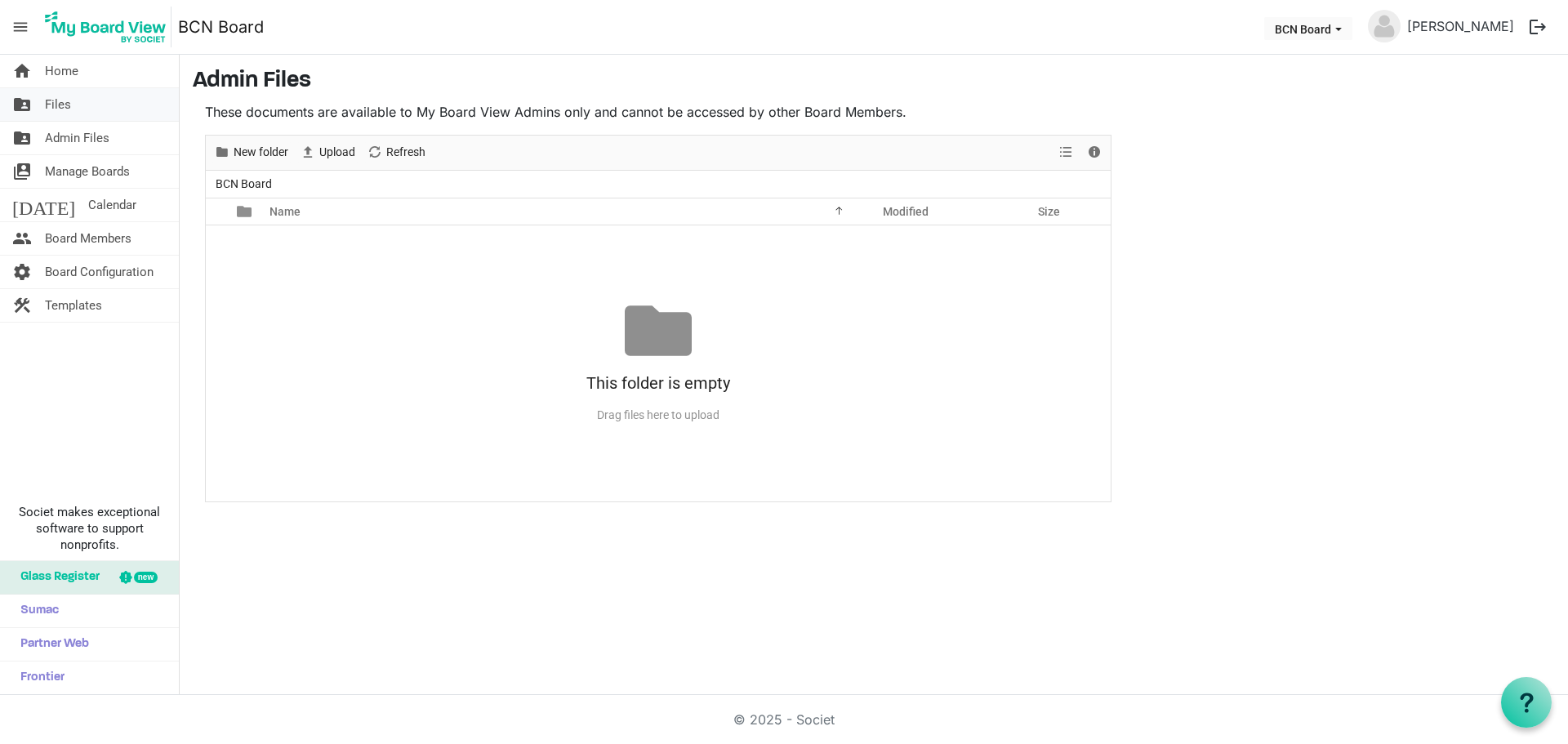
click at [56, 100] on span "Files" at bounding box center [58, 103] width 26 height 32
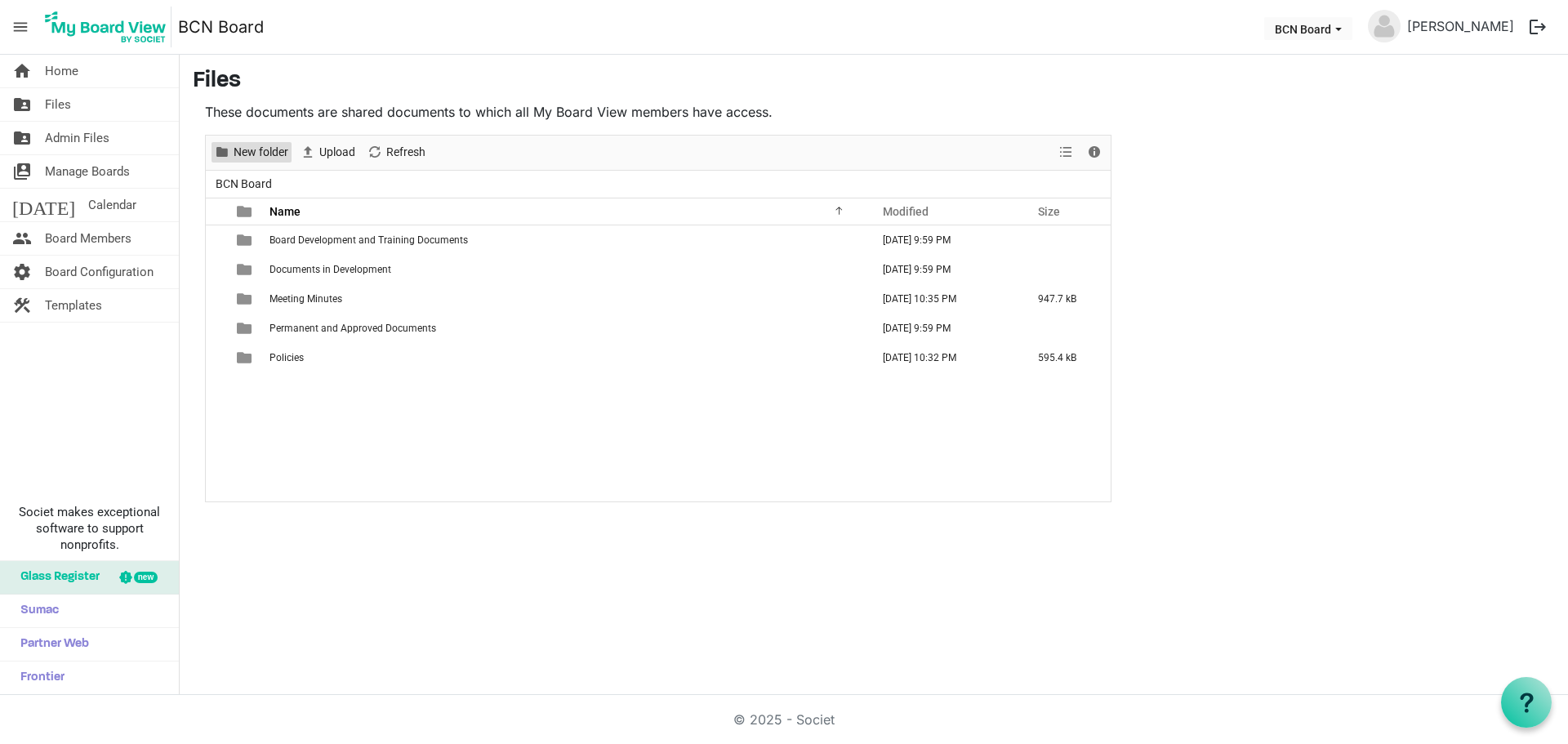
click at [272, 147] on span "New folder" at bounding box center [261, 152] width 58 height 21
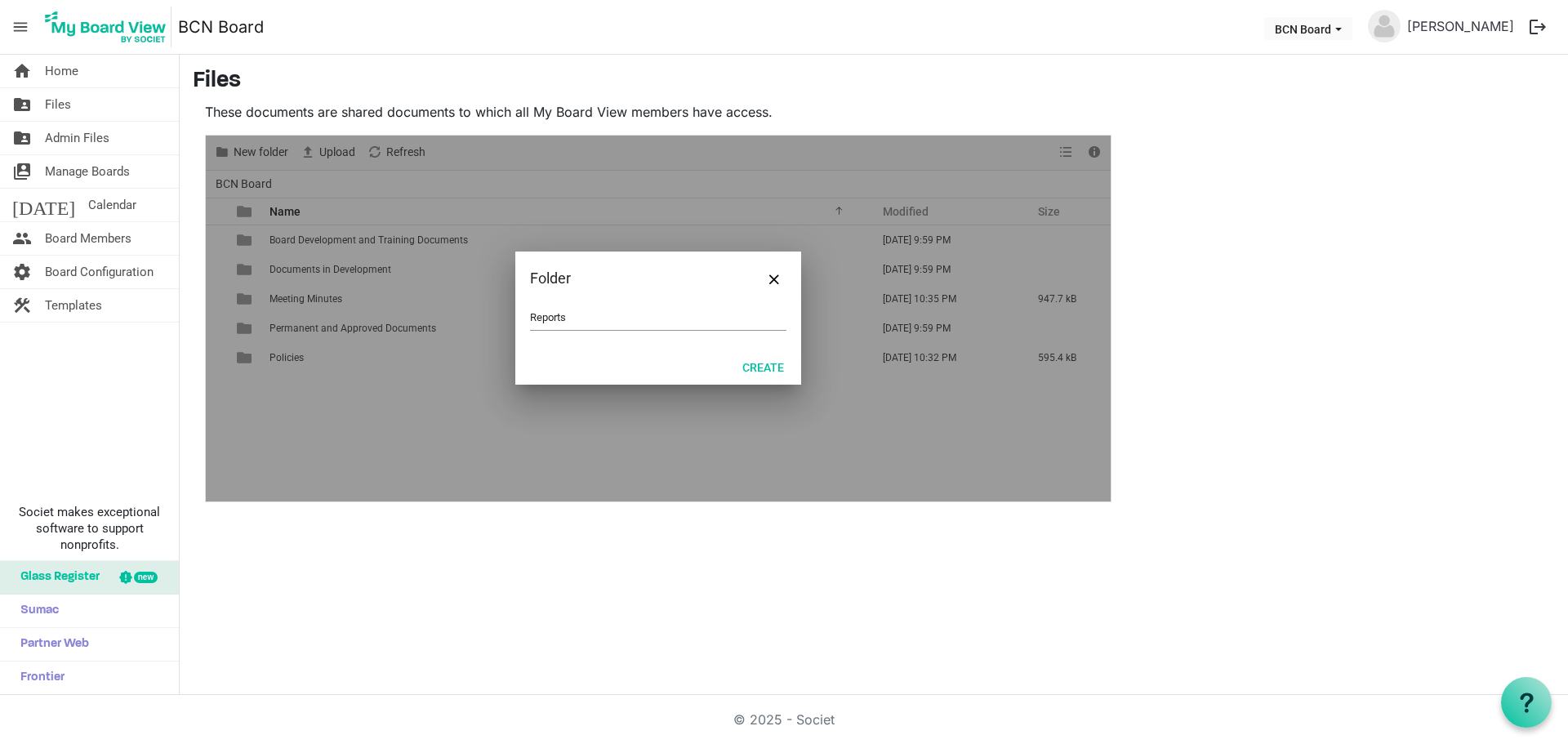
click at [529, 312] on div "Reports" at bounding box center [658, 327] width 286 height 43
click at [530, 315] on input "Reports" at bounding box center [658, 317] width 257 height 24
type input "Staff Reports"
click at [772, 362] on button "Create" at bounding box center [763, 366] width 62 height 22
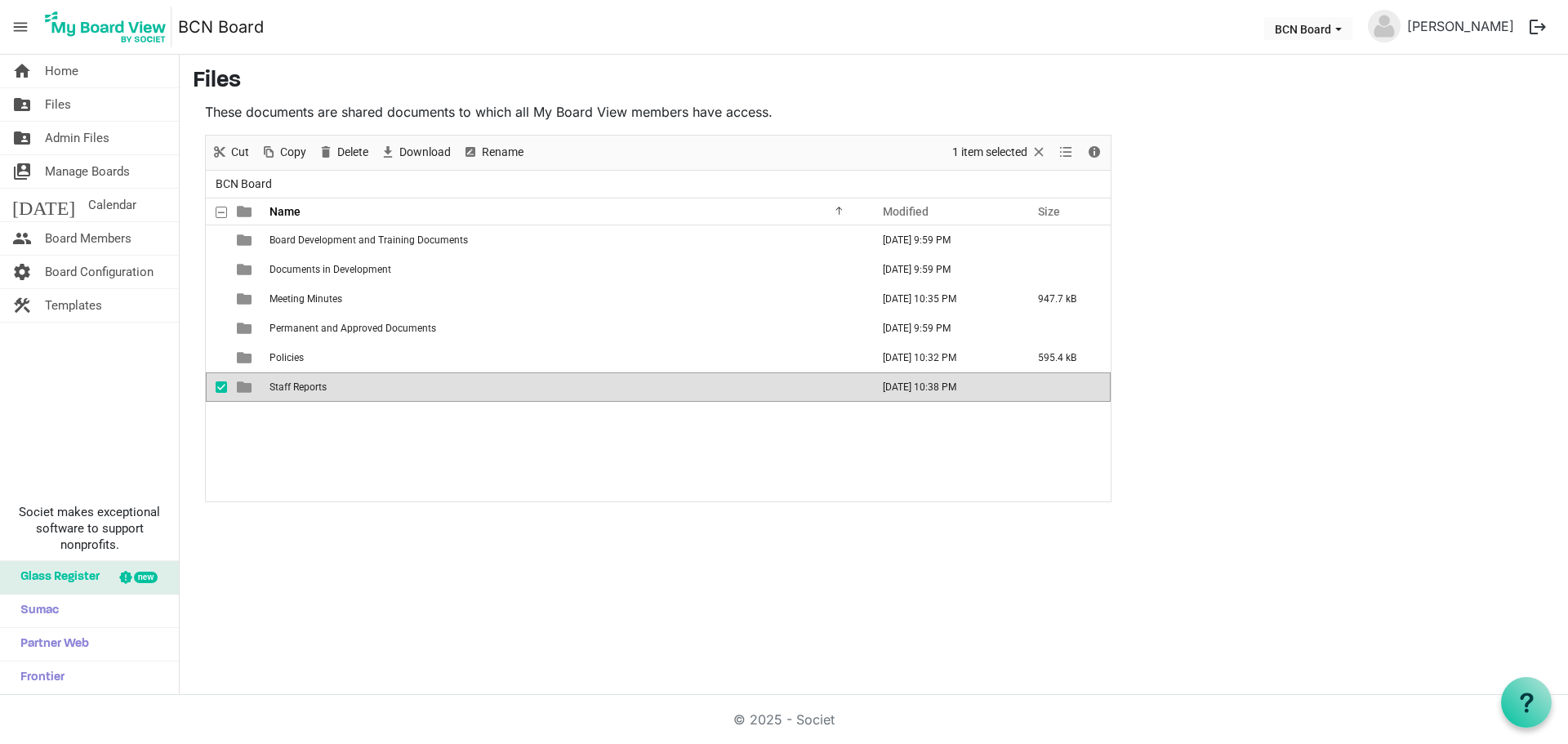
click at [447, 429] on div "Board Development and Training Documents September 15, 2025 9:59 PM Documents i…" at bounding box center [658, 363] width 905 height 276
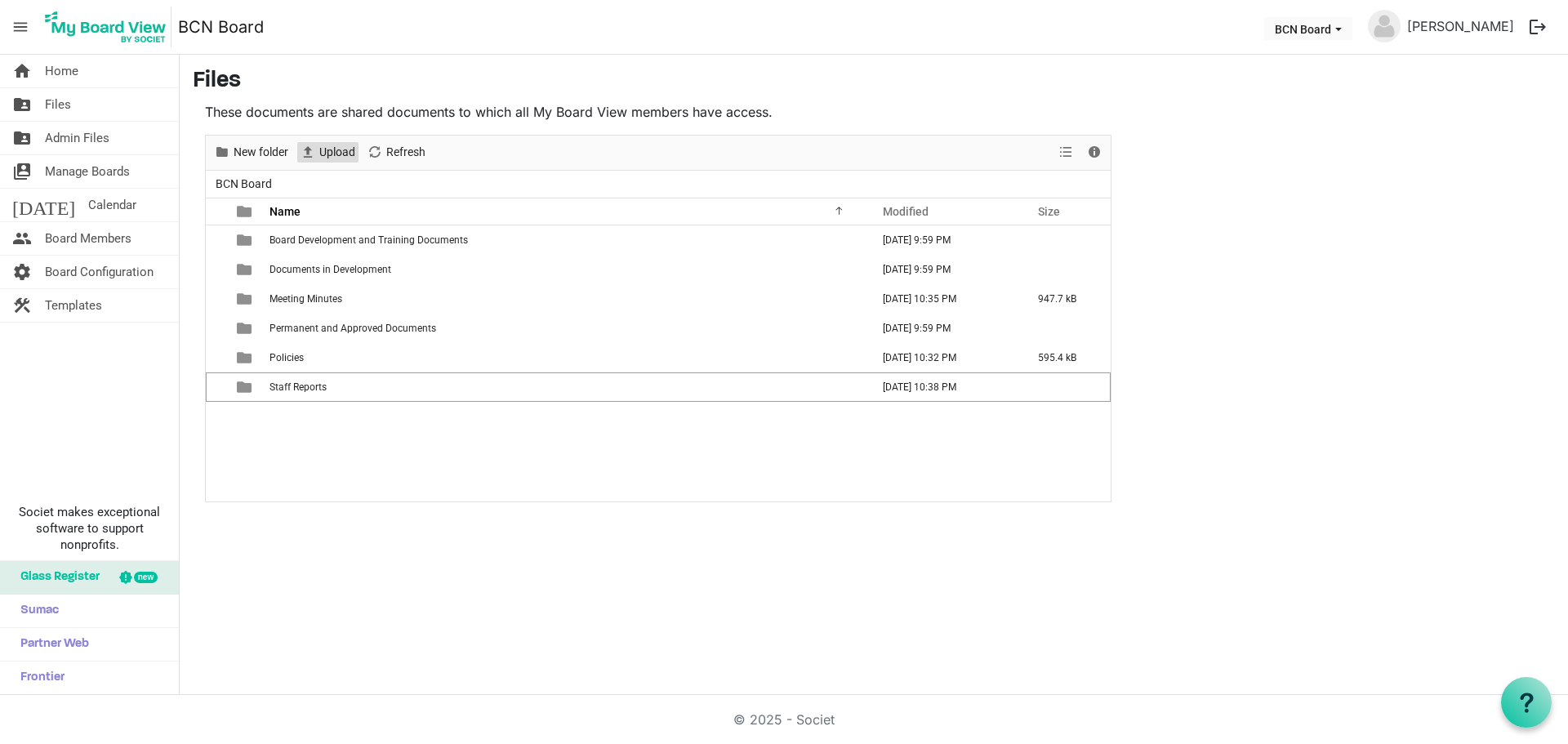
click at [331, 153] on span "Upload" at bounding box center [337, 152] width 39 height 21
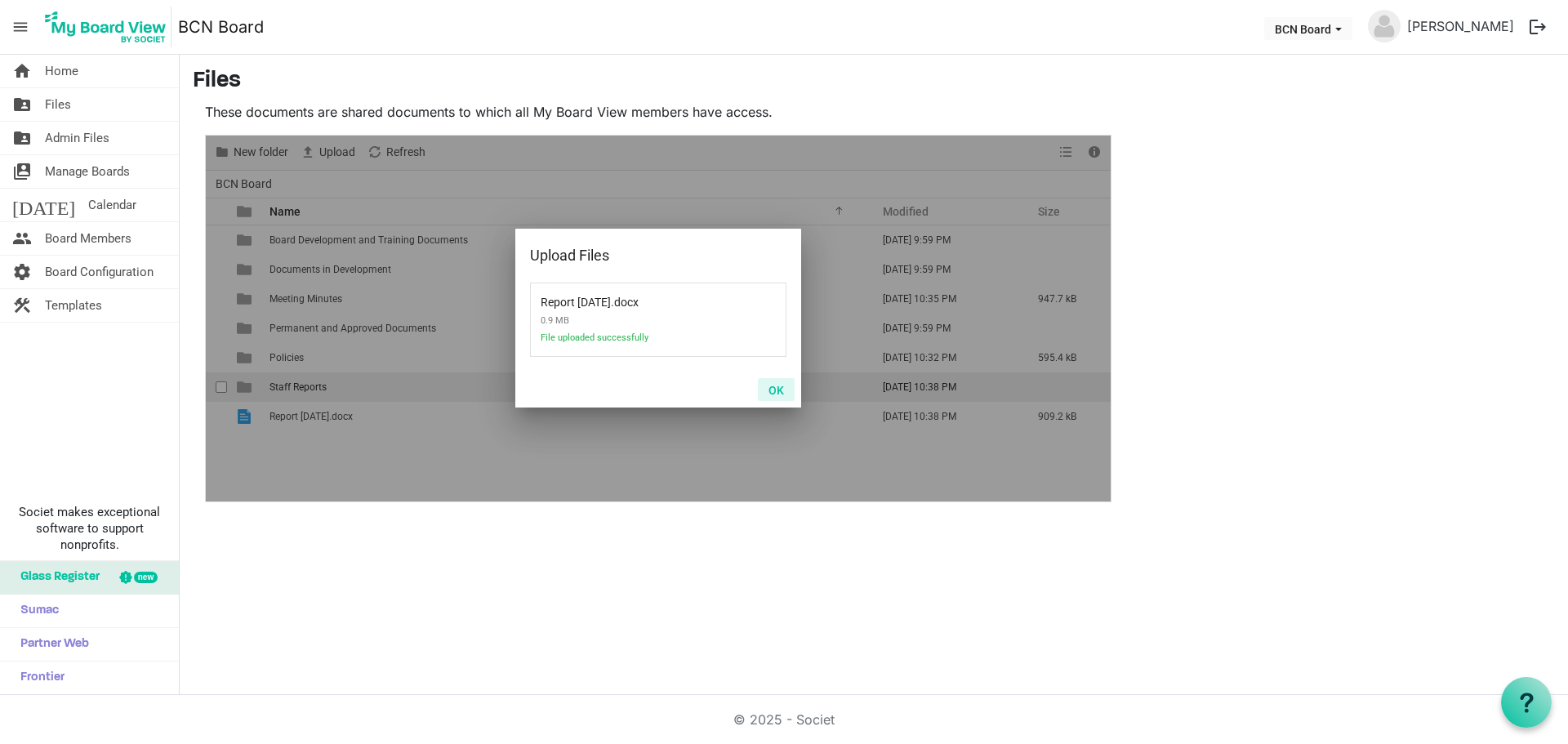
drag, startPoint x: 782, startPoint y: 387, endPoint x: 772, endPoint y: 389, distance: 10.2
click at [780, 387] on button "OK" at bounding box center [776, 389] width 37 height 22
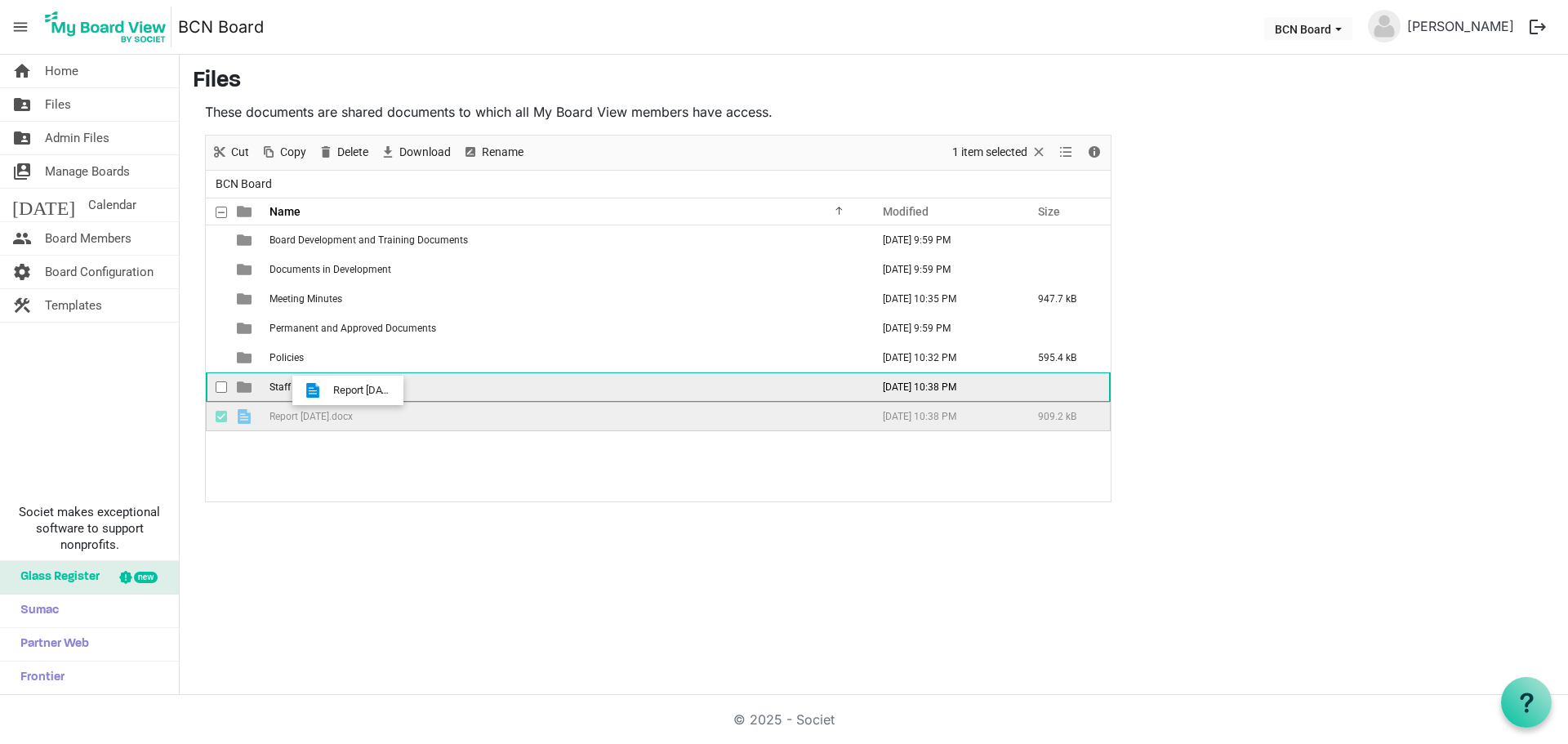
drag, startPoint x: 328, startPoint y: 412, endPoint x: 328, endPoint y: 391, distance: 21.0
click at [328, 391] on tbody "Board Development and Training Documents September 15, 2025 9:59 PM Documents i…" at bounding box center [658, 328] width 905 height 206
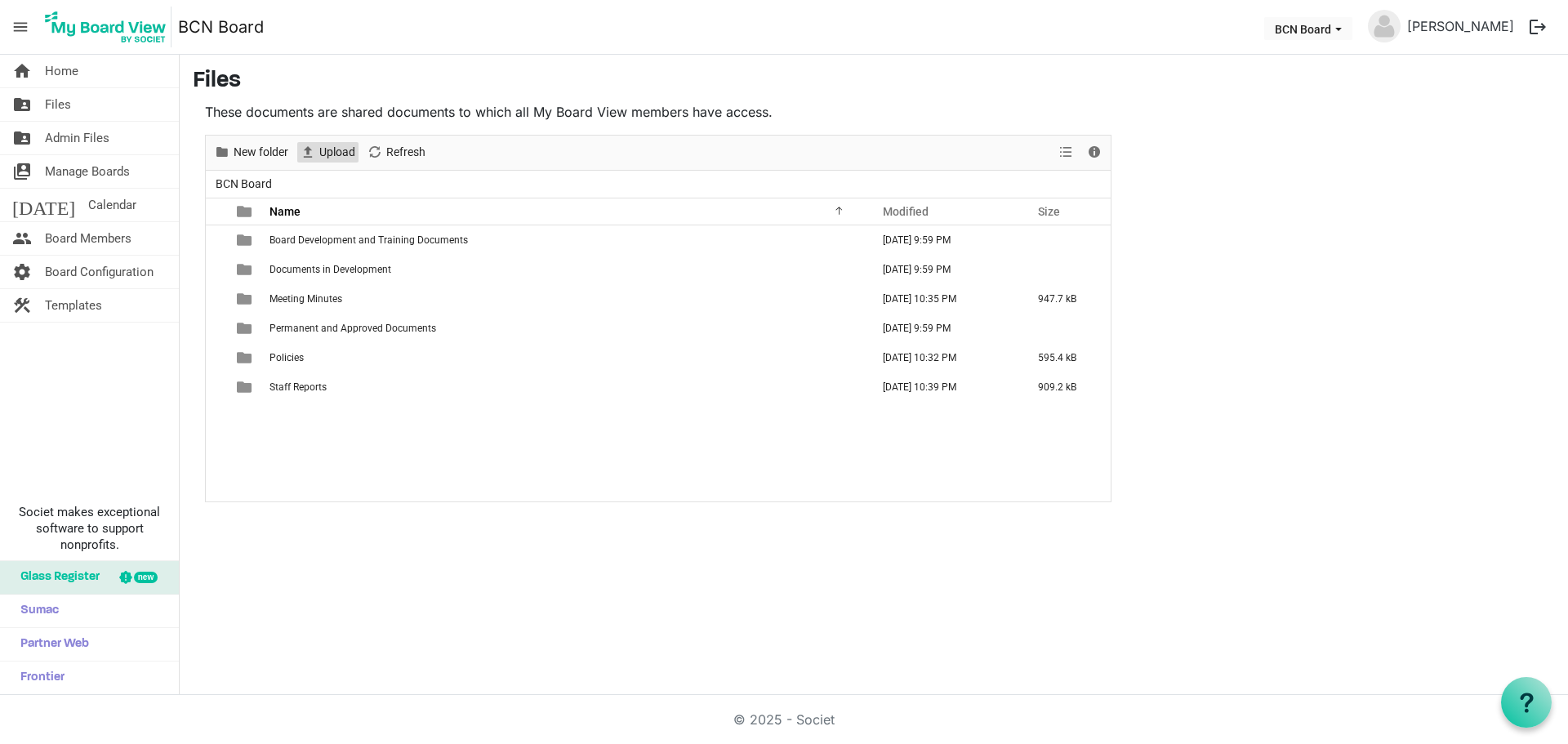
click at [328, 152] on span "Upload" at bounding box center [337, 152] width 39 height 21
click at [334, 147] on span "Upload" at bounding box center [337, 152] width 39 height 21
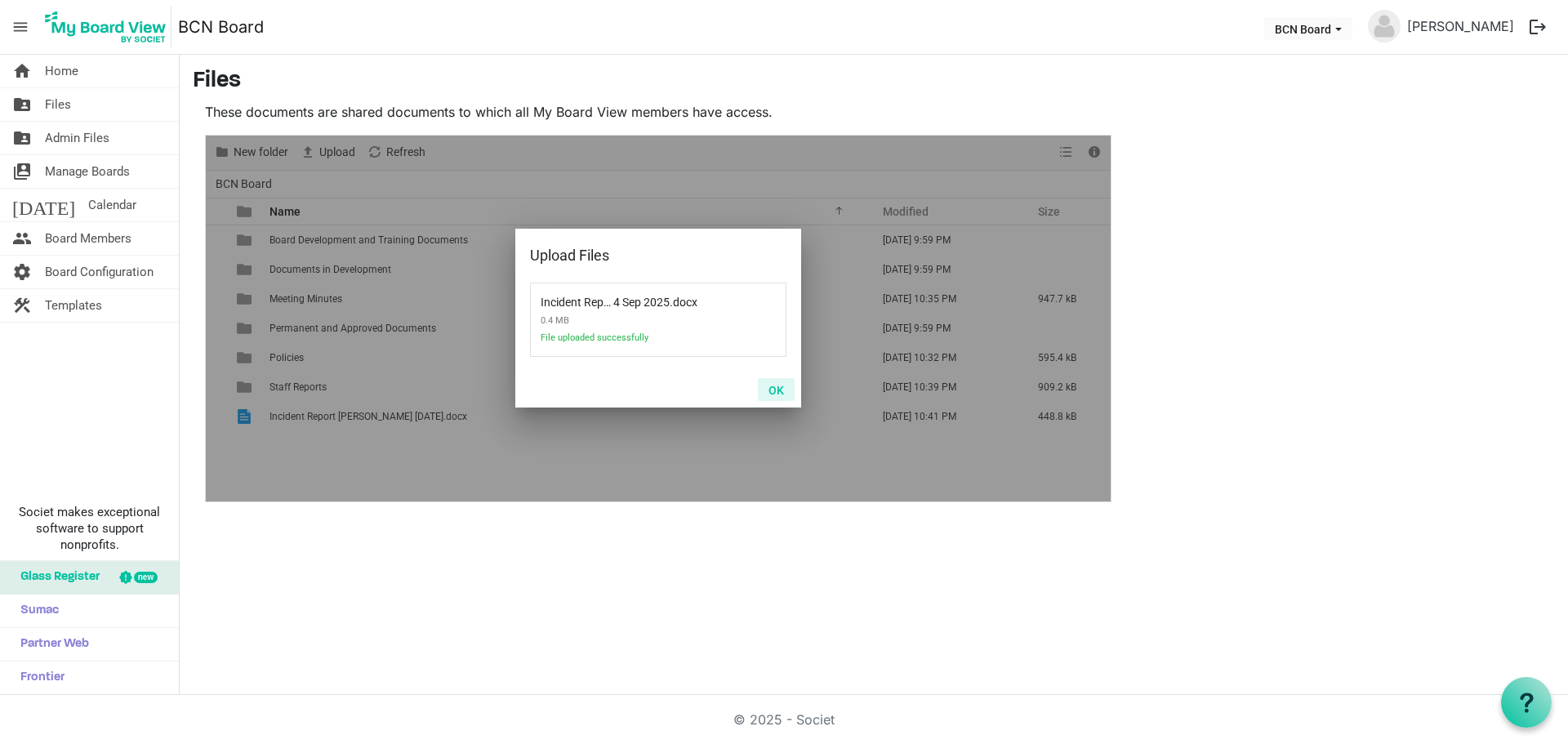
click at [777, 391] on button "OK" at bounding box center [776, 389] width 37 height 22
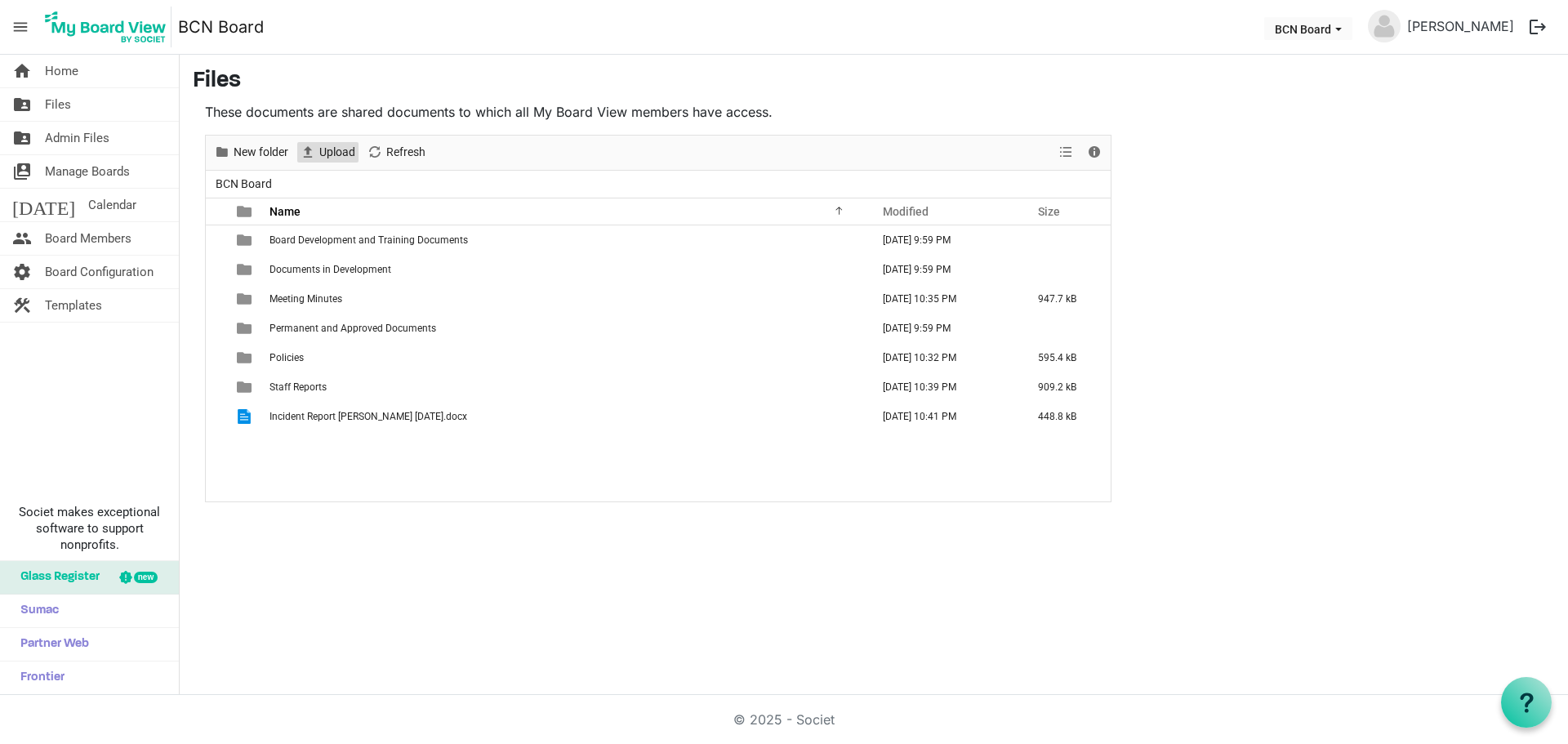
click at [334, 152] on span "Upload" at bounding box center [337, 152] width 39 height 21
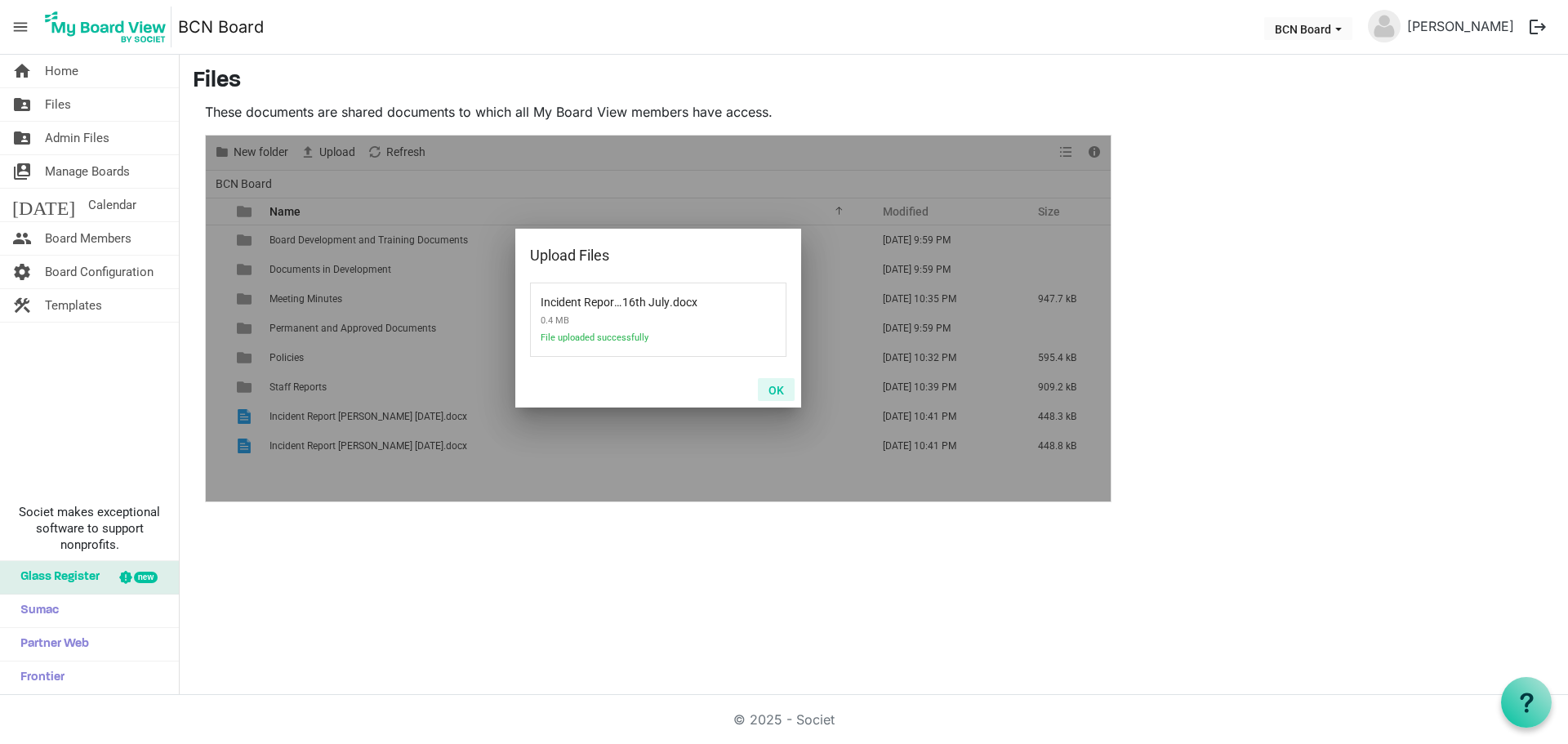
click at [773, 388] on button "OK" at bounding box center [776, 389] width 37 height 22
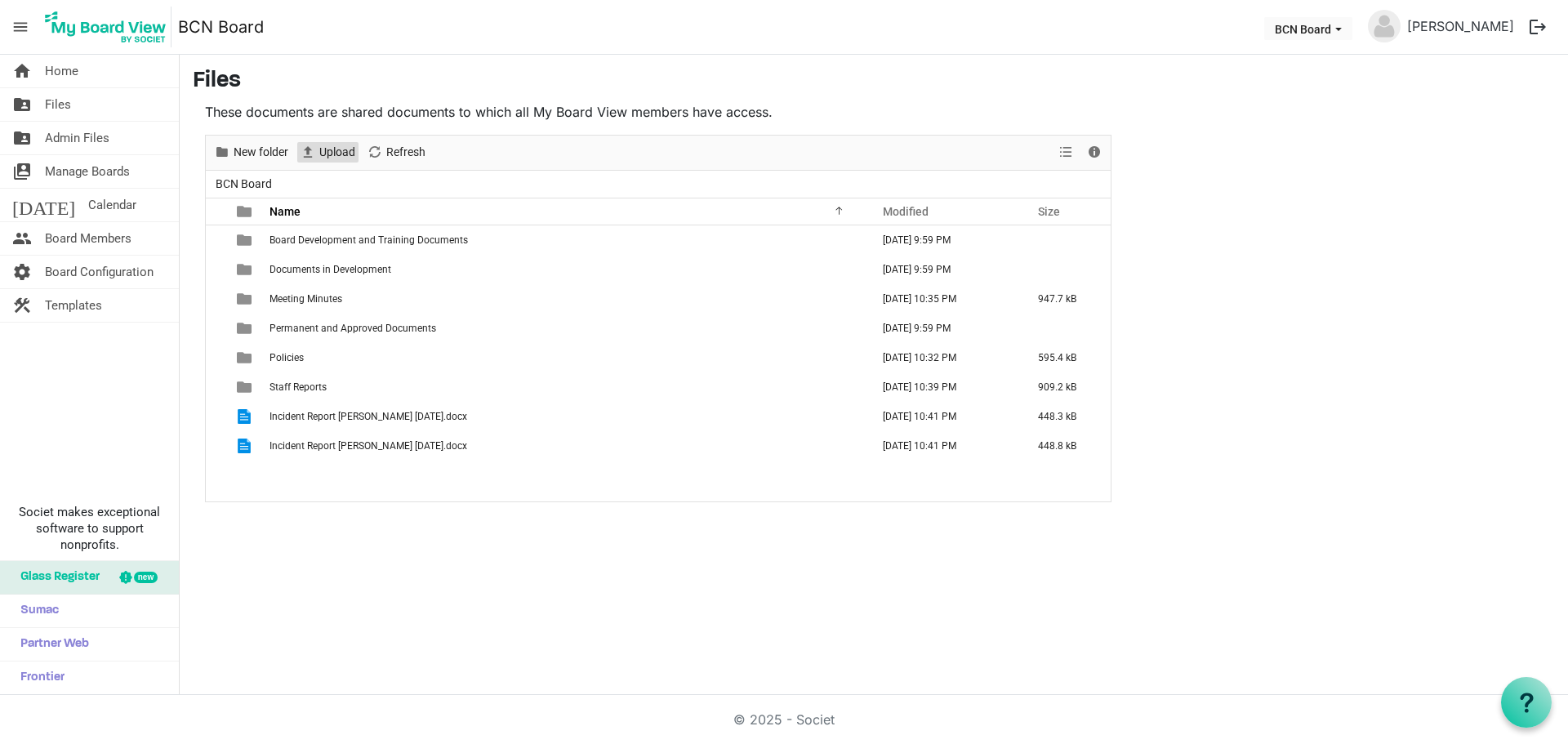
click at [326, 147] on span "Upload" at bounding box center [337, 152] width 39 height 21
click at [324, 159] on span "Upload" at bounding box center [337, 152] width 39 height 21
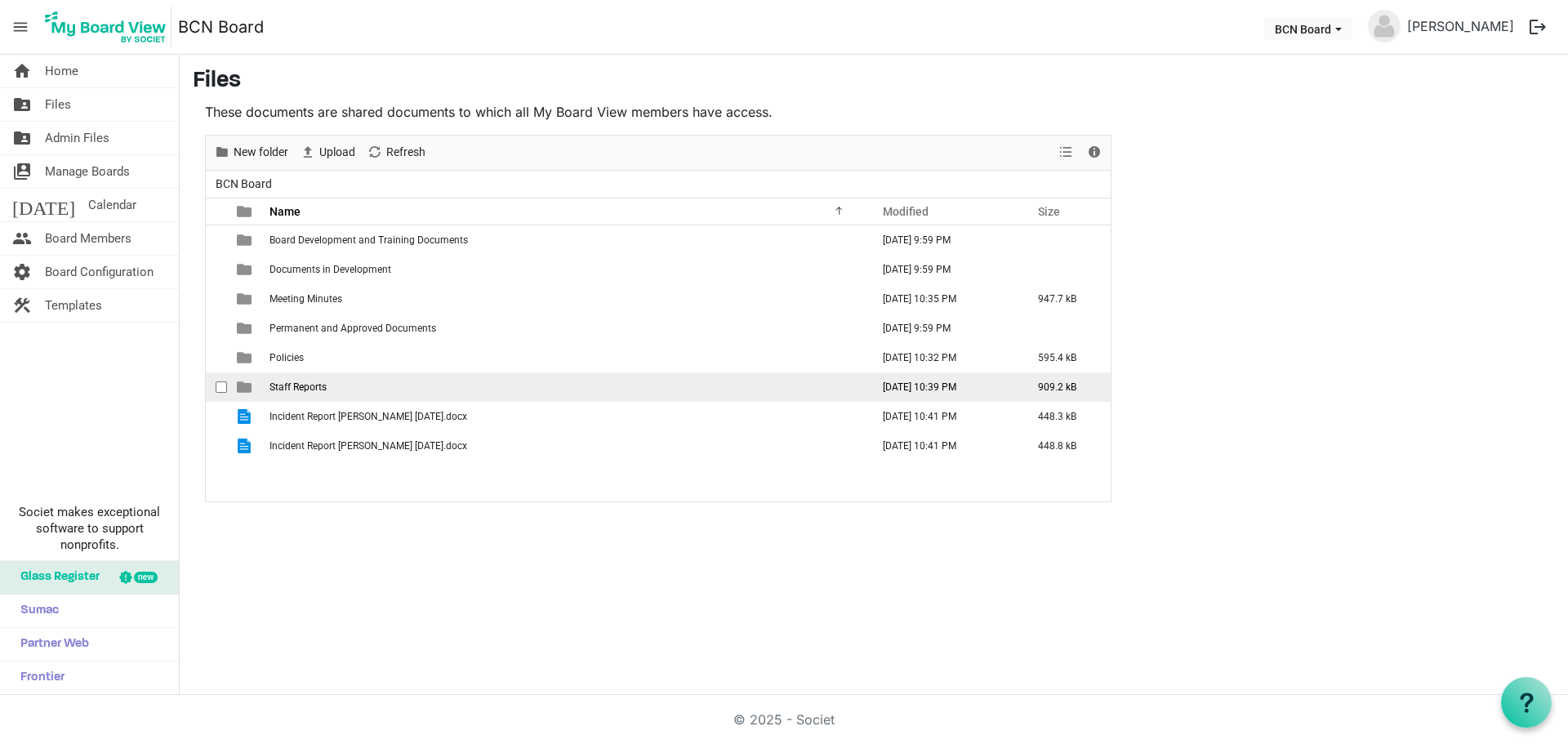
click at [320, 385] on span "Staff Reports" at bounding box center [298, 388] width 58 height 12
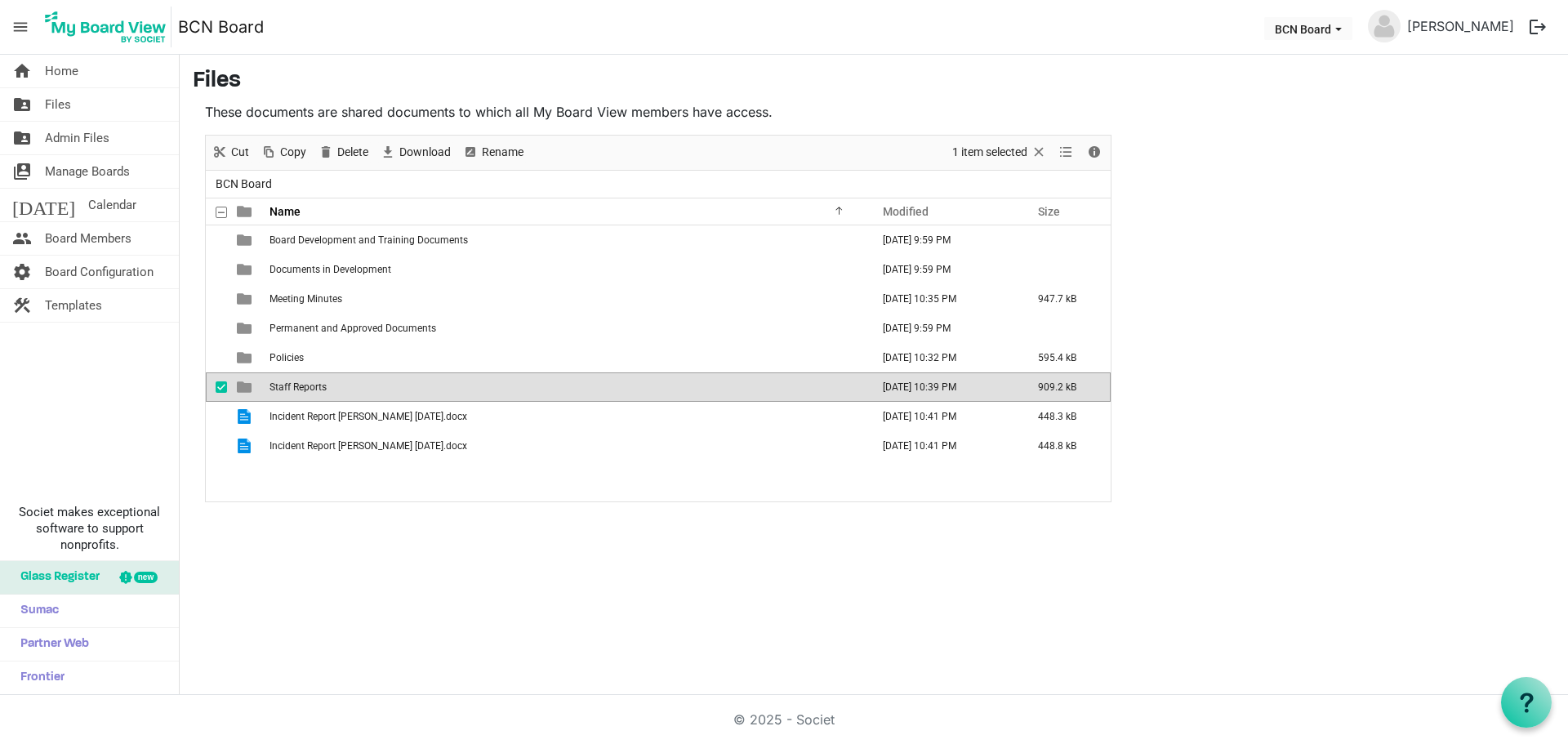
click at [353, 377] on td "Staff Reports" at bounding box center [565, 388] width 601 height 29
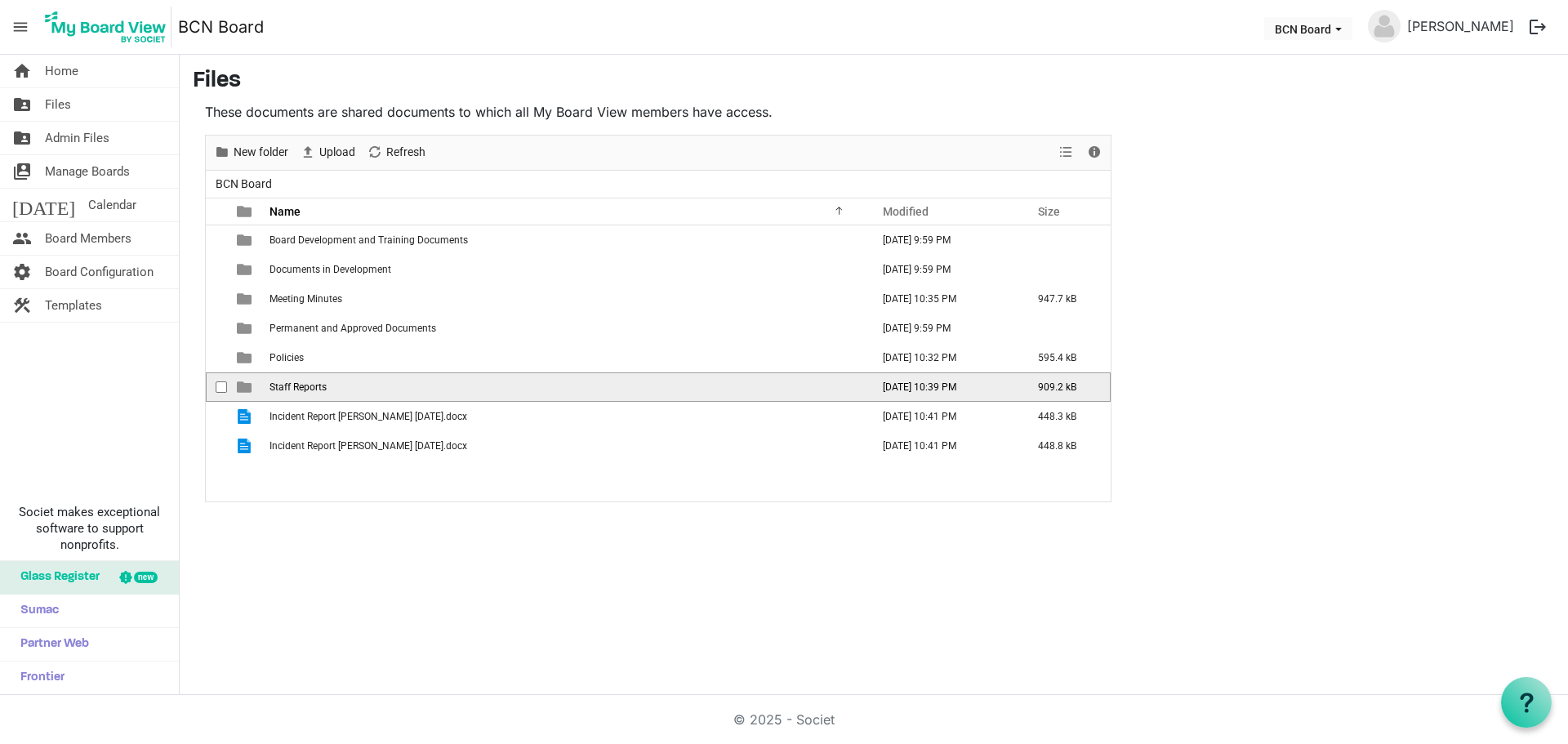
click at [353, 377] on td "Staff Reports" at bounding box center [565, 388] width 601 height 29
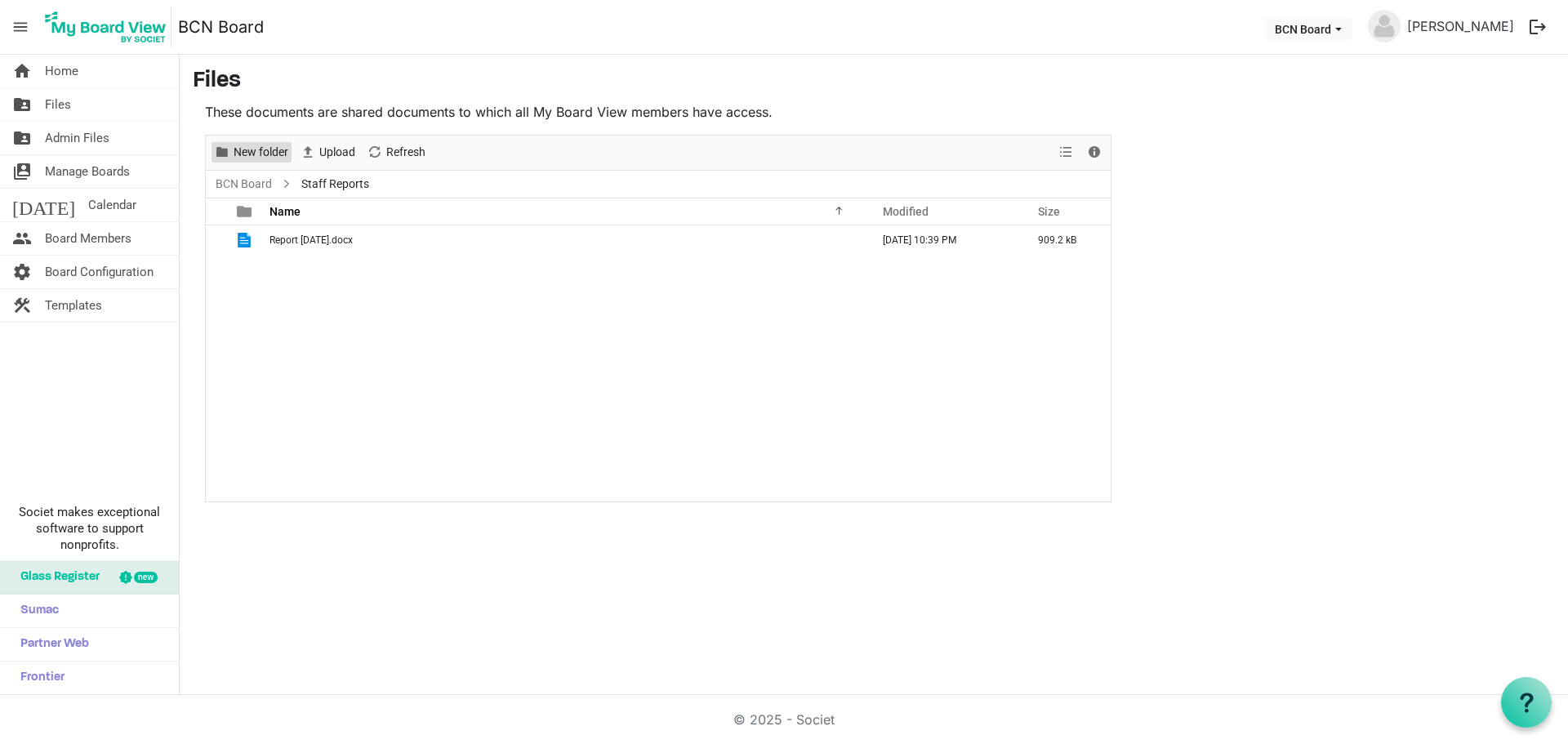
drag, startPoint x: 254, startPoint y: 151, endPoint x: 276, endPoint y: 174, distance: 31.8
click at [255, 151] on span "New folder" at bounding box center [261, 152] width 58 height 21
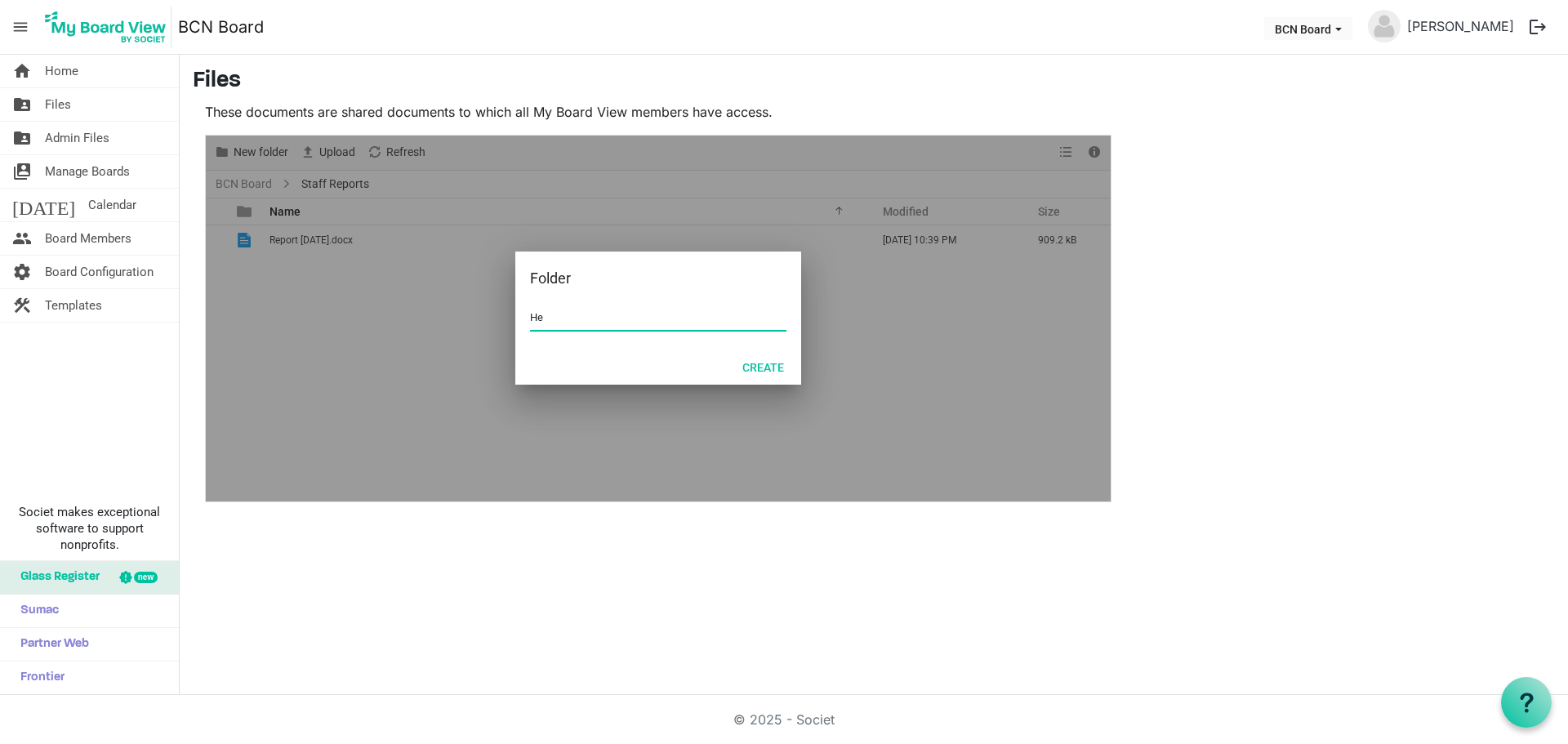
type input "H"
click at [586, 317] on input "Incident reprts" at bounding box center [658, 317] width 257 height 24
click at [574, 317] on input "Incident reports" at bounding box center [658, 317] width 257 height 24
type input "Incident Reports"
click at [756, 364] on button "Create" at bounding box center [763, 366] width 62 height 22
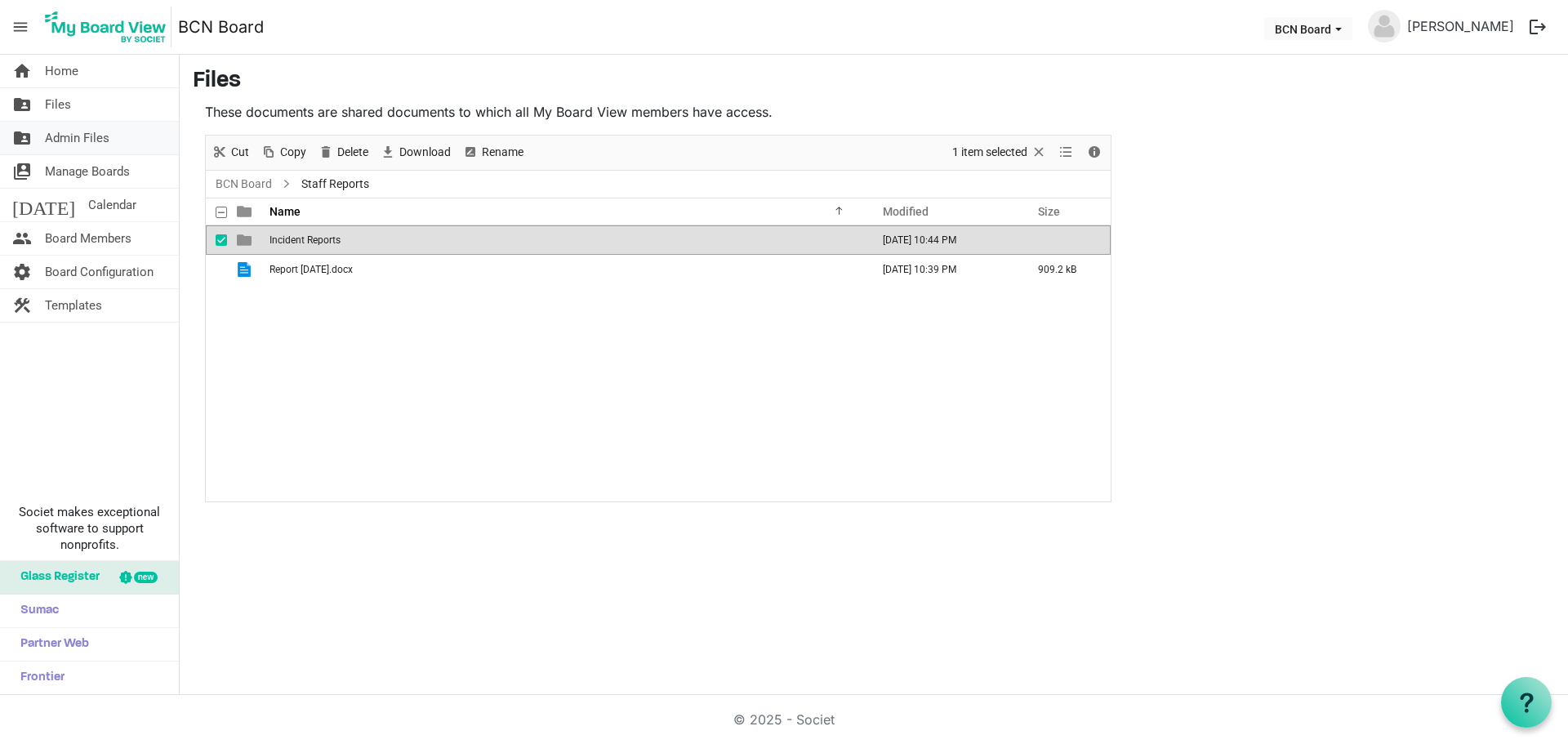
click at [121, 134] on link "folder_shared Admin Files" at bounding box center [89, 138] width 179 height 32
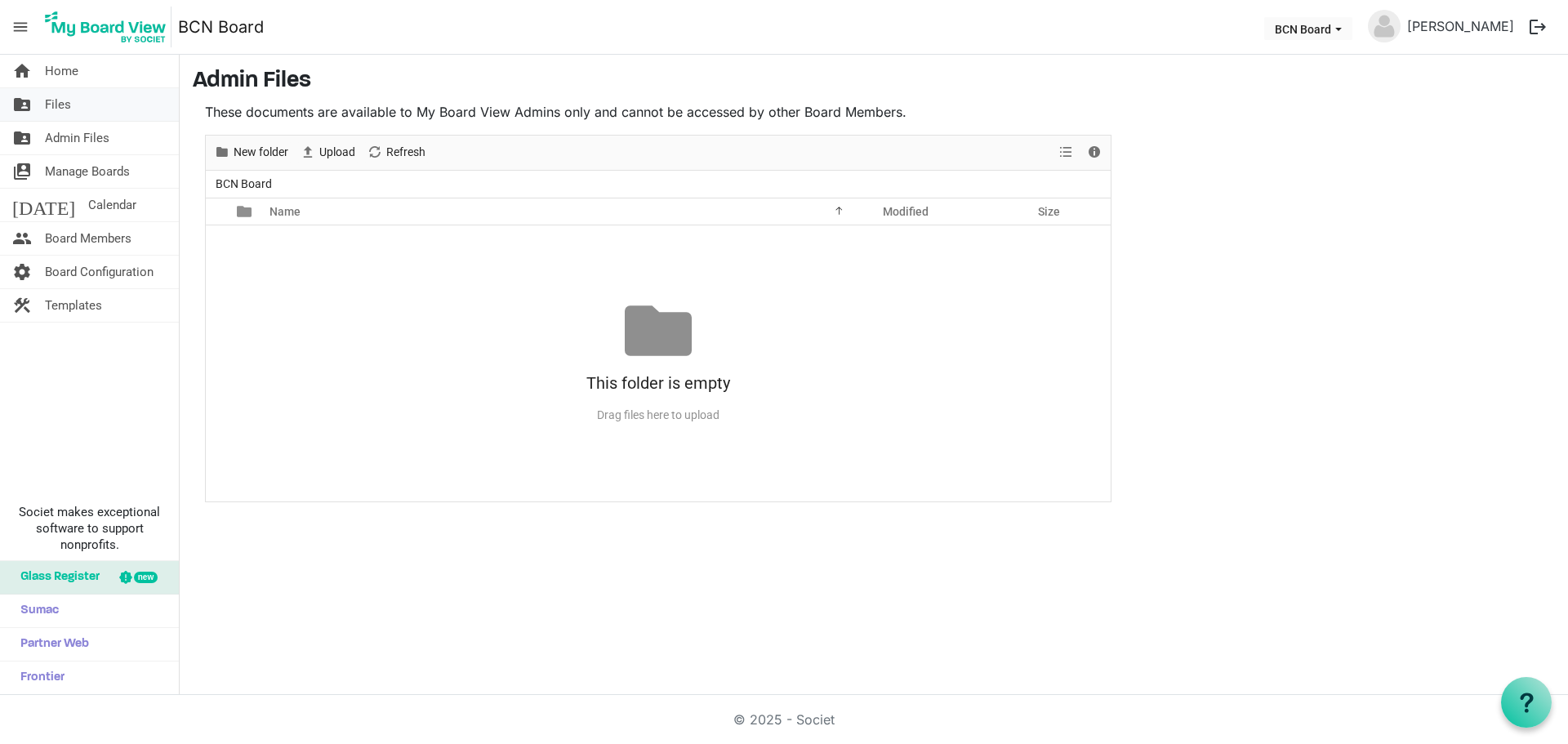
click at [107, 103] on link "folder_shared Files" at bounding box center [89, 103] width 179 height 32
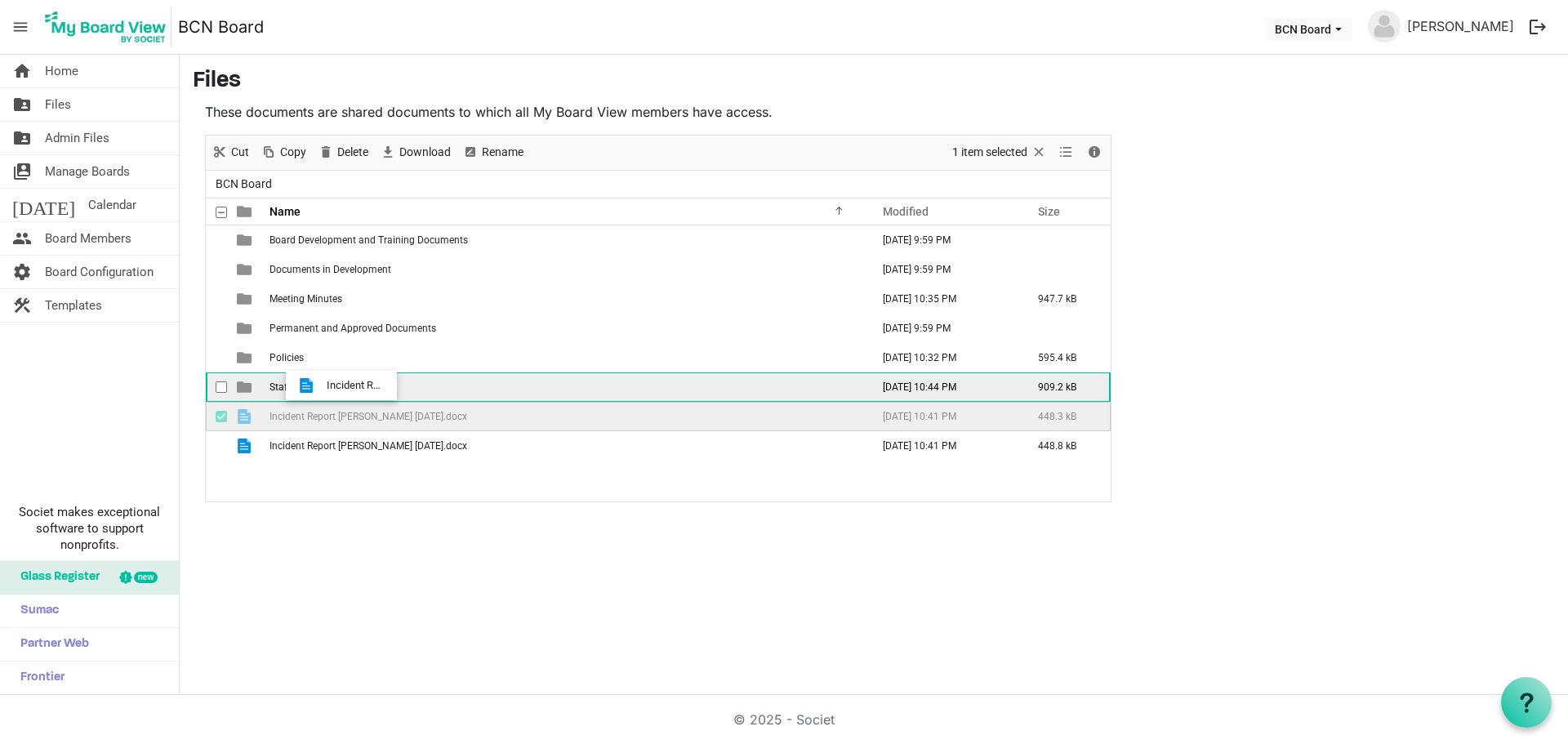
drag, startPoint x: 323, startPoint y: 414, endPoint x: 322, endPoint y: 386, distance: 28.0
click at [322, 386] on tbody "Board Development and Training Documents September 15, 2025 9:59 PM Documents i…" at bounding box center [658, 343] width 905 height 235
drag, startPoint x: 343, startPoint y: 417, endPoint x: 333, endPoint y: 384, distance: 34.5
click at [333, 384] on tbody "Board Development and Training Documents September 15, 2025 9:59 PM Documents i…" at bounding box center [658, 328] width 905 height 206
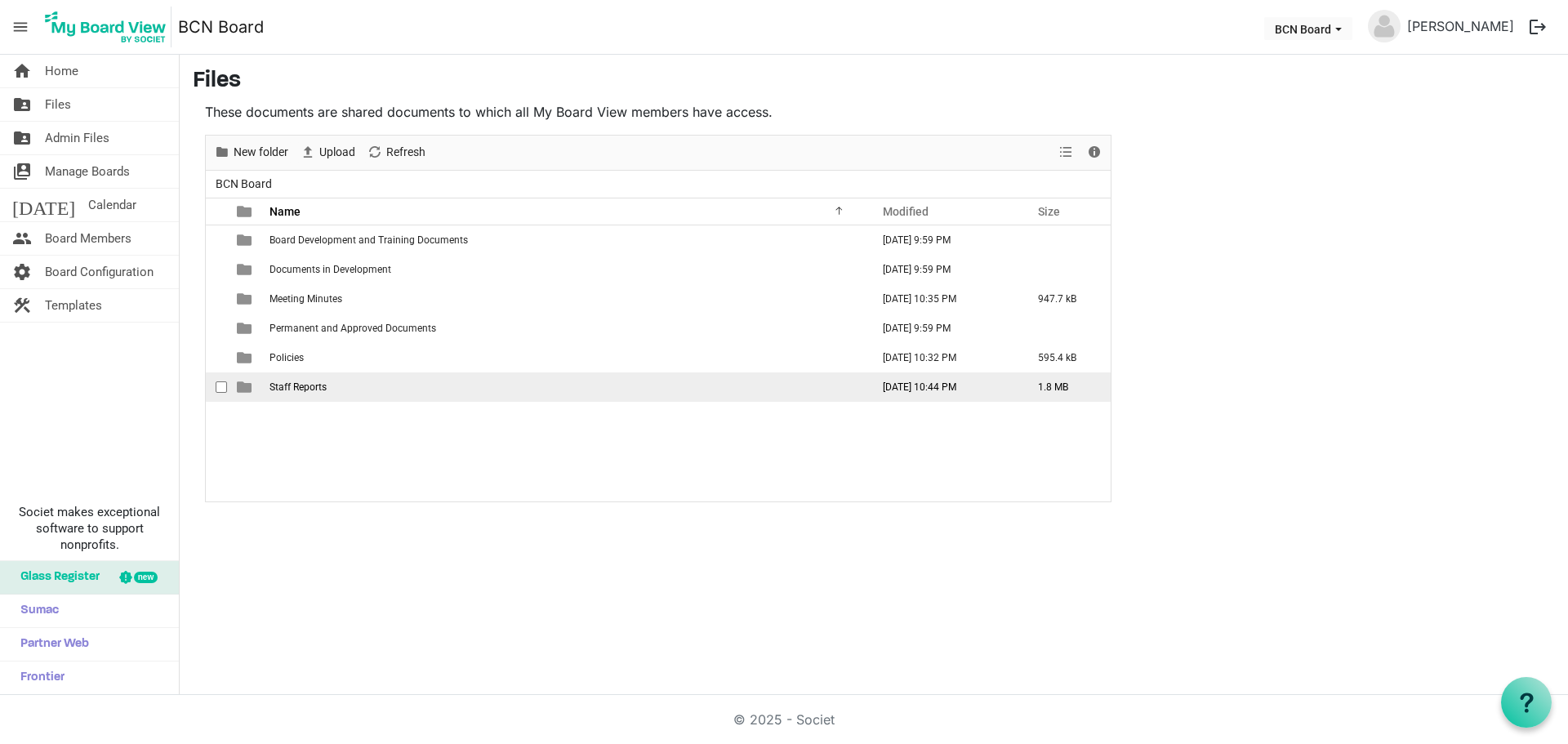
click at [317, 384] on span "Staff Reports" at bounding box center [298, 388] width 58 height 12
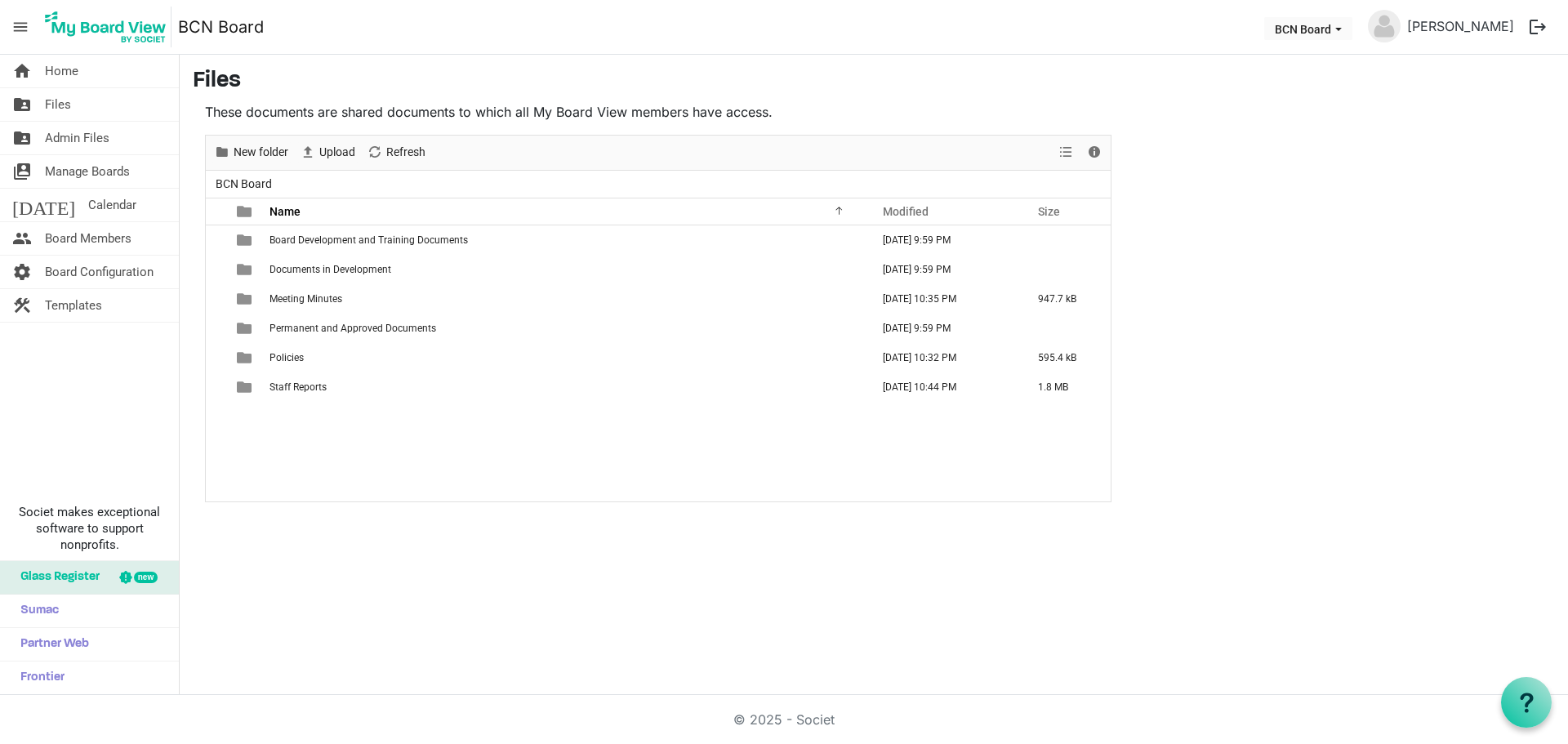
click at [317, 384] on span "Staff Reports" at bounding box center [298, 388] width 58 height 12
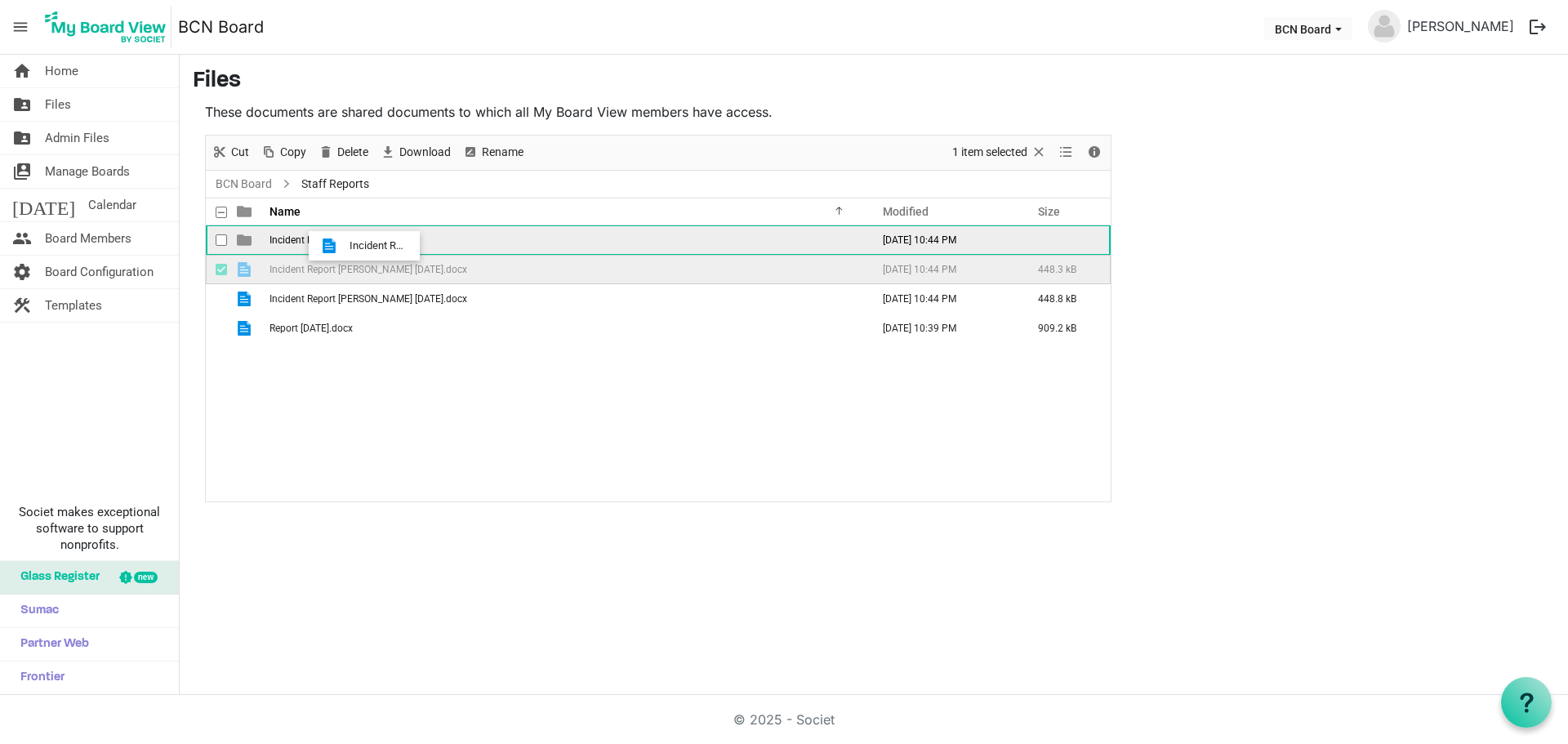
drag, startPoint x: 333, startPoint y: 270, endPoint x: 345, endPoint y: 246, distance: 26.8
click at [345, 246] on tbody "Incident Reports September 15, 2025 10:44 PM Incident Report Debbie 16th July.d…" at bounding box center [658, 284] width 905 height 117
drag, startPoint x: 339, startPoint y: 269, endPoint x: 348, endPoint y: 242, distance: 28.5
click at [348, 242] on tbody "Incident Reports September 15, 2025 10:44 PM 448.3 kB Incident Report Joy Eade …" at bounding box center [658, 269] width 905 height 88
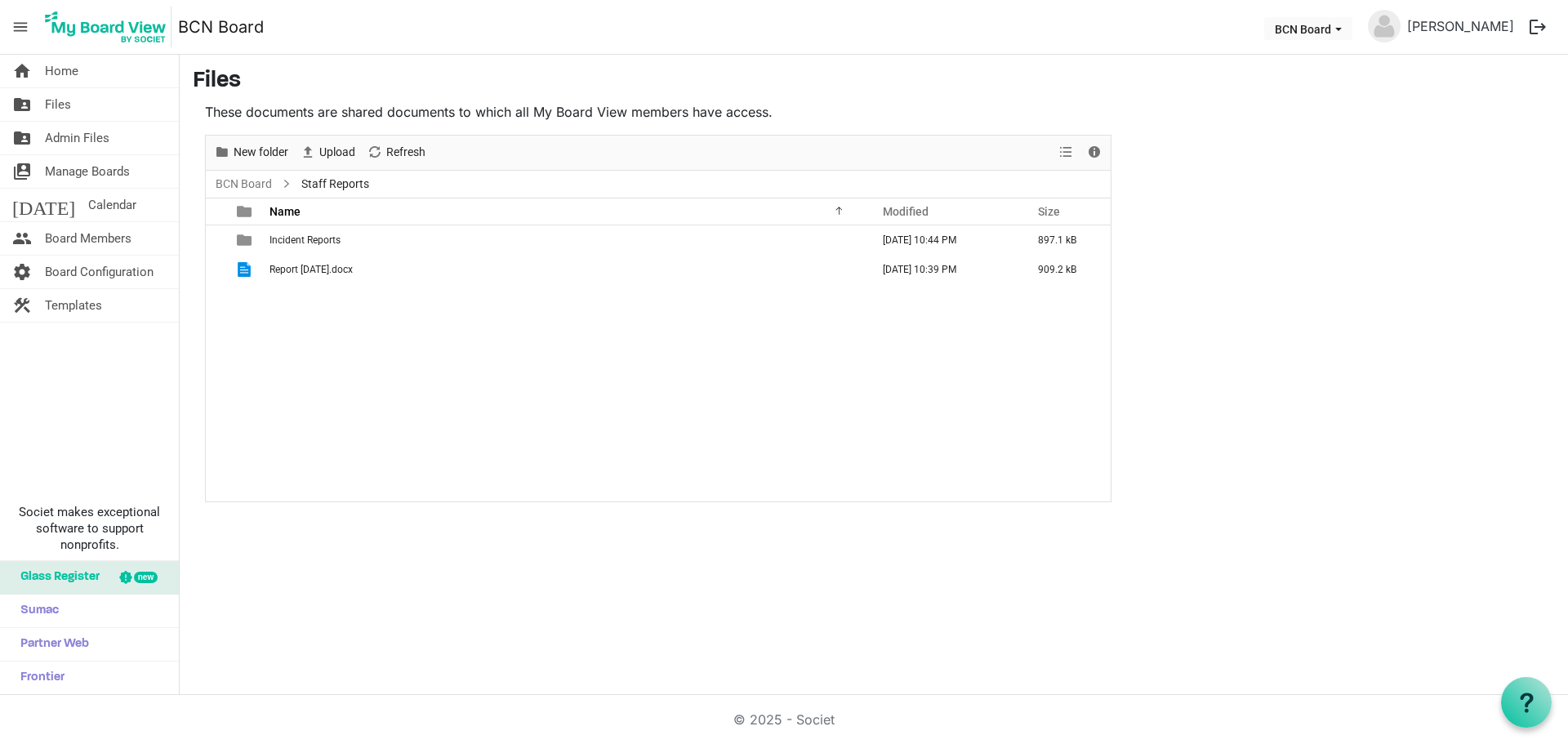
click at [360, 340] on div "Incident Reports September 15, 2025 10:44 PM 897.1 kB Report July25.docx Septem…" at bounding box center [658, 363] width 905 height 276
click at [93, 232] on span "Board Members" at bounding box center [88, 238] width 87 height 32
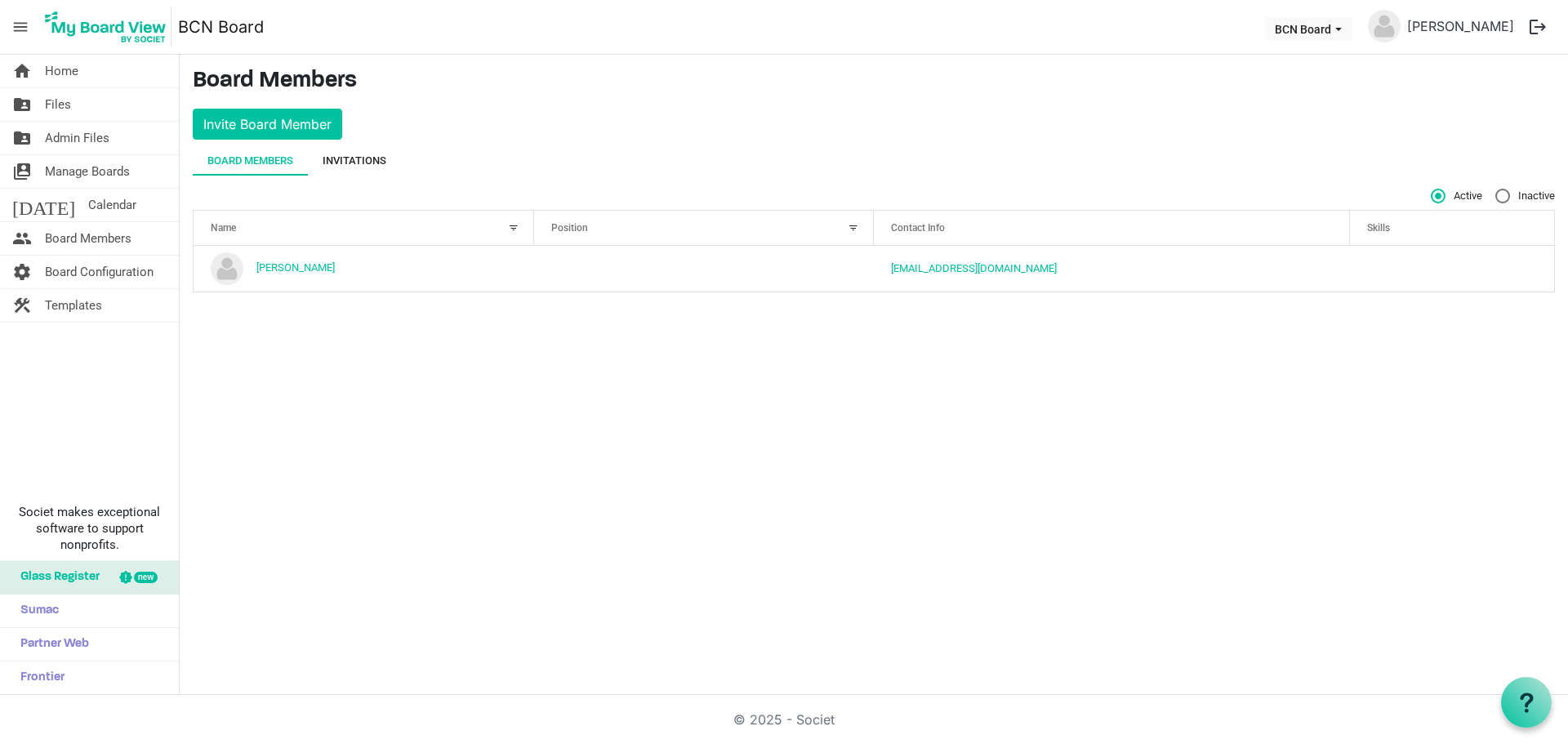
click at [368, 147] on div "Invitations" at bounding box center [354, 161] width 63 height 29
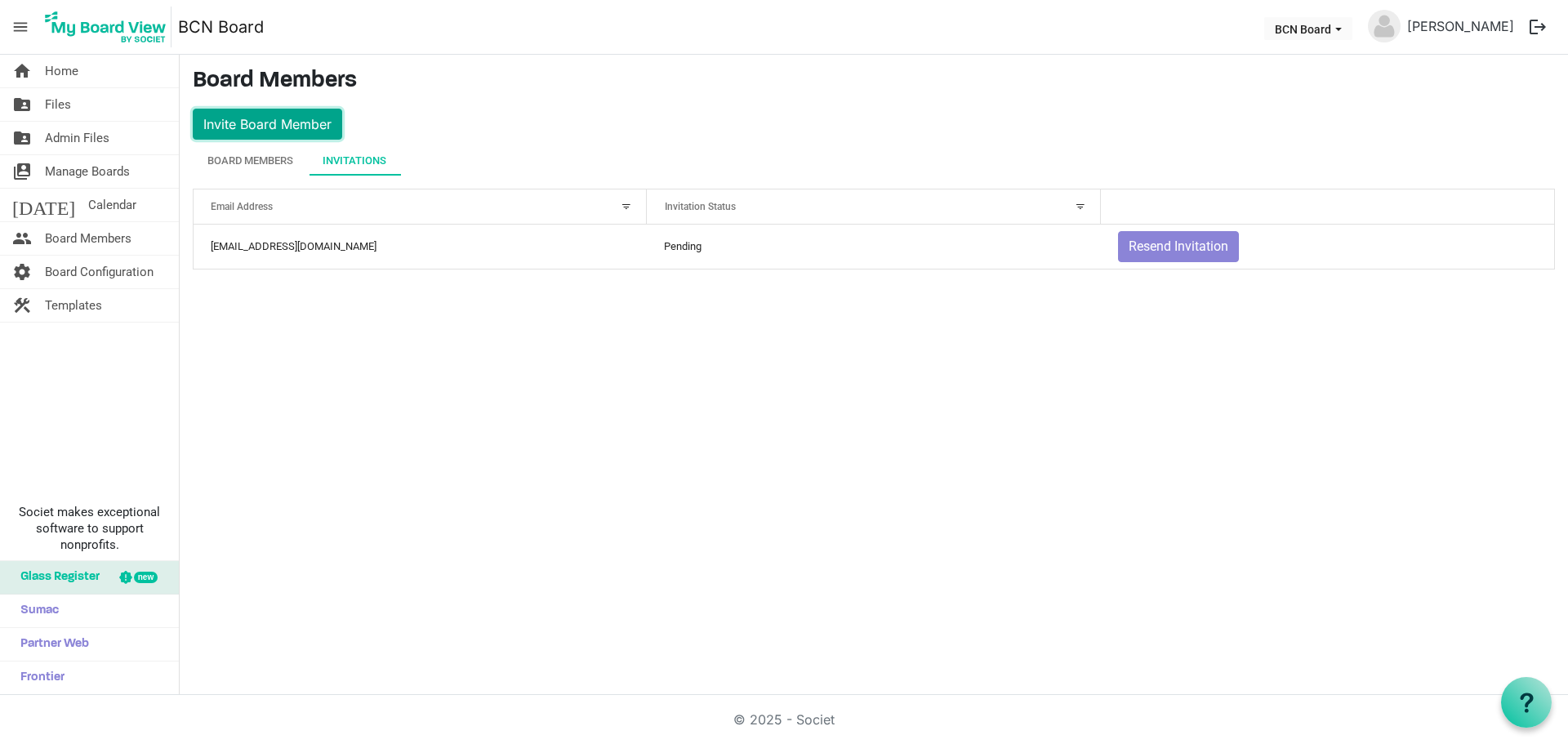
click at [272, 126] on button "Invite Board Member" at bounding box center [267, 124] width 149 height 31
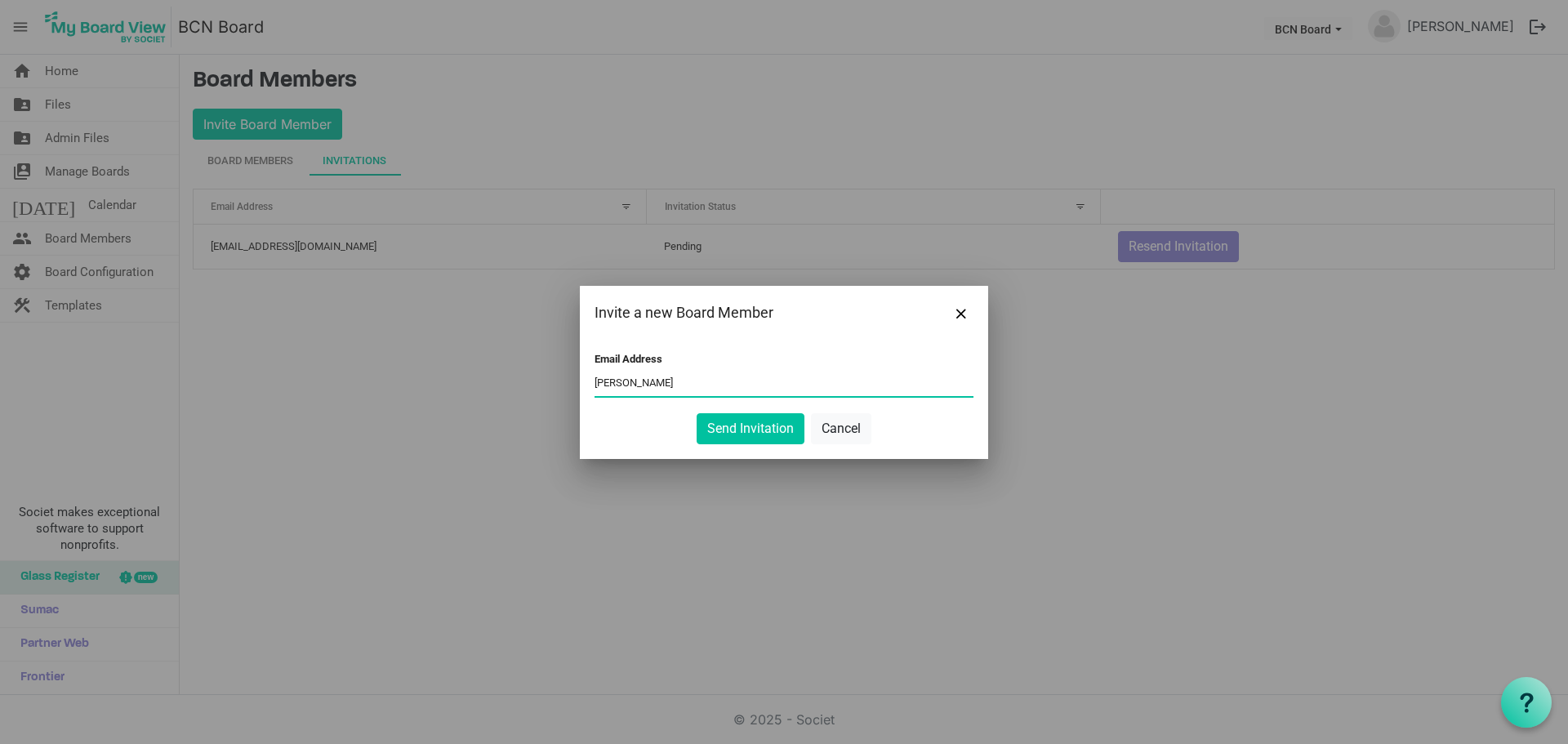
type input "[PERSON_NAME]"
